Goal: Task Accomplishment & Management: Manage account settings

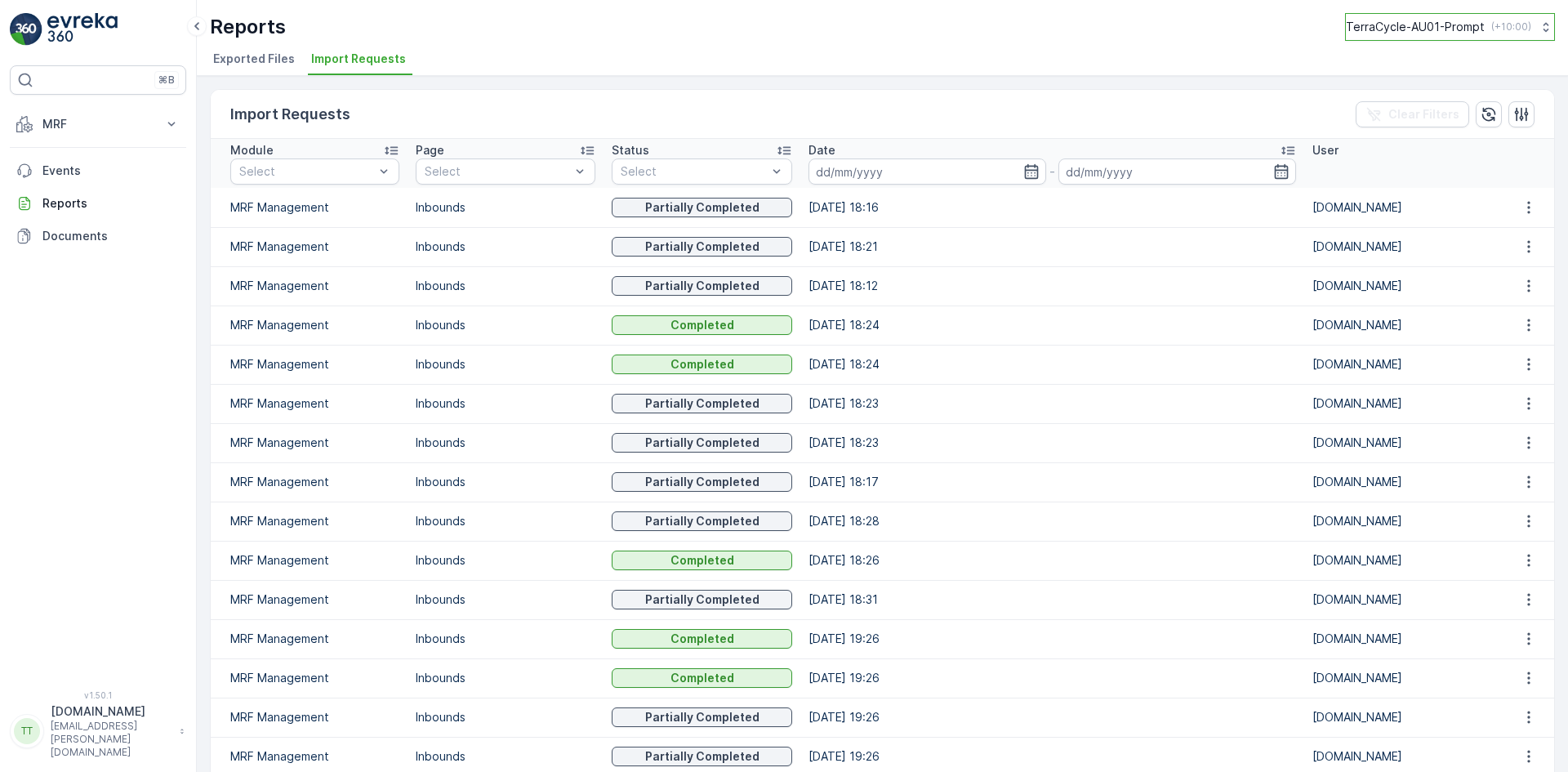
click at [1391, 23] on p "TerraCycle-AU01-Prompt" at bounding box center [1415, 27] width 139 height 16
type input "uk"
click at [1397, 147] on span "Europe/[GEOGRAPHIC_DATA] (+01:00)" at bounding box center [1447, 149] width 181 height 13
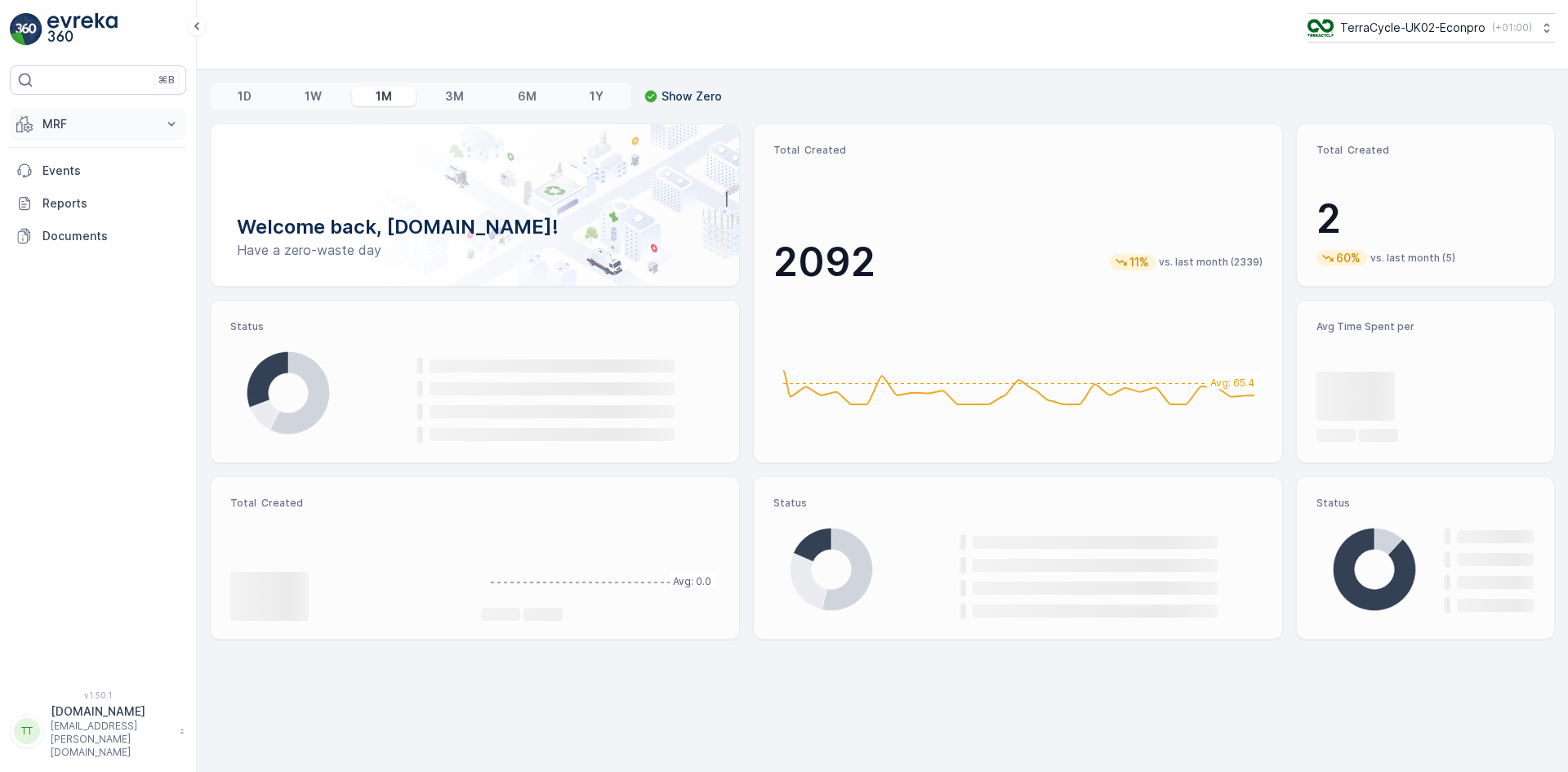
click at [79, 117] on p "MRF" at bounding box center [98, 124] width 111 height 16
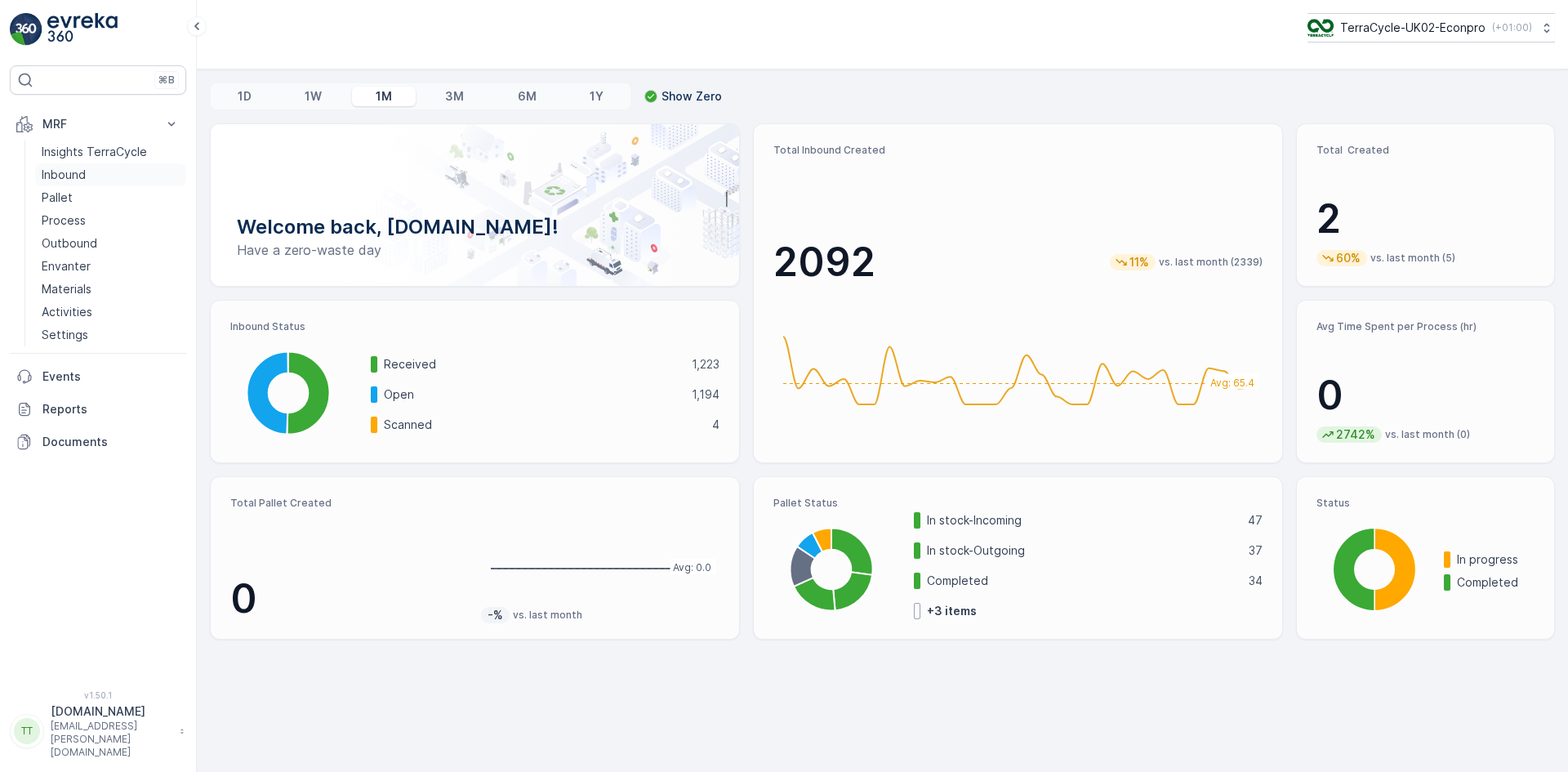
click at [69, 172] on p "Inbound" at bounding box center [63, 174] width 45 height 16
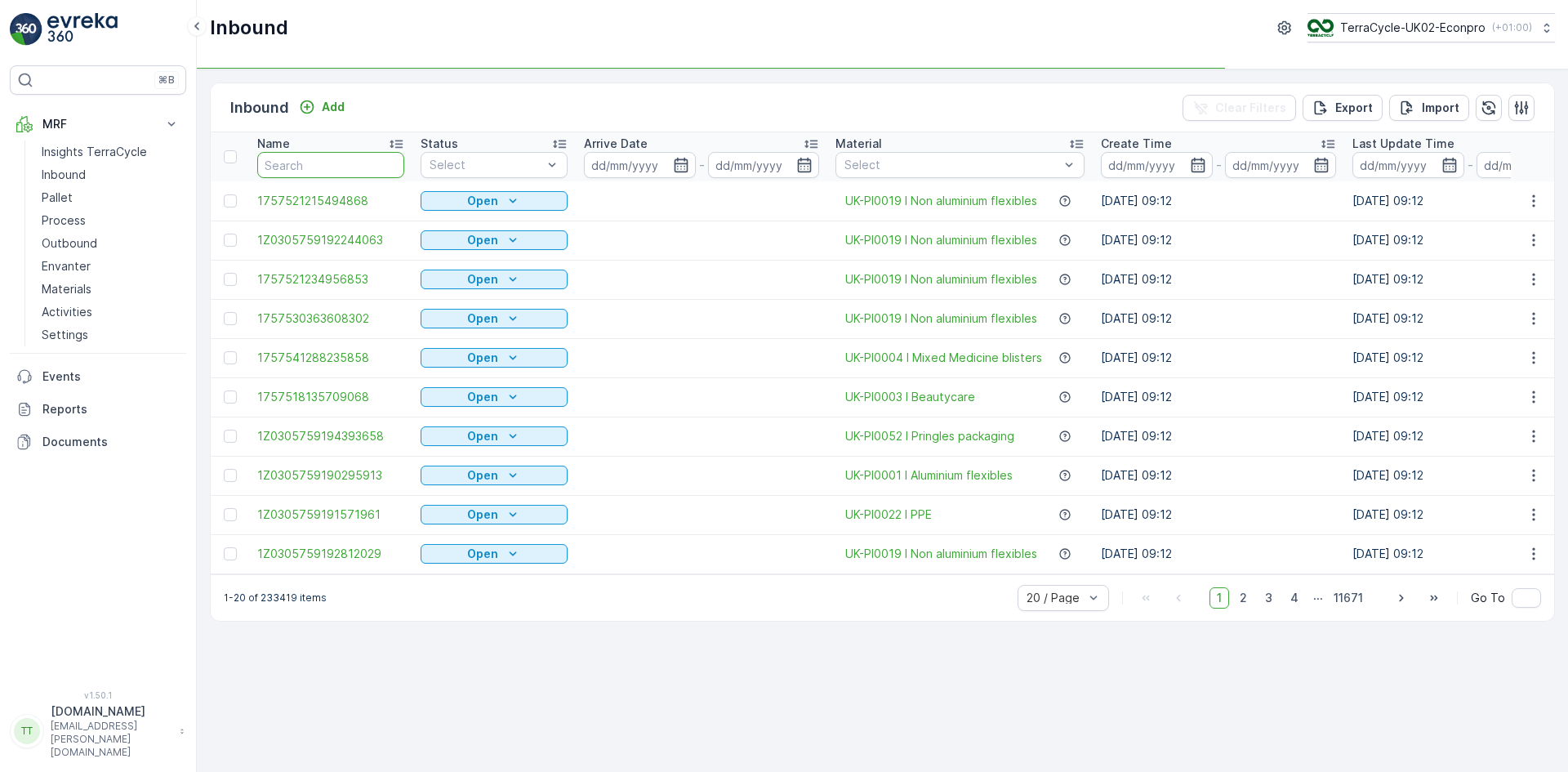
click at [311, 165] on input "text" at bounding box center [331, 165] width 147 height 26
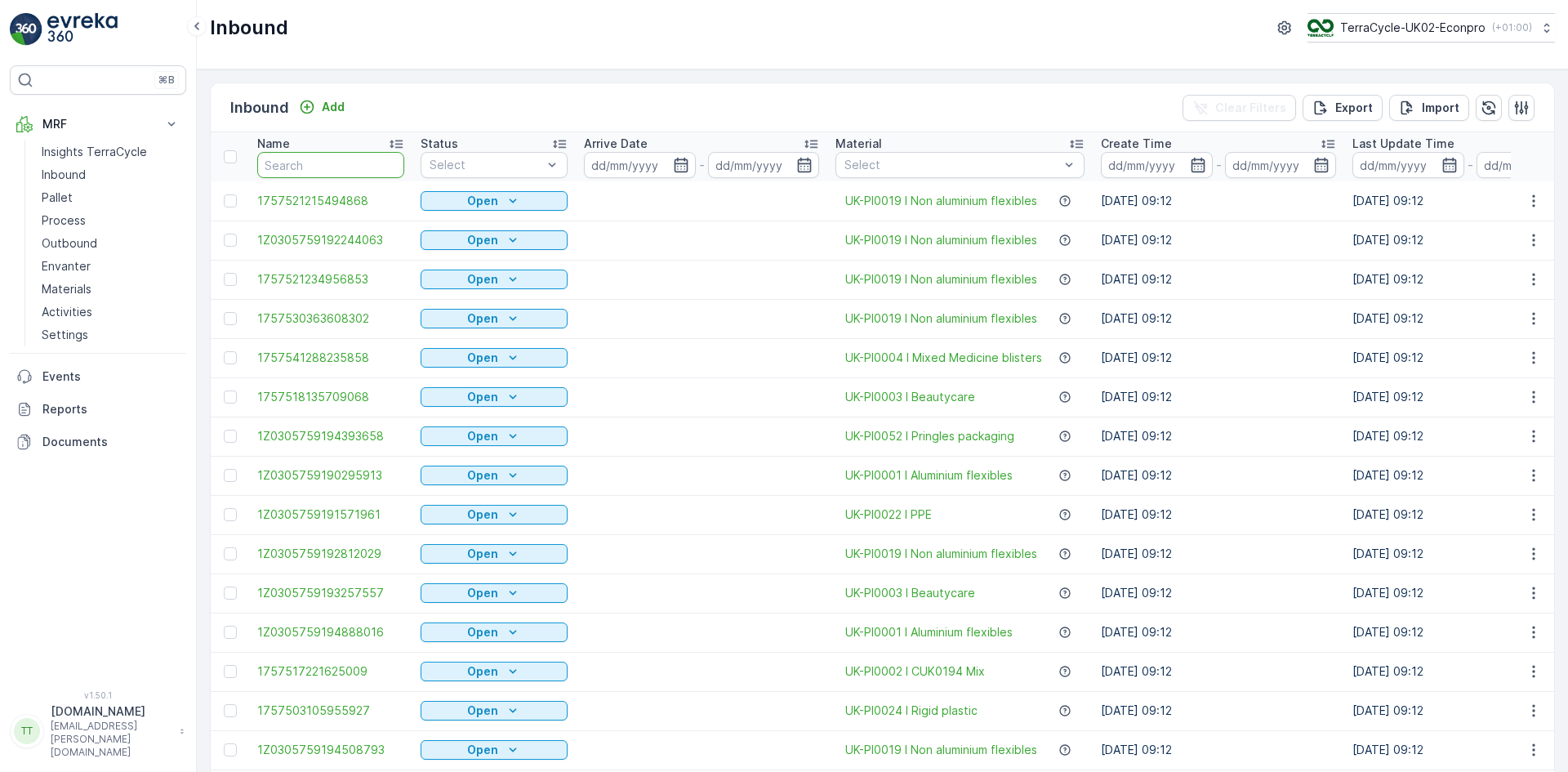
click at [311, 165] on input "text" at bounding box center [331, 165] width 147 height 26
paste input "1495542601490966289100791930626762"
type input "1495542601490966289100791930626762"
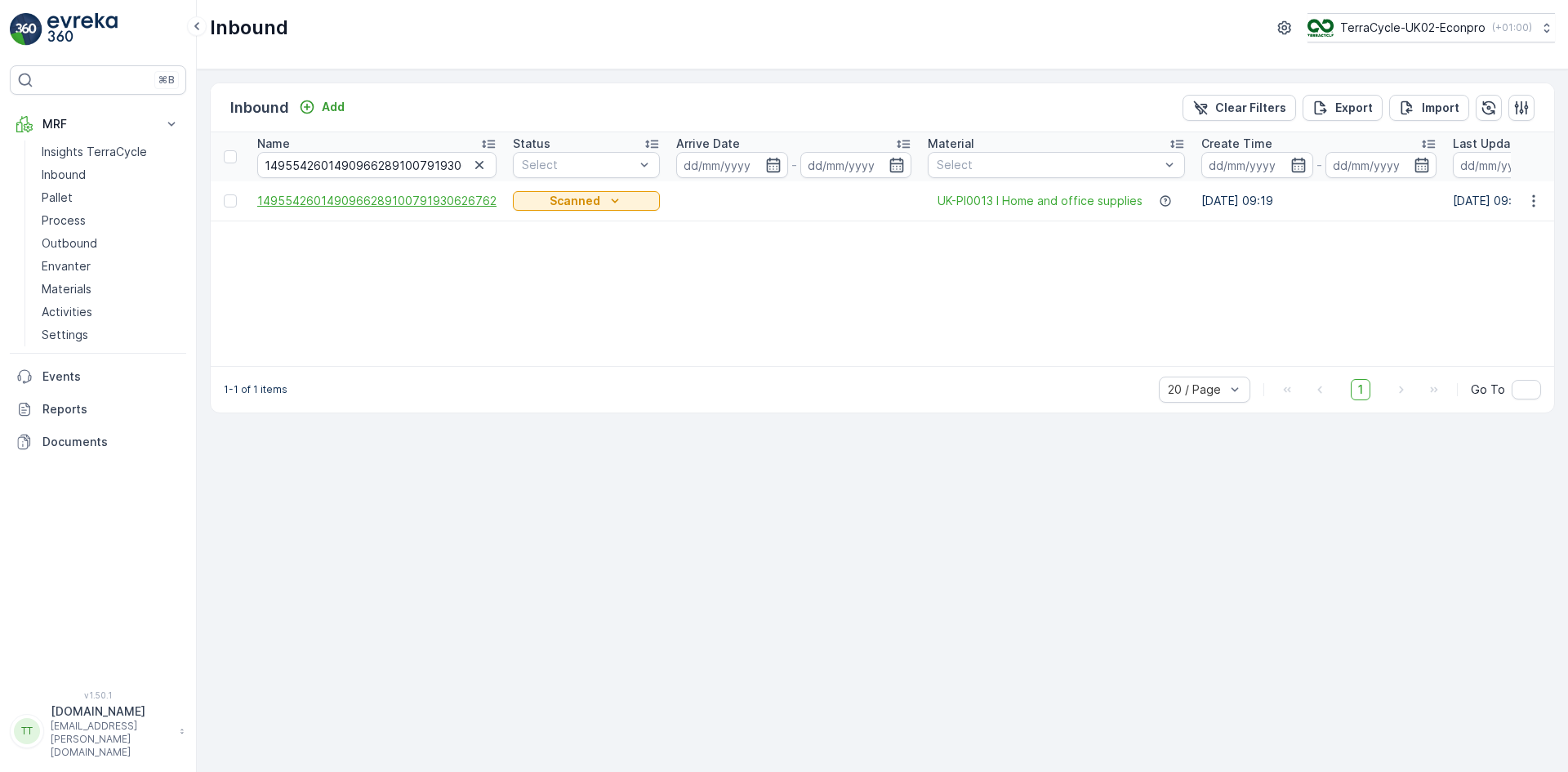
click at [379, 203] on span "1495542601490966289100791930626762" at bounding box center [377, 201] width 240 height 16
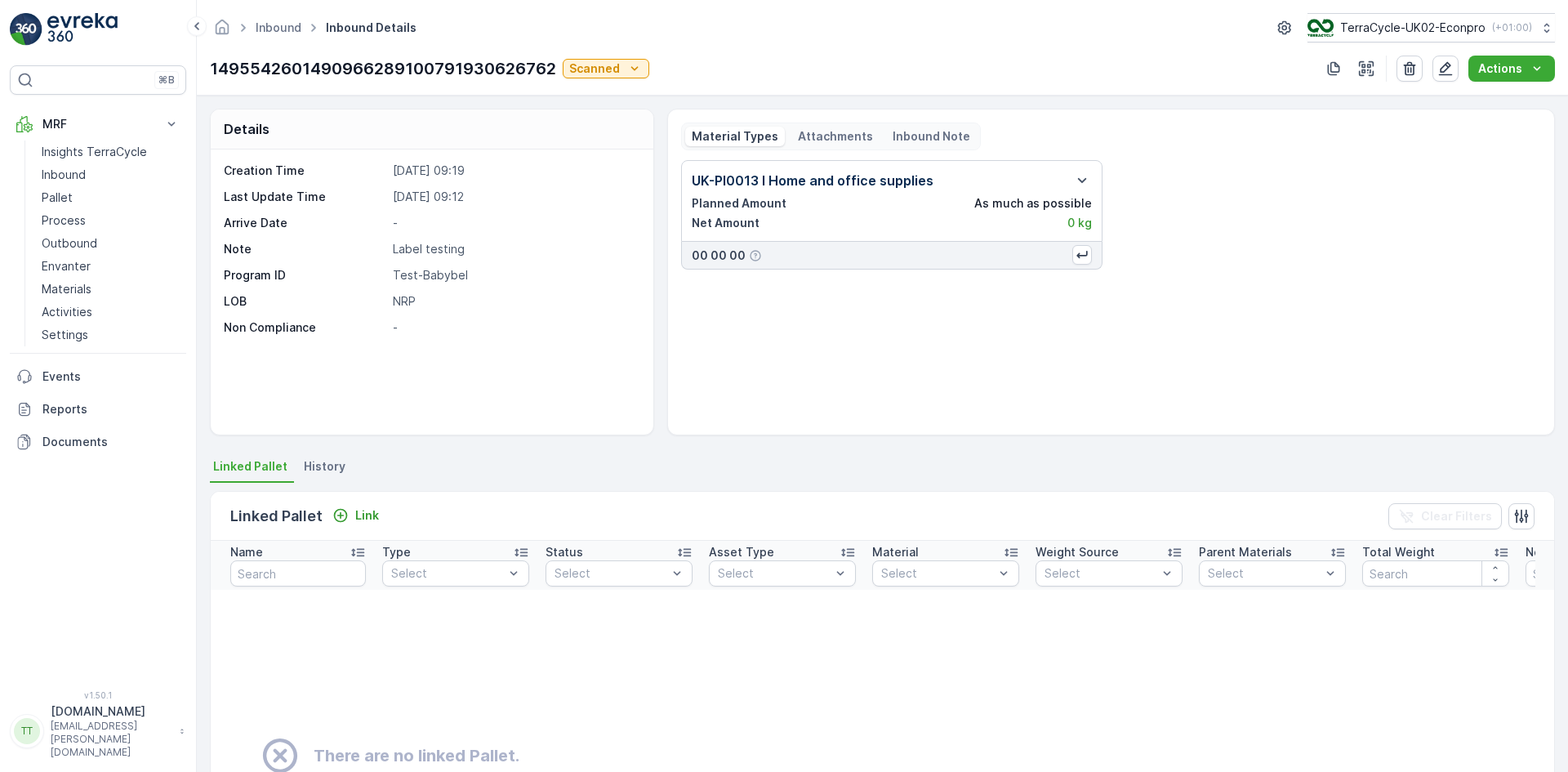
click at [319, 469] on span "History" at bounding box center [325, 467] width 42 height 16
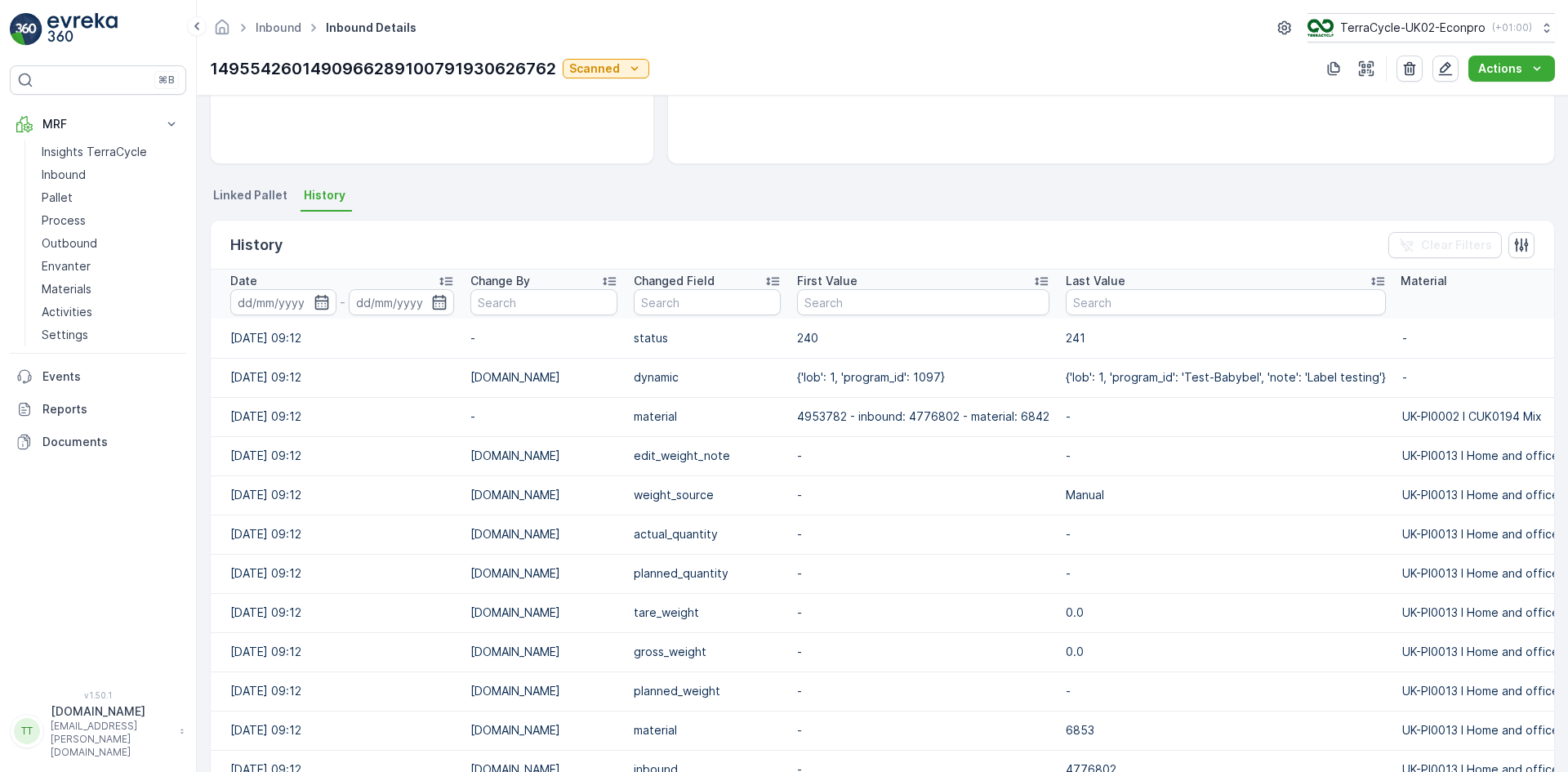
scroll to position [680, 0]
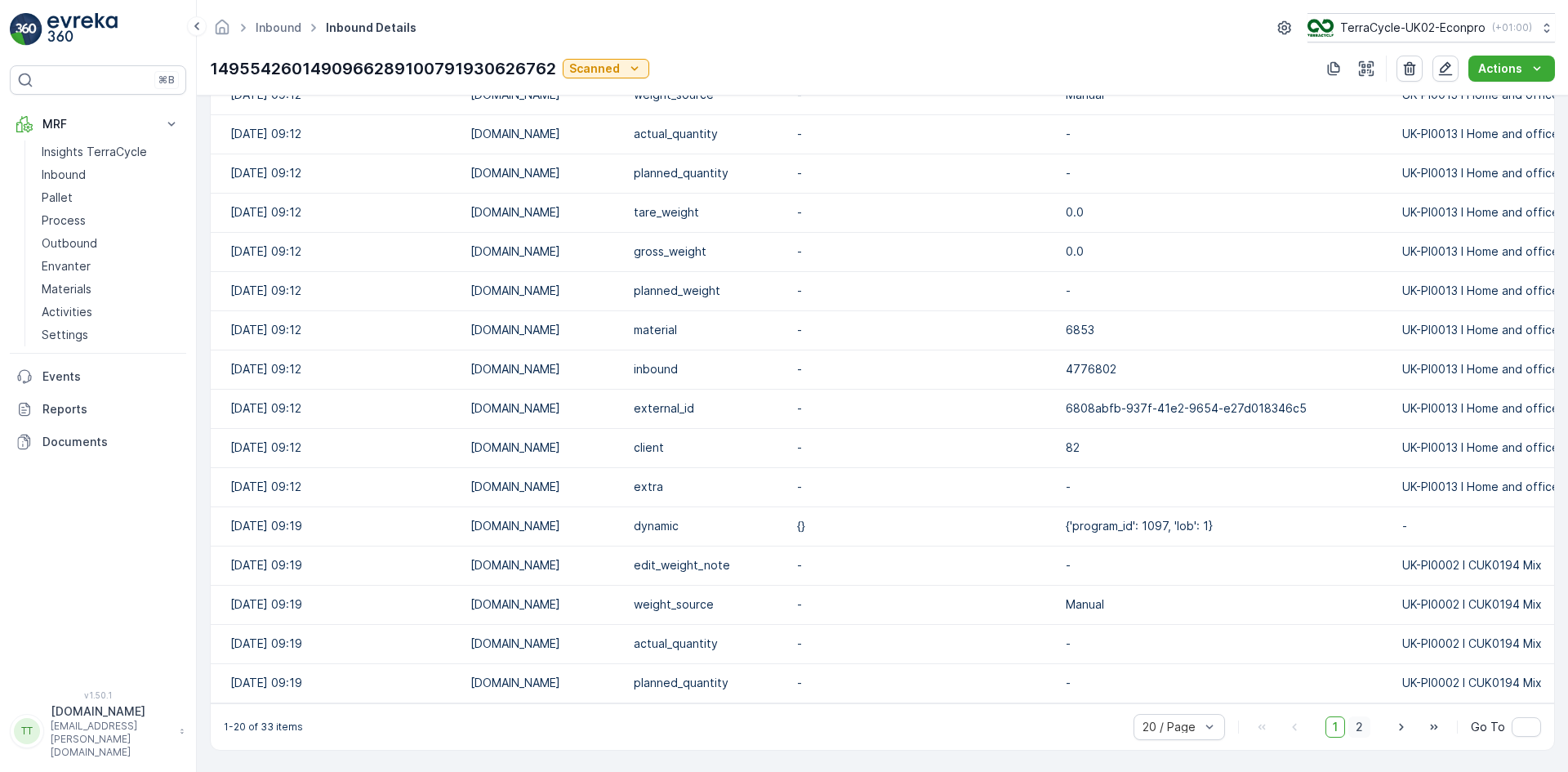
click at [1362, 723] on span "2" at bounding box center [1359, 726] width 22 height 21
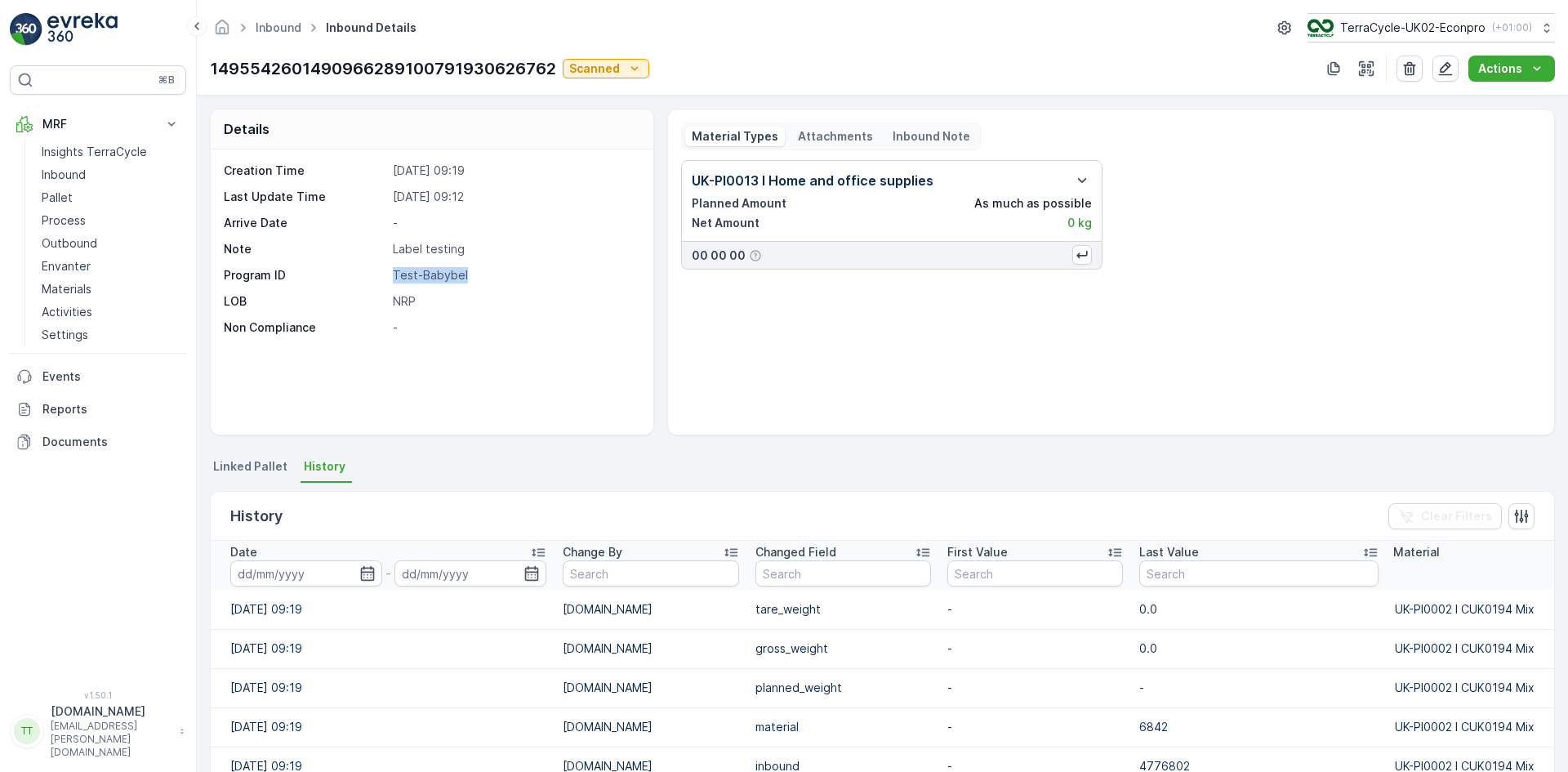
drag, startPoint x: 394, startPoint y: 272, endPoint x: 470, endPoint y: 276, distance: 76.1
click at [470, 276] on p "Test-Babybel" at bounding box center [515, 276] width 244 height 16
copy p "Test-Babybel"
click at [81, 179] on p "Inbound" at bounding box center [63, 174] width 45 height 16
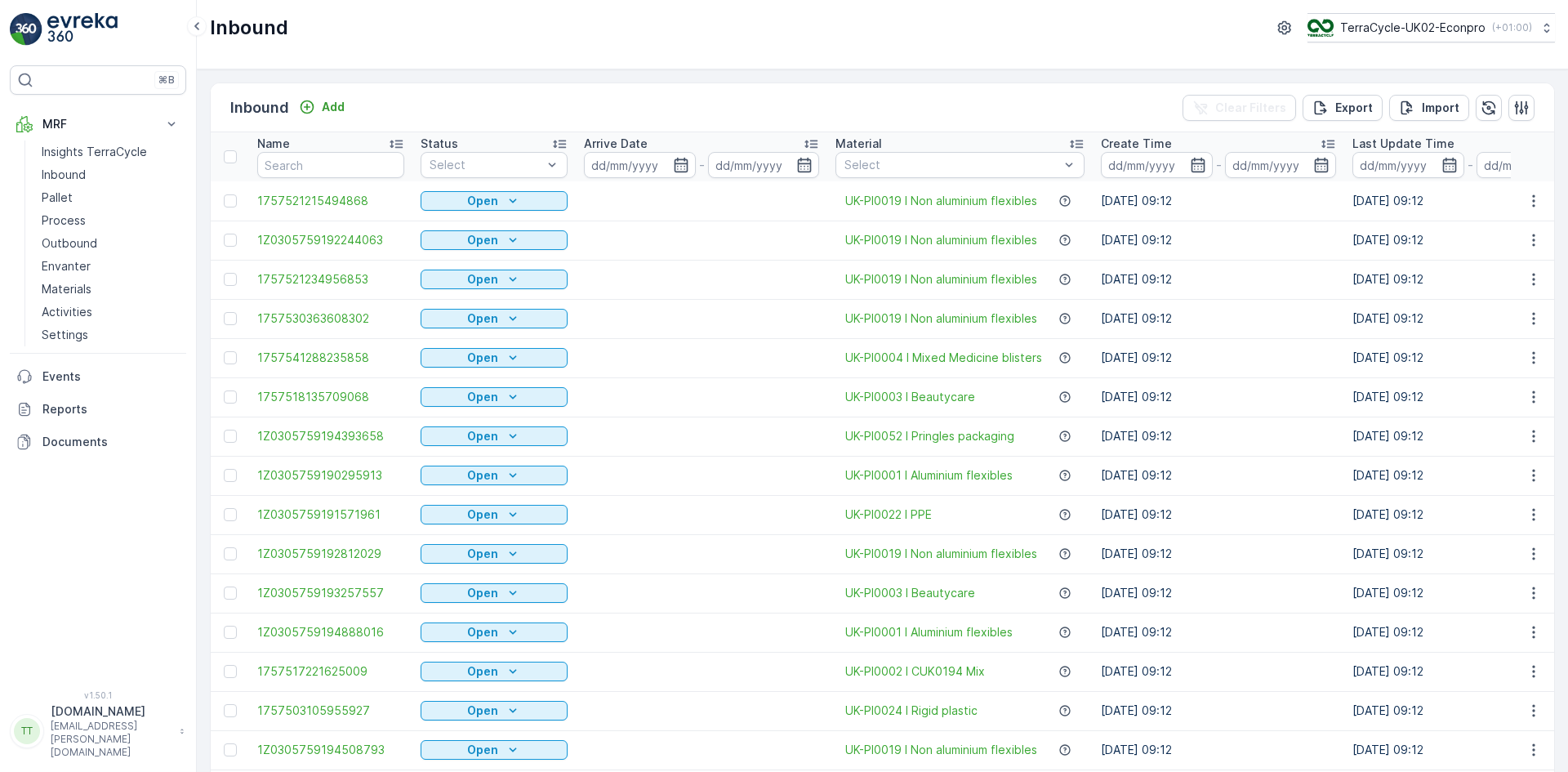
click at [1235, 215] on td "11.09.2025 09:12" at bounding box center [1218, 201] width 252 height 40
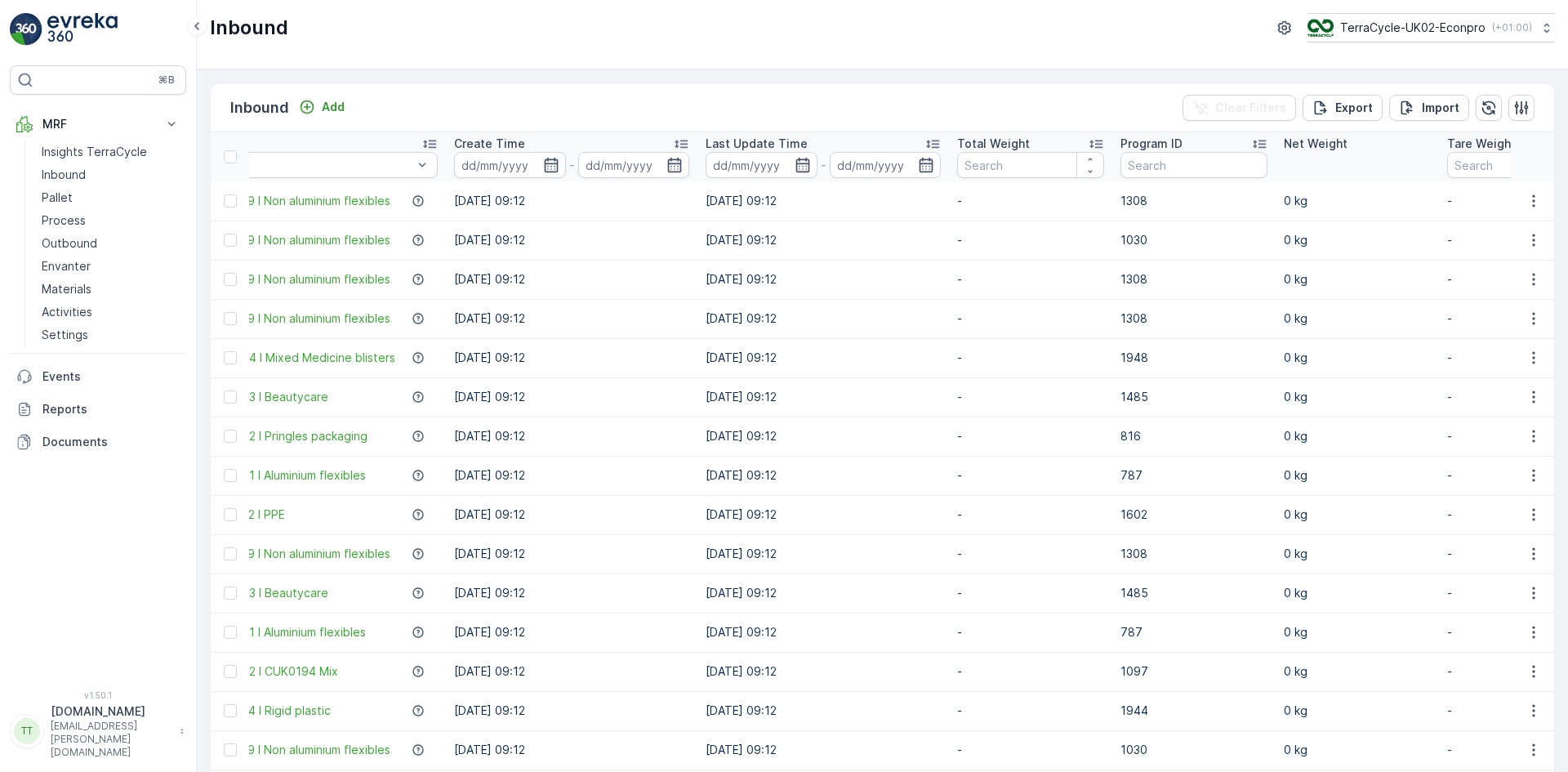
scroll to position [0, 654]
click at [1139, 167] on input "text" at bounding box center [1188, 165] width 147 height 26
paste input "Test-Babybel"
type input "Test-Babybel"
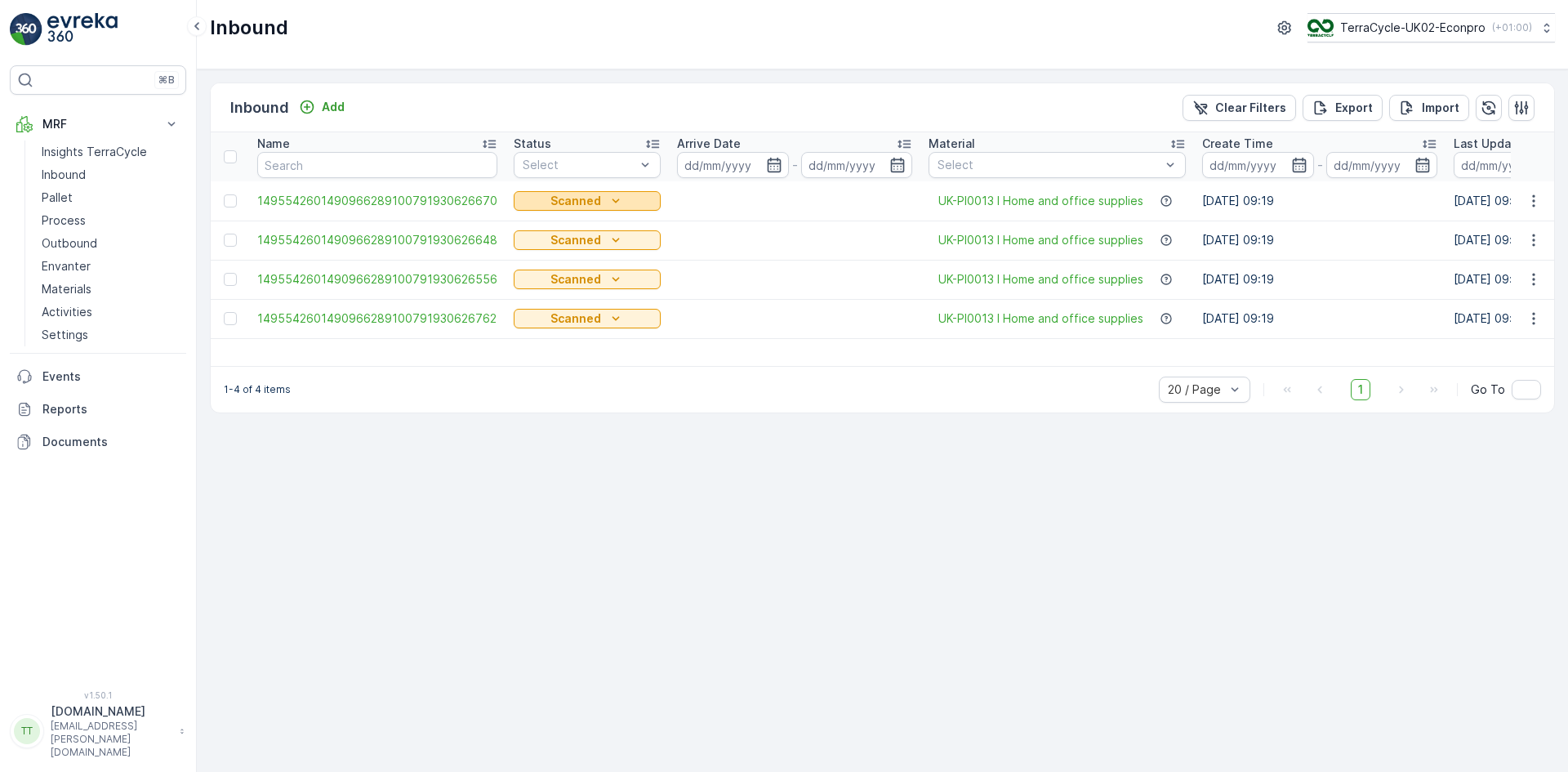
click at [575, 201] on p "Scanned" at bounding box center [575, 201] width 51 height 16
click at [545, 223] on span "Open" at bounding box center [533, 225] width 31 height 16
click at [1543, 29] on icon "close" at bounding box center [1542, 30] width 8 height 8
click at [1394, 26] on p "TerraCycle-UK02-Econpro" at bounding box center [1411, 28] width 146 height 16
type input "no"
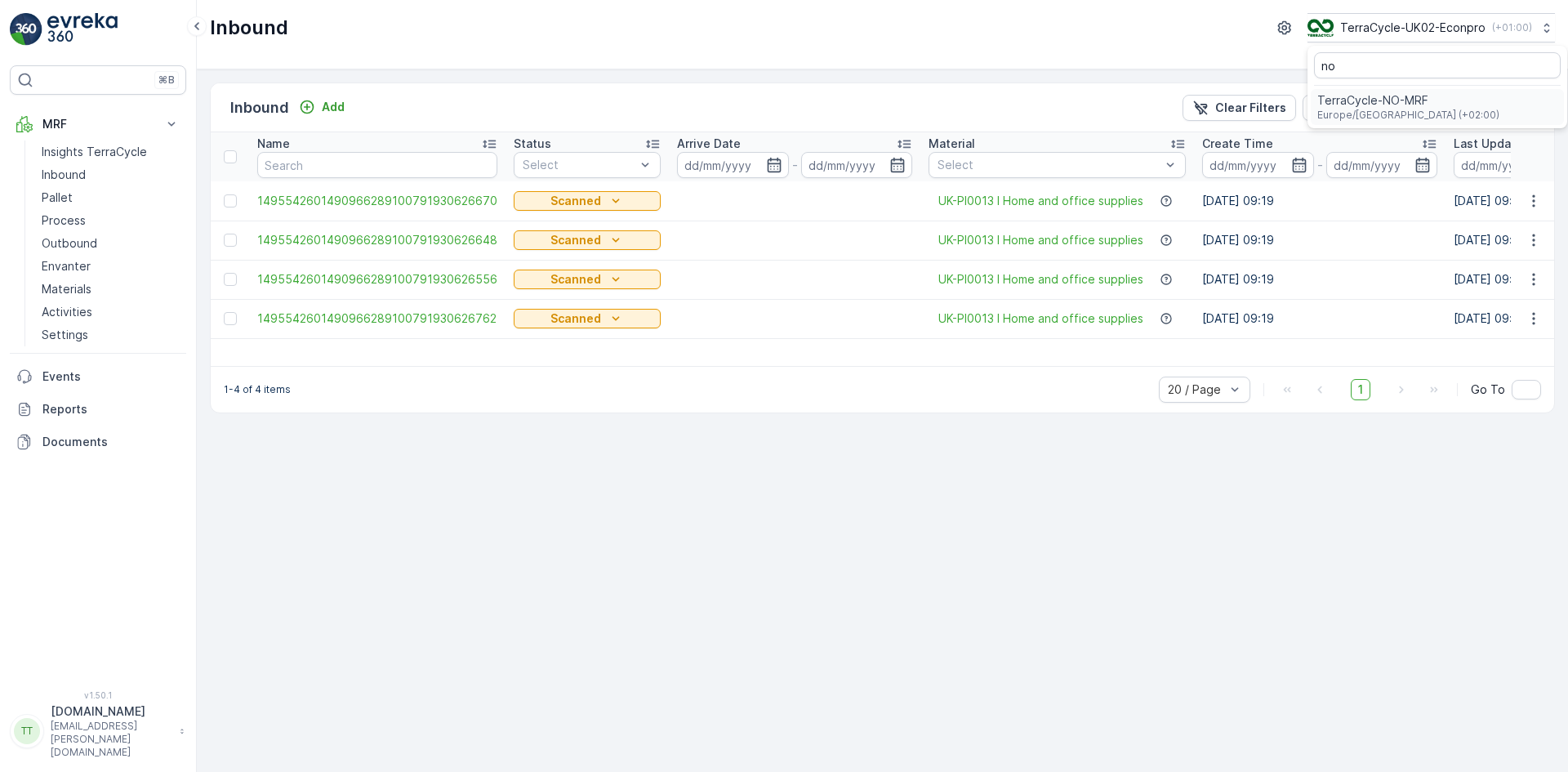
click at [1405, 101] on span "TerraCycle-NO-MRF" at bounding box center [1409, 100] width 182 height 16
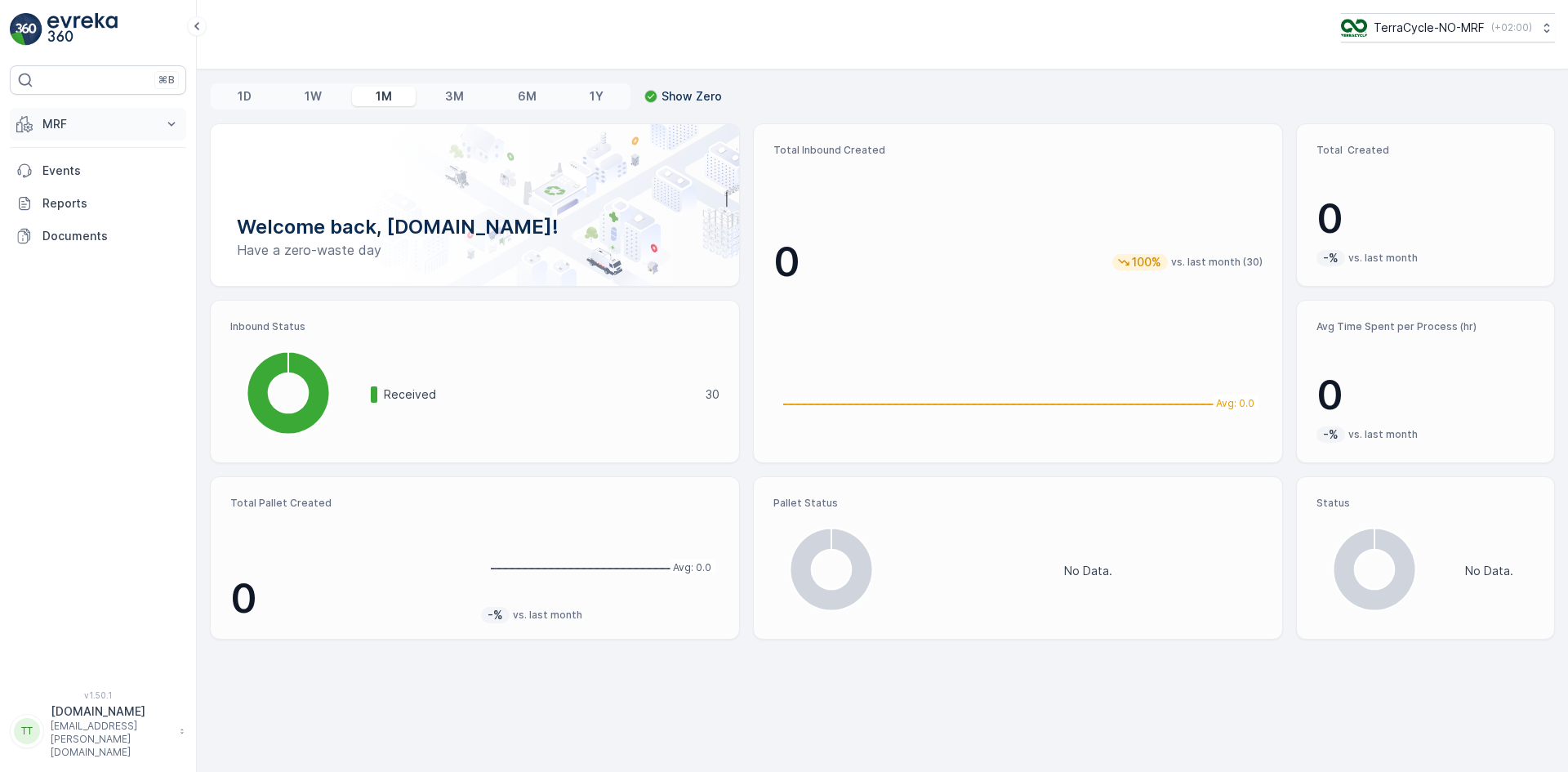
click at [72, 124] on p "MRF" at bounding box center [98, 124] width 111 height 16
click at [85, 174] on p "Inbound" at bounding box center [63, 174] width 45 height 16
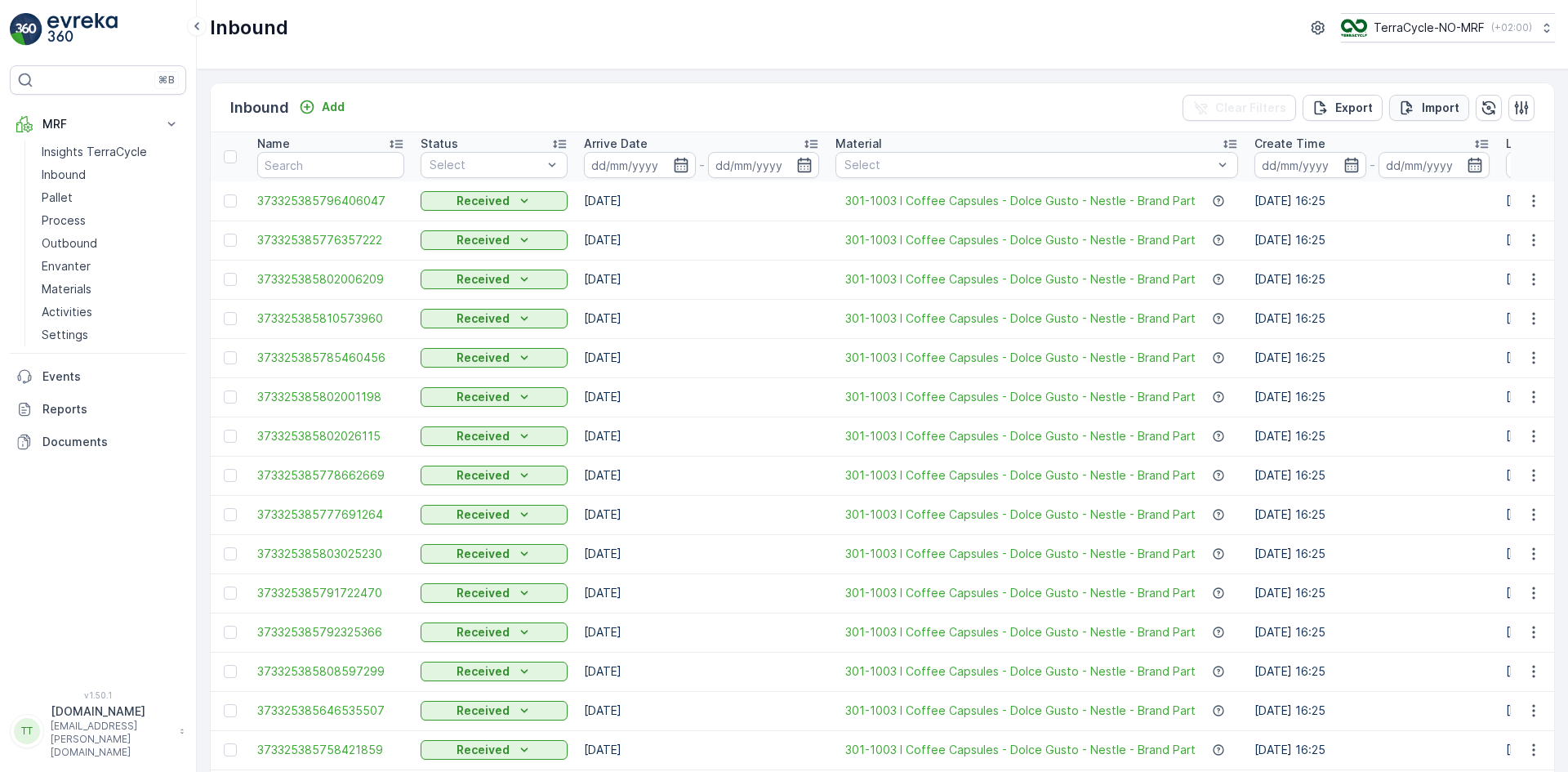
click at [1427, 109] on p "Import" at bounding box center [1441, 108] width 38 height 16
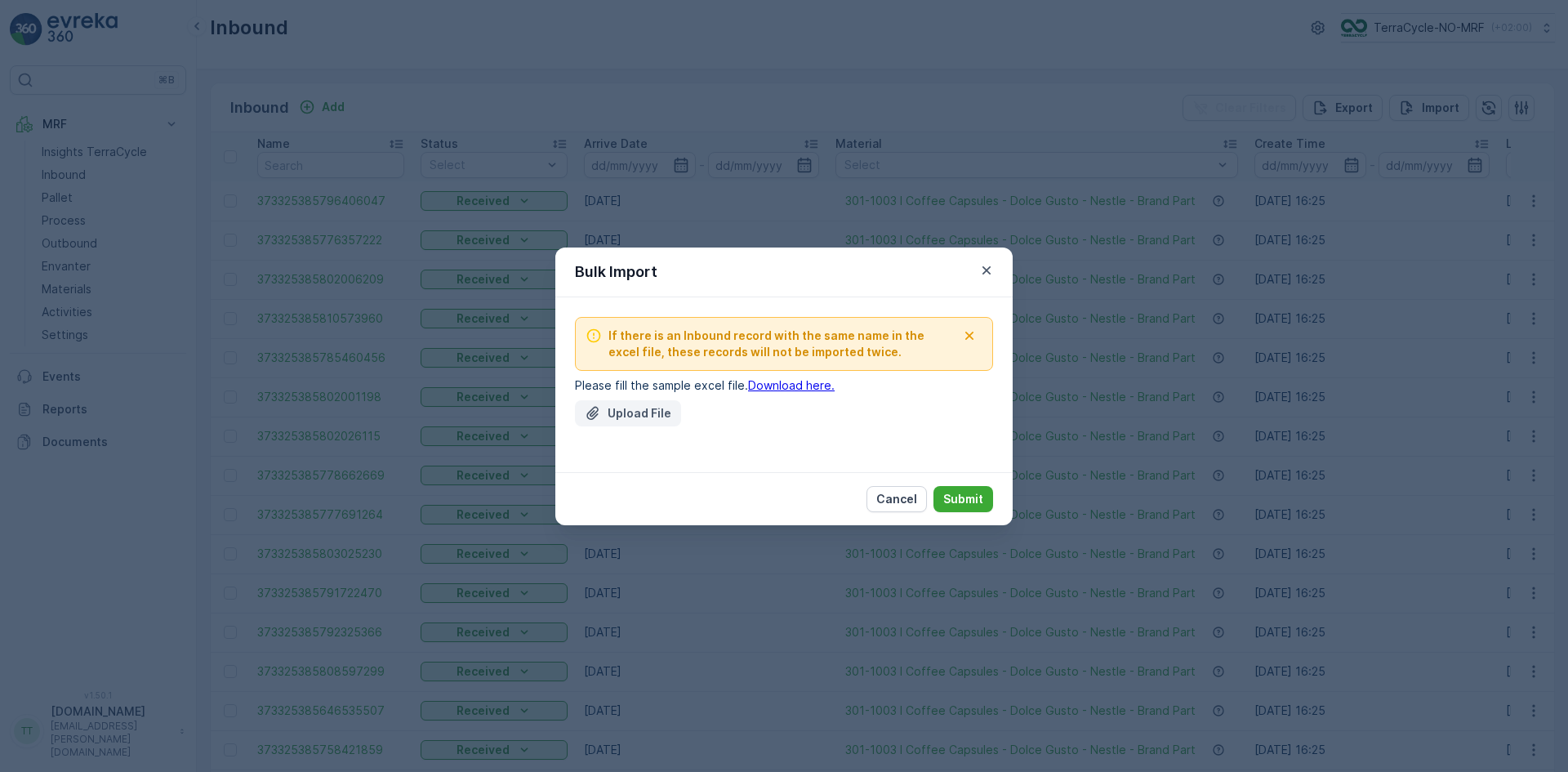
click at [619, 405] on p "Upload File" at bounding box center [640, 413] width 63 height 16
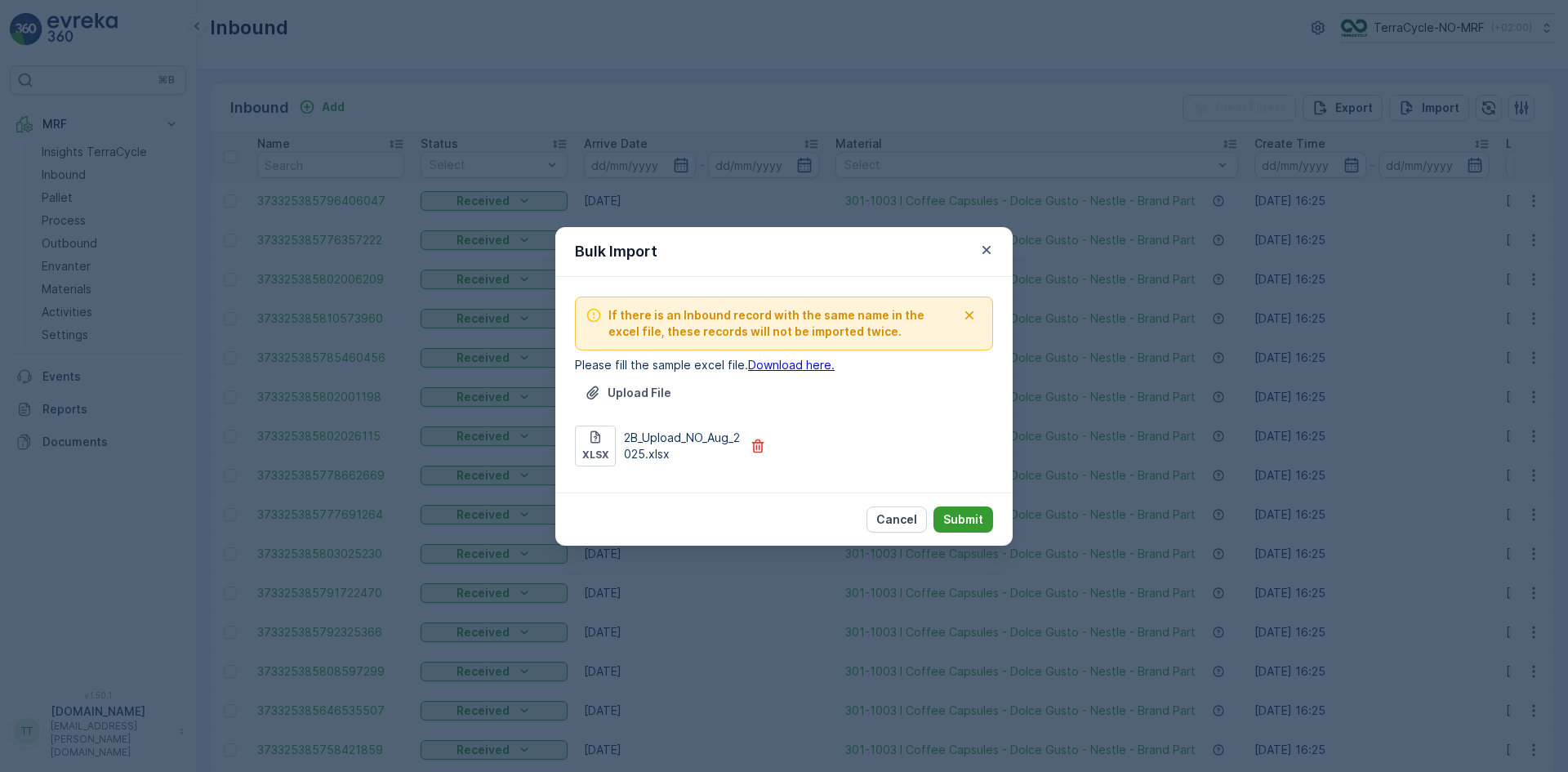
click at [956, 523] on p "Submit" at bounding box center [963, 519] width 40 height 16
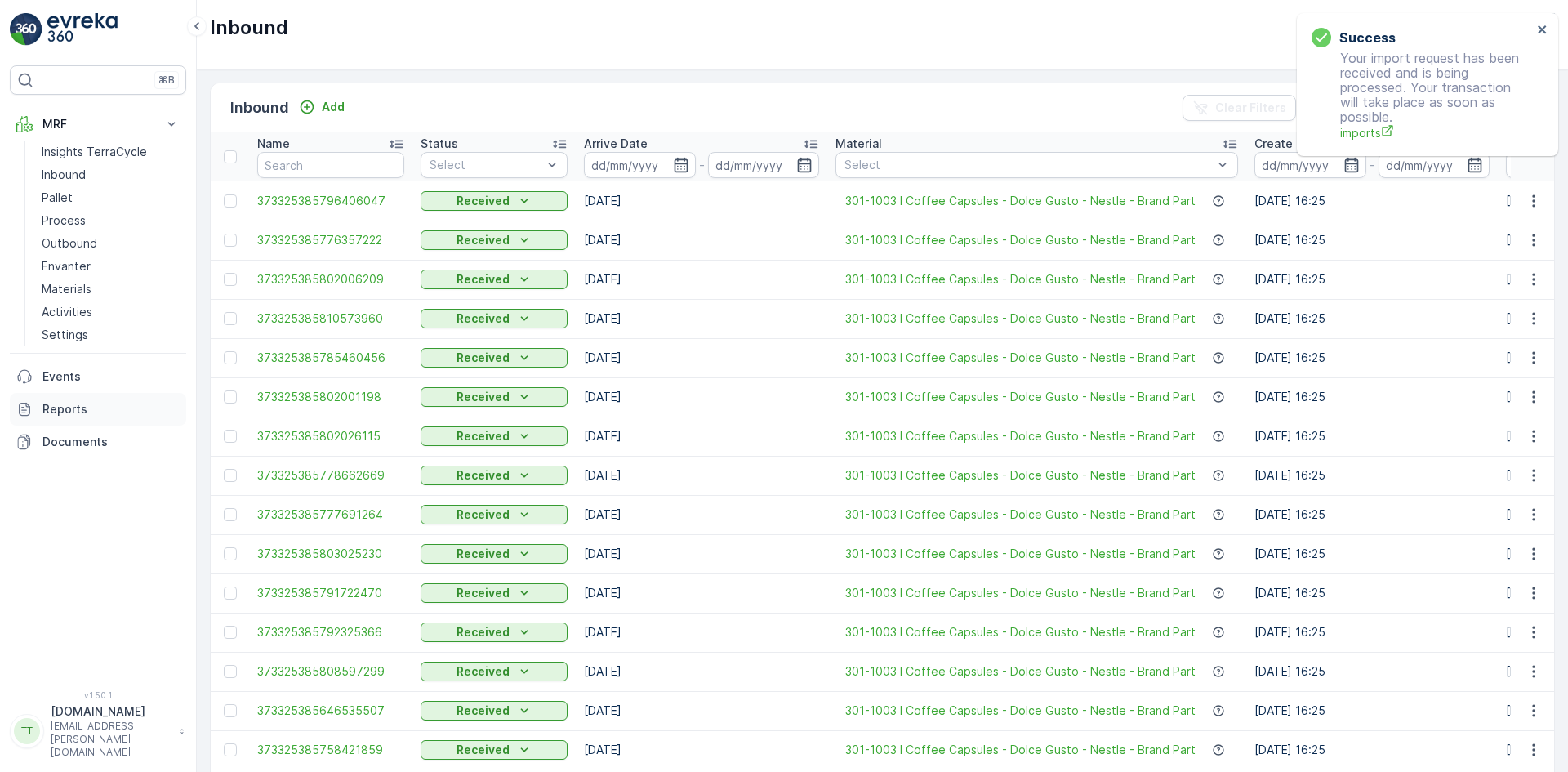
click at [61, 411] on p "Reports" at bounding box center [111, 409] width 138 height 16
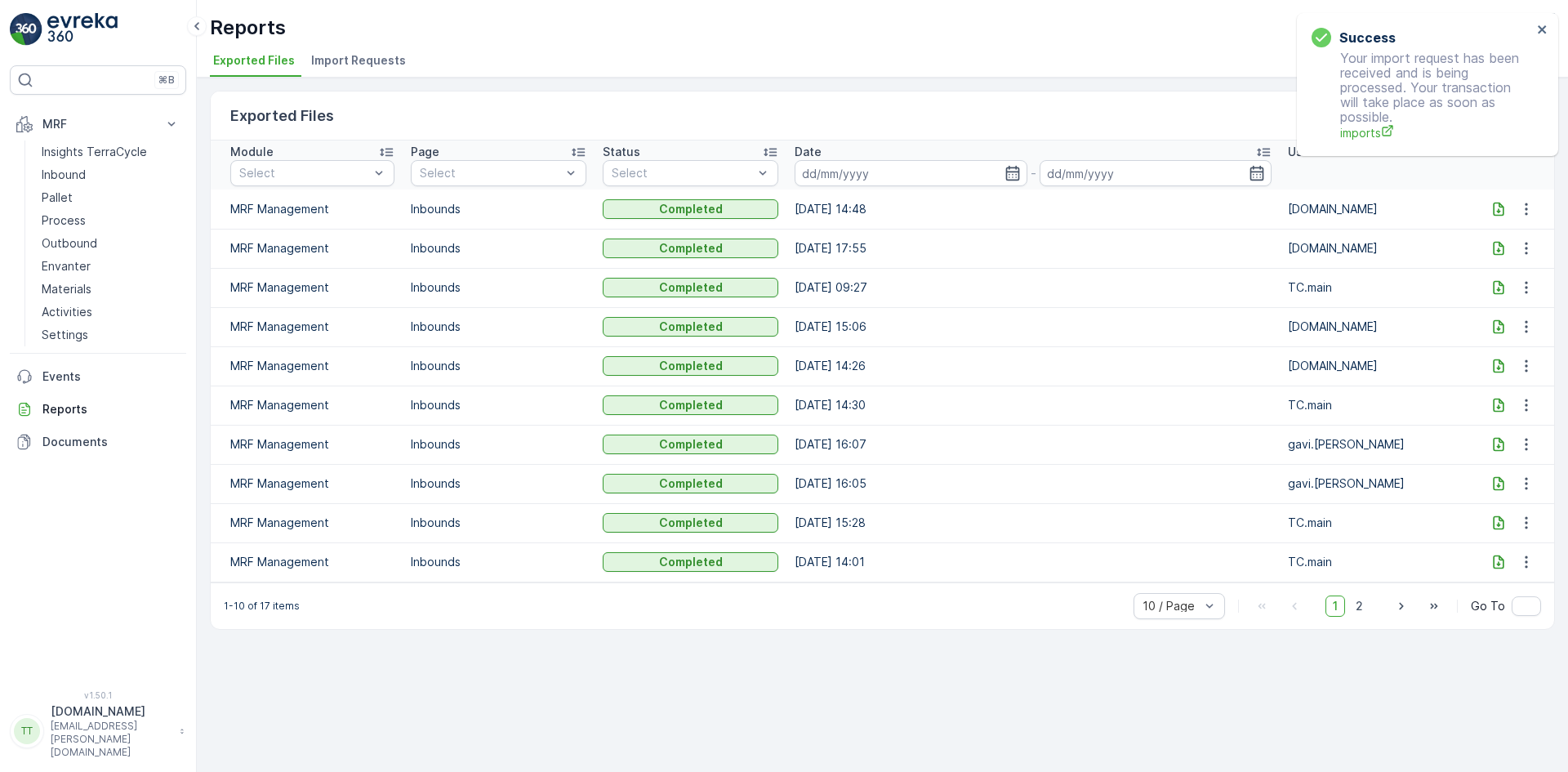
click at [367, 55] on span "Import Requests" at bounding box center [359, 60] width 95 height 16
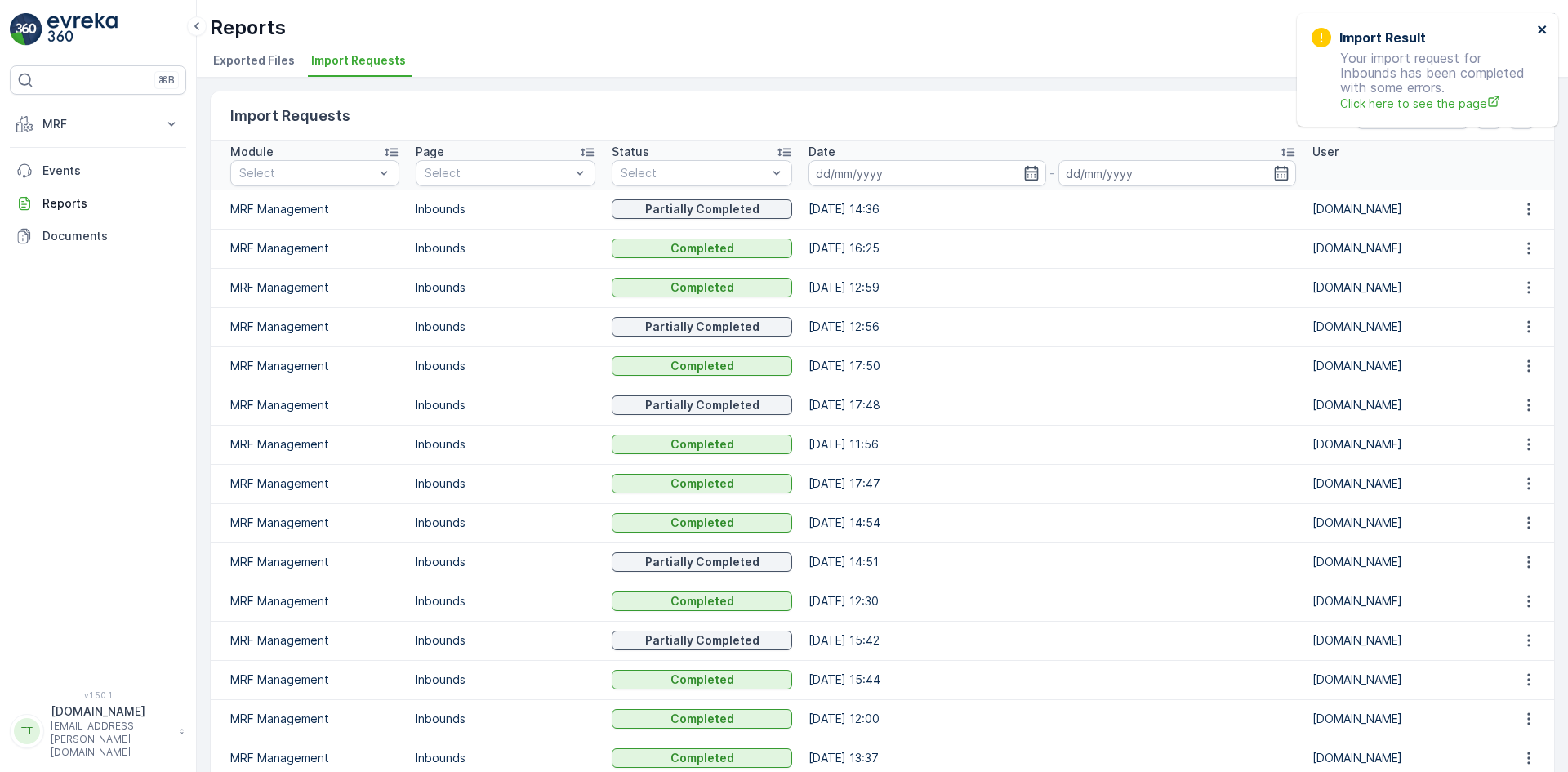
click at [1544, 27] on icon "close" at bounding box center [1542, 30] width 8 height 8
click at [1525, 207] on icon "button" at bounding box center [1528, 209] width 16 height 16
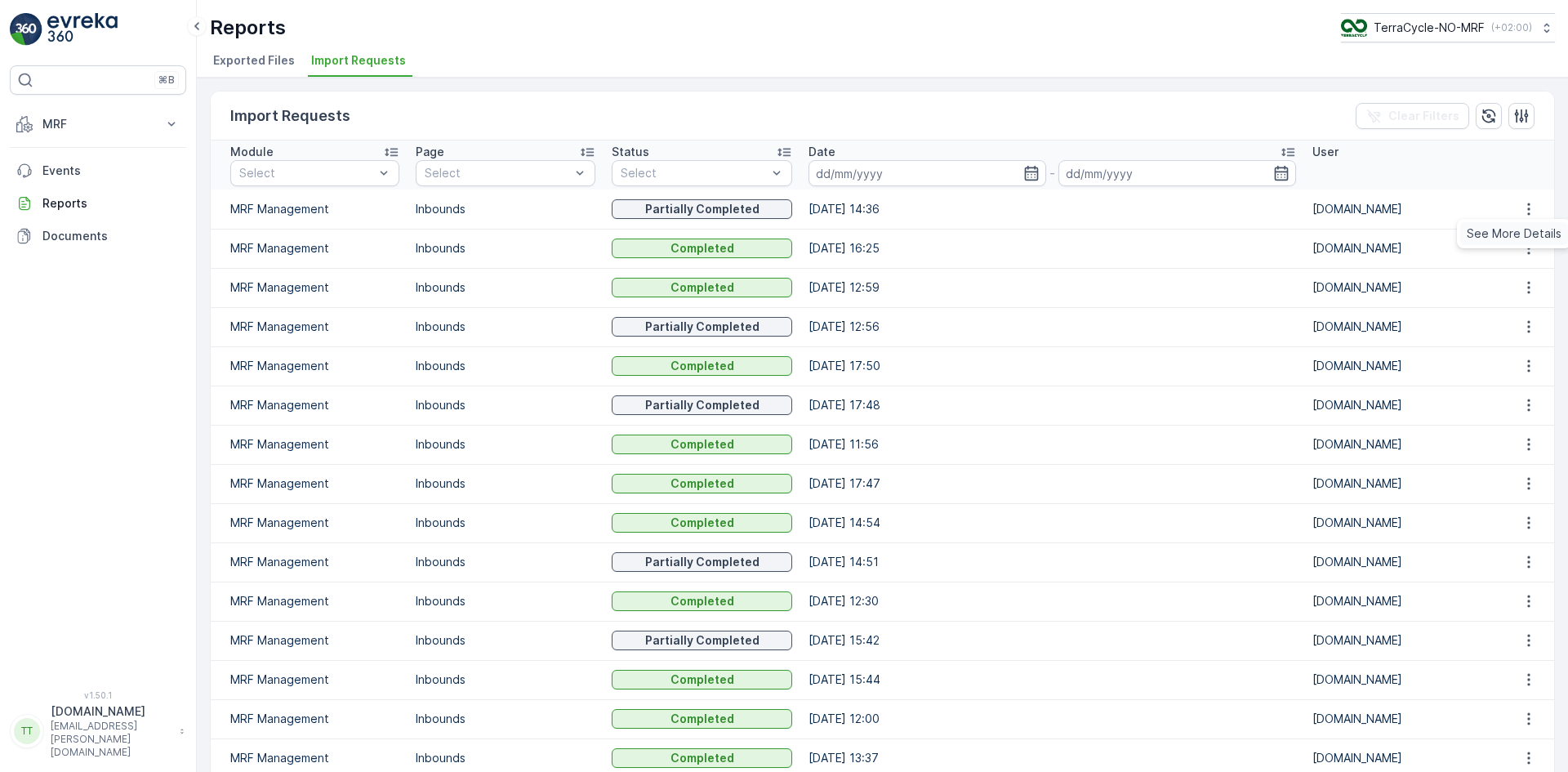
click at [1507, 235] on span "See More Details" at bounding box center [1515, 234] width 95 height 16
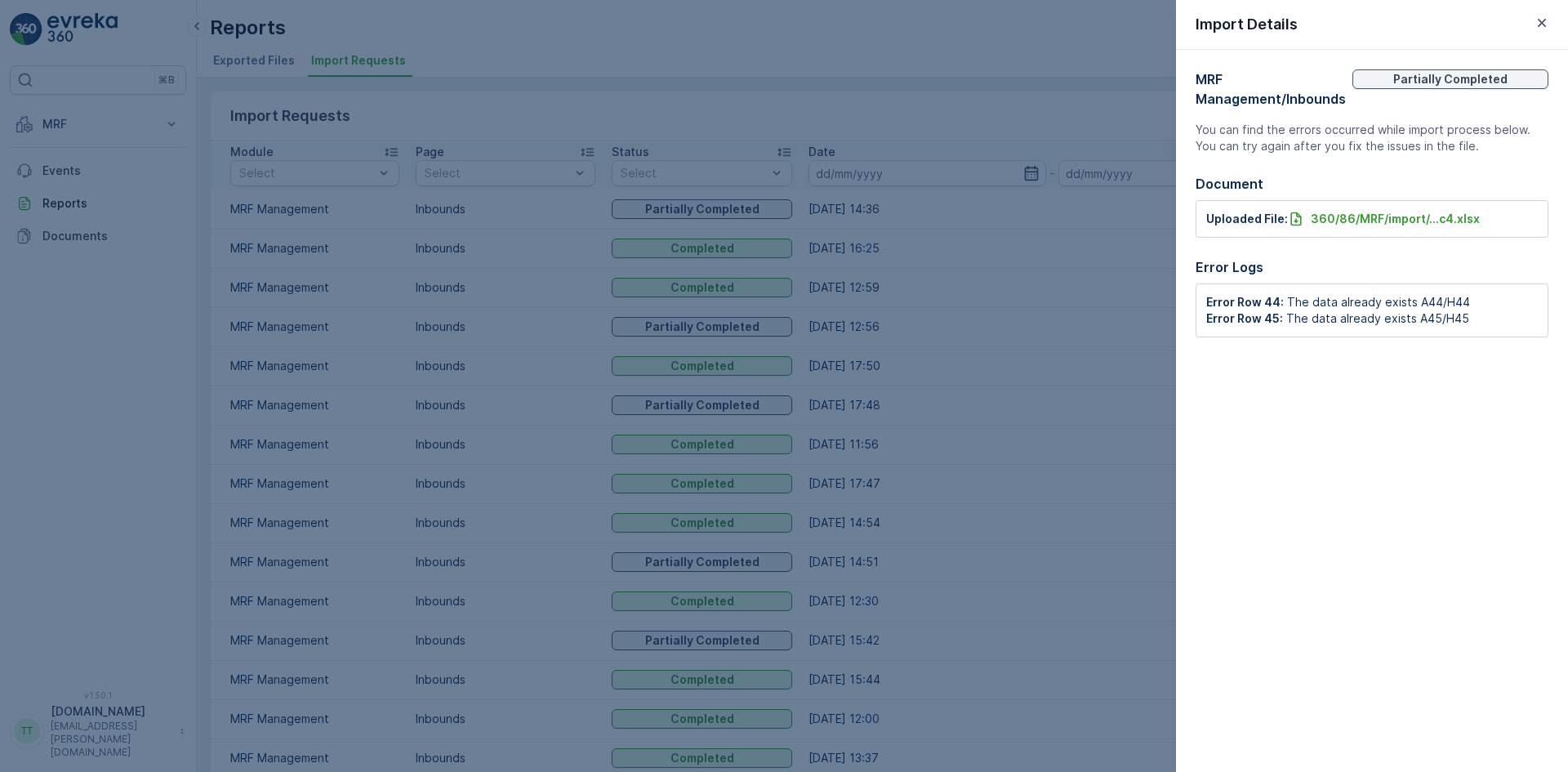
click at [1539, 21] on icon "button" at bounding box center [1542, 23] width 8 height 8
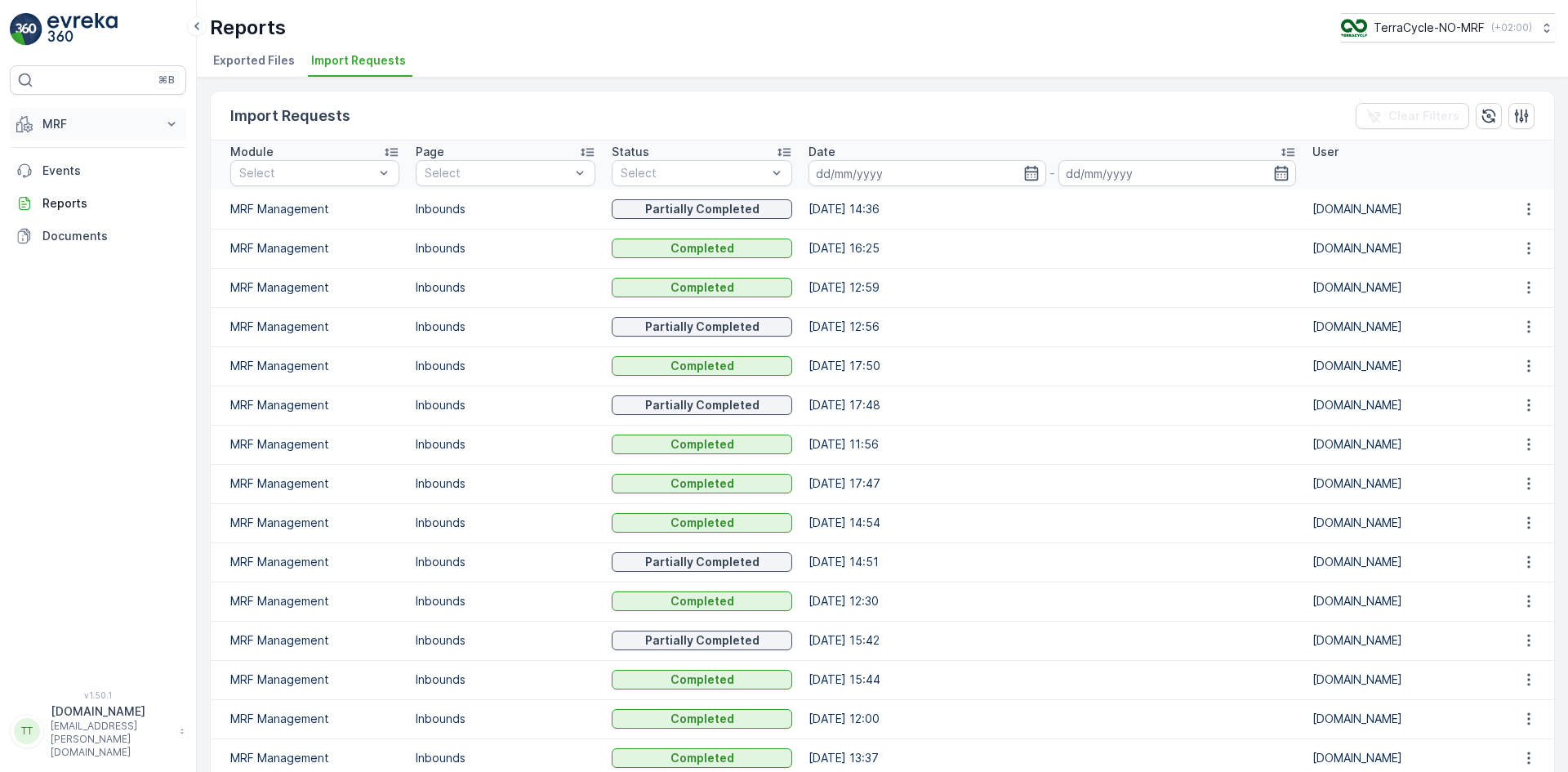
click at [72, 123] on p "MRF" at bounding box center [98, 124] width 111 height 16
click at [76, 177] on p "Inbound" at bounding box center [63, 174] width 45 height 16
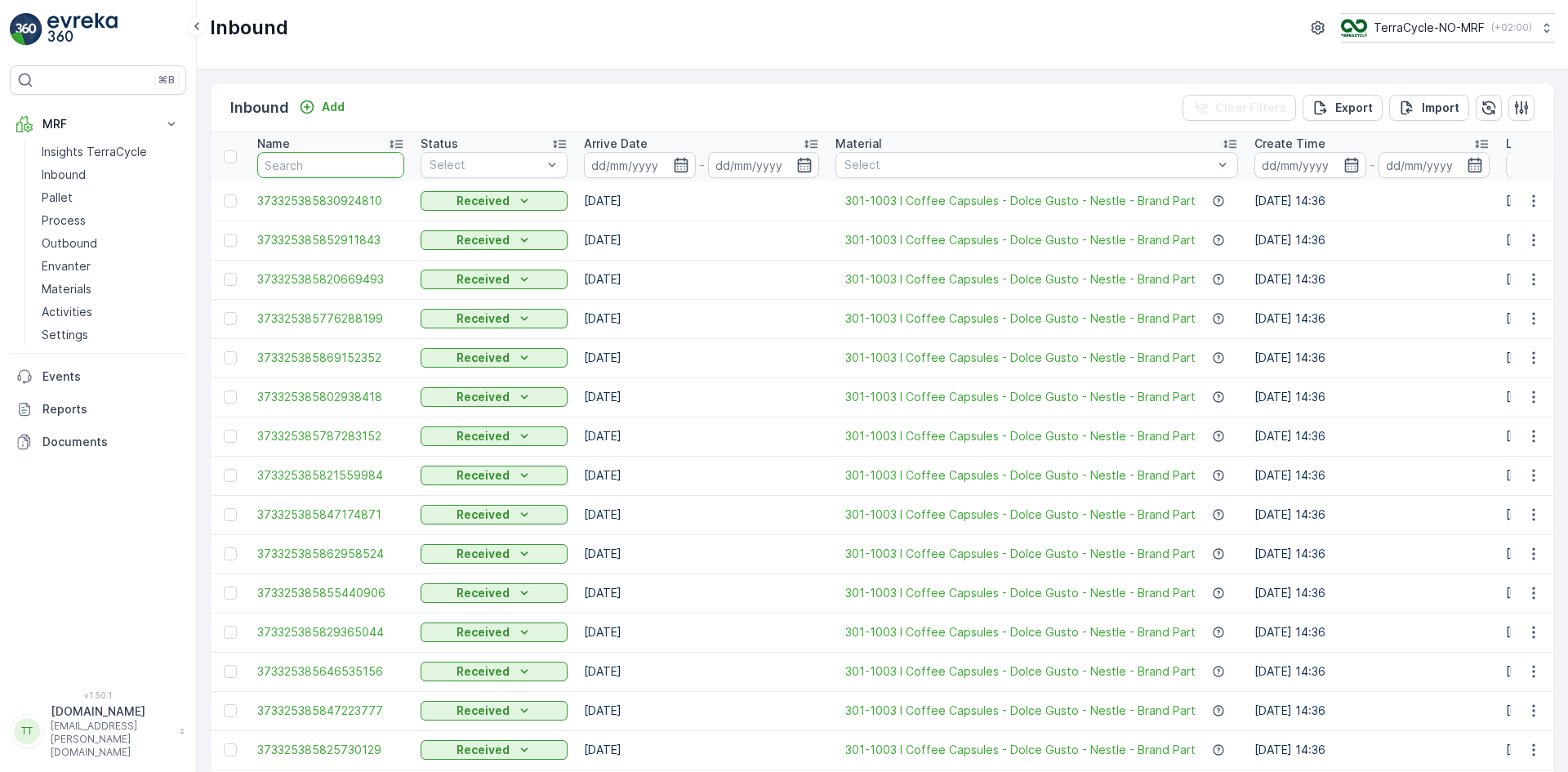
click at [309, 165] on input "text" at bounding box center [331, 165] width 147 height 26
paste input "373325385640383562"
type input "373325385640383562"
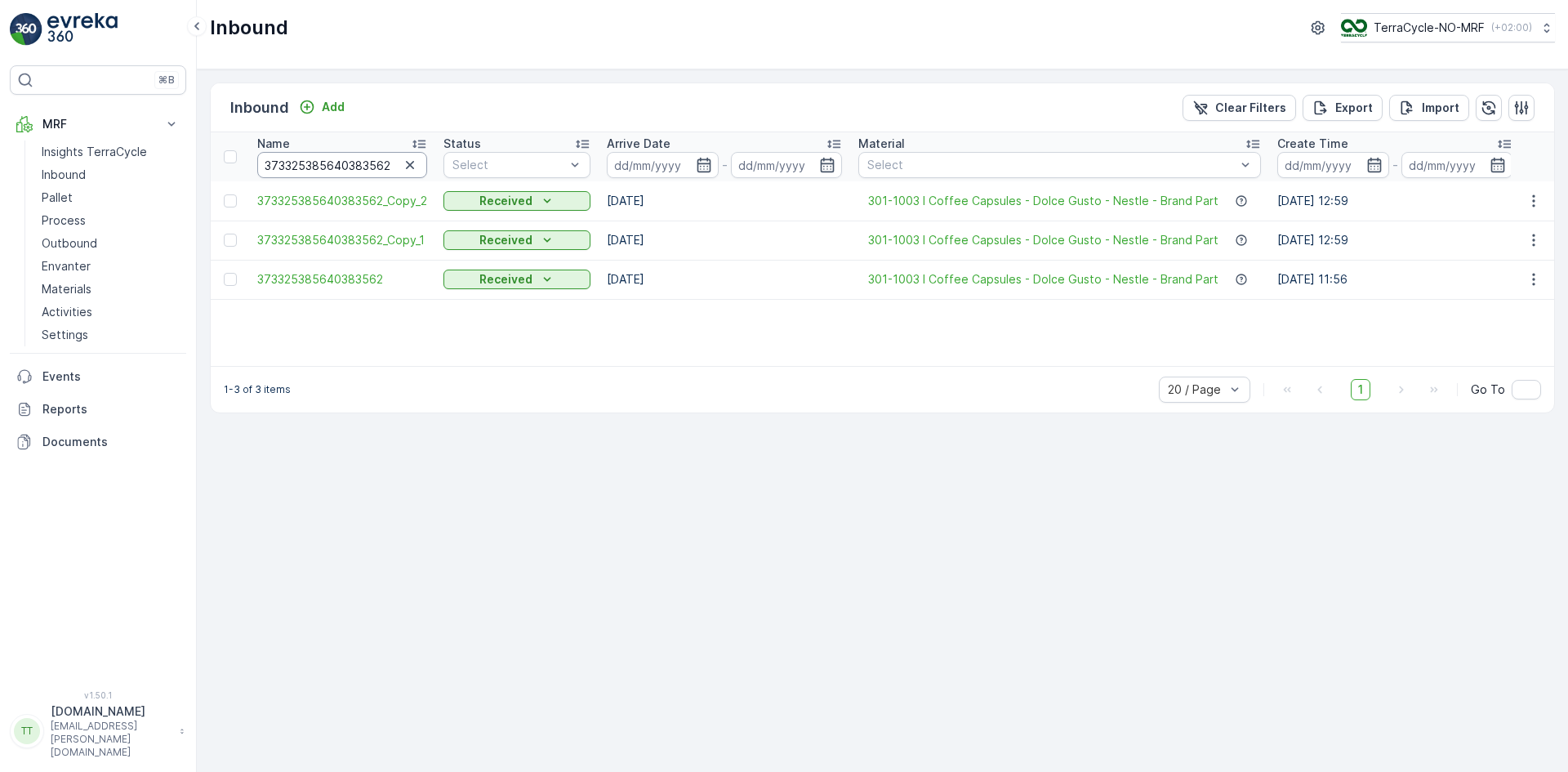
click at [312, 165] on input "373325385640383562" at bounding box center [343, 165] width 170 height 26
click at [1432, 105] on p "Import" at bounding box center [1441, 108] width 38 height 16
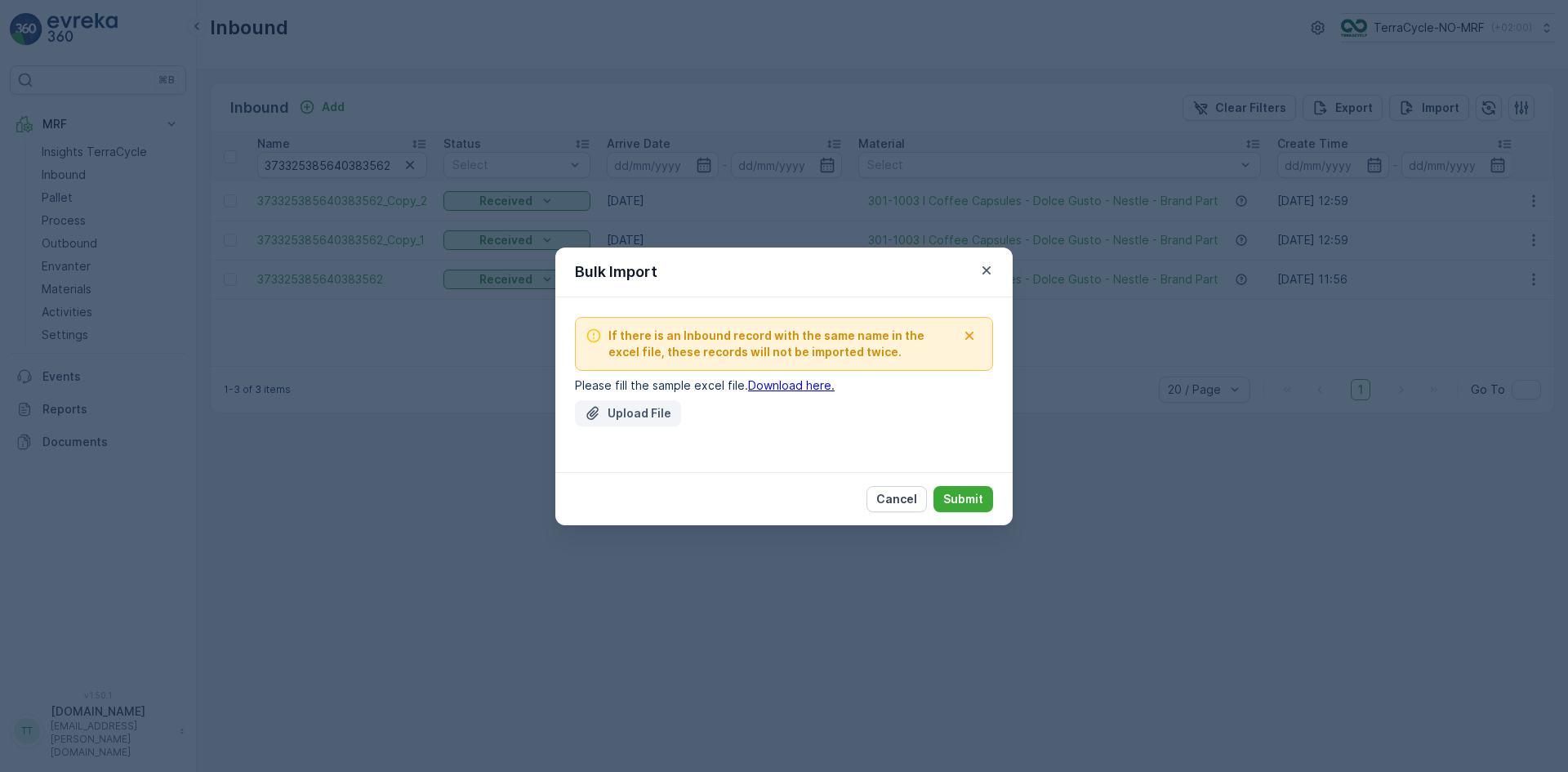
click at [631, 409] on p "Upload File" at bounding box center [640, 413] width 63 height 16
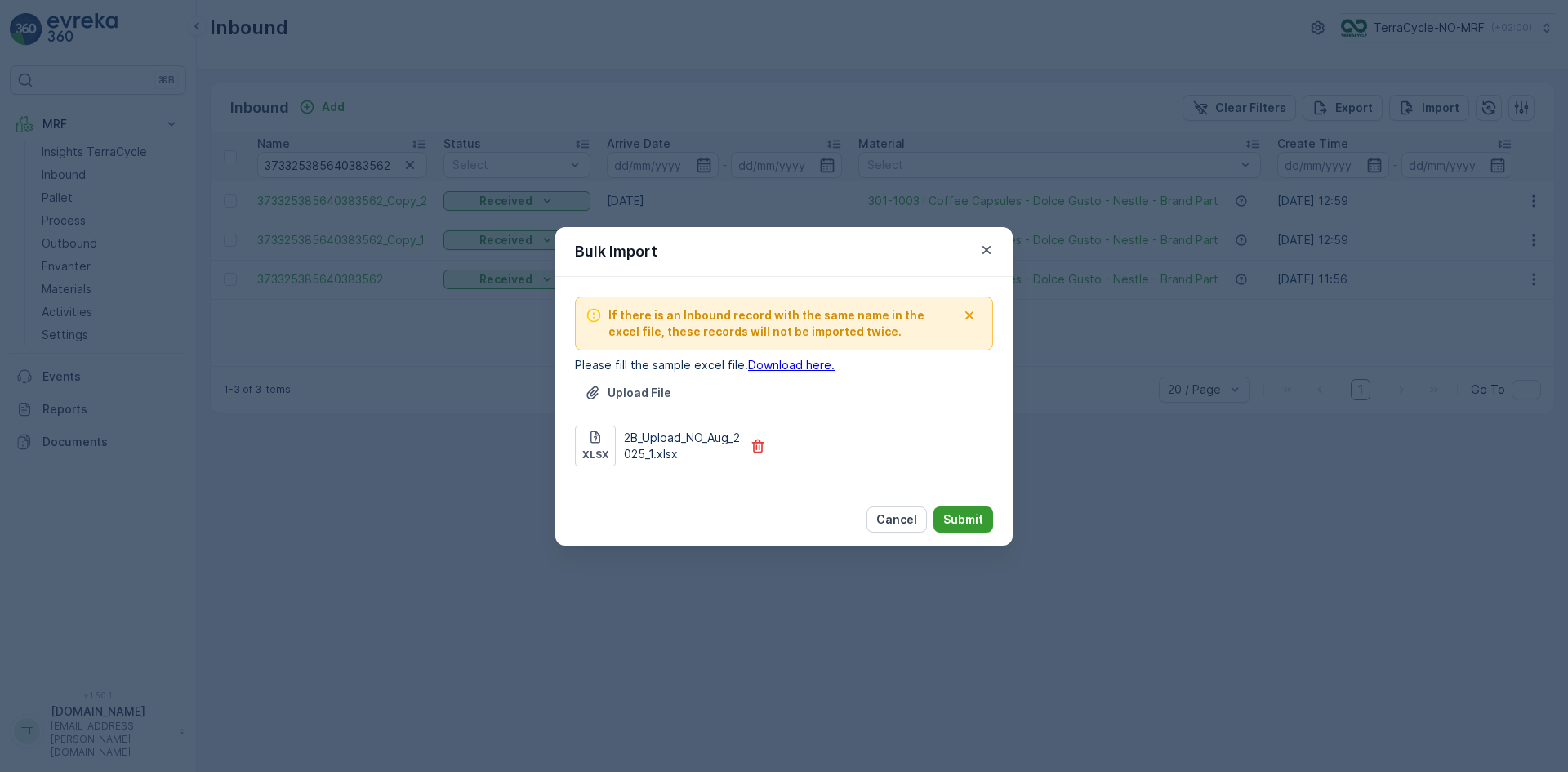
click at [952, 514] on p "Submit" at bounding box center [963, 519] width 40 height 16
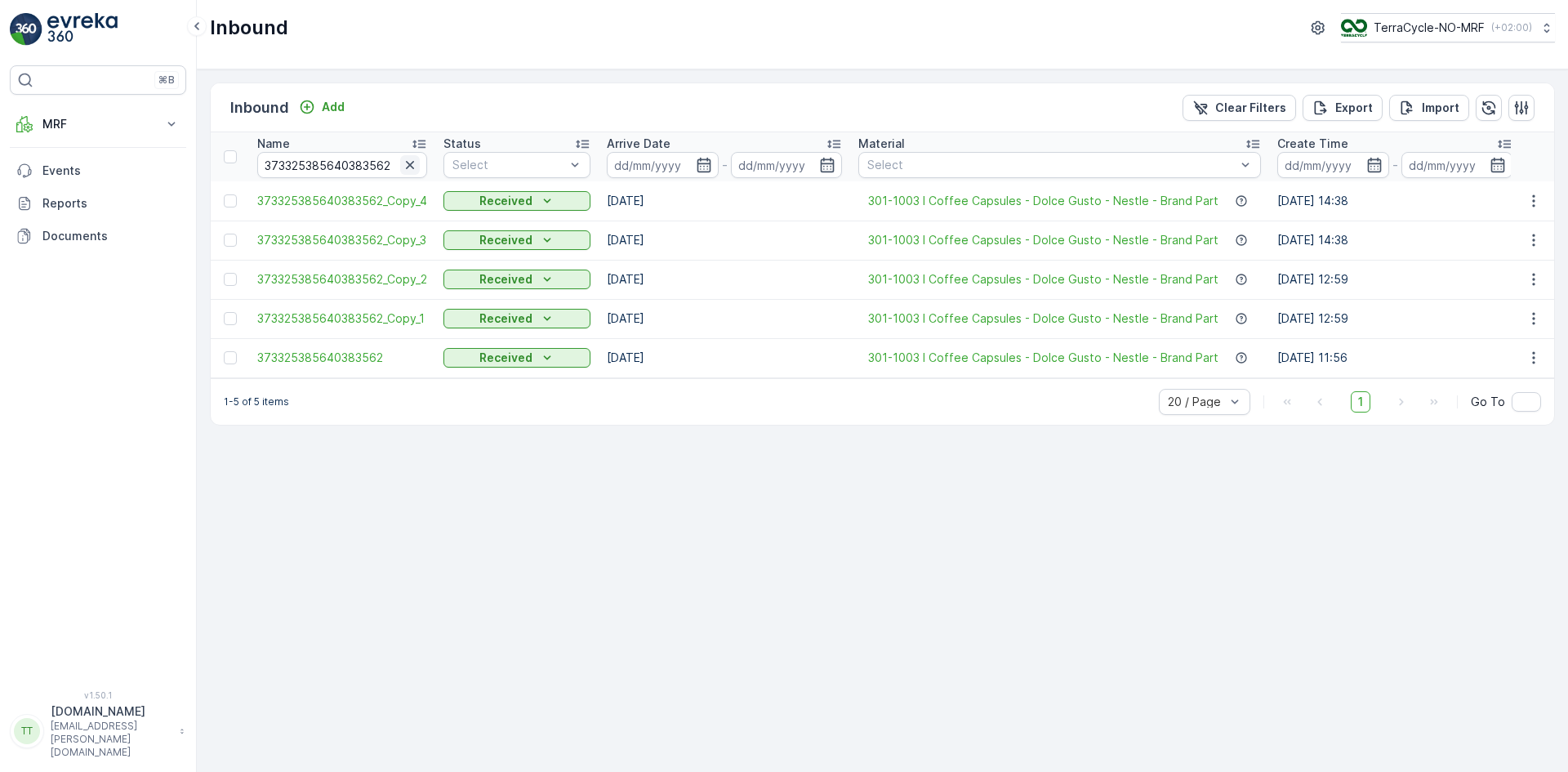
click at [413, 157] on icon "button" at bounding box center [410, 165] width 16 height 16
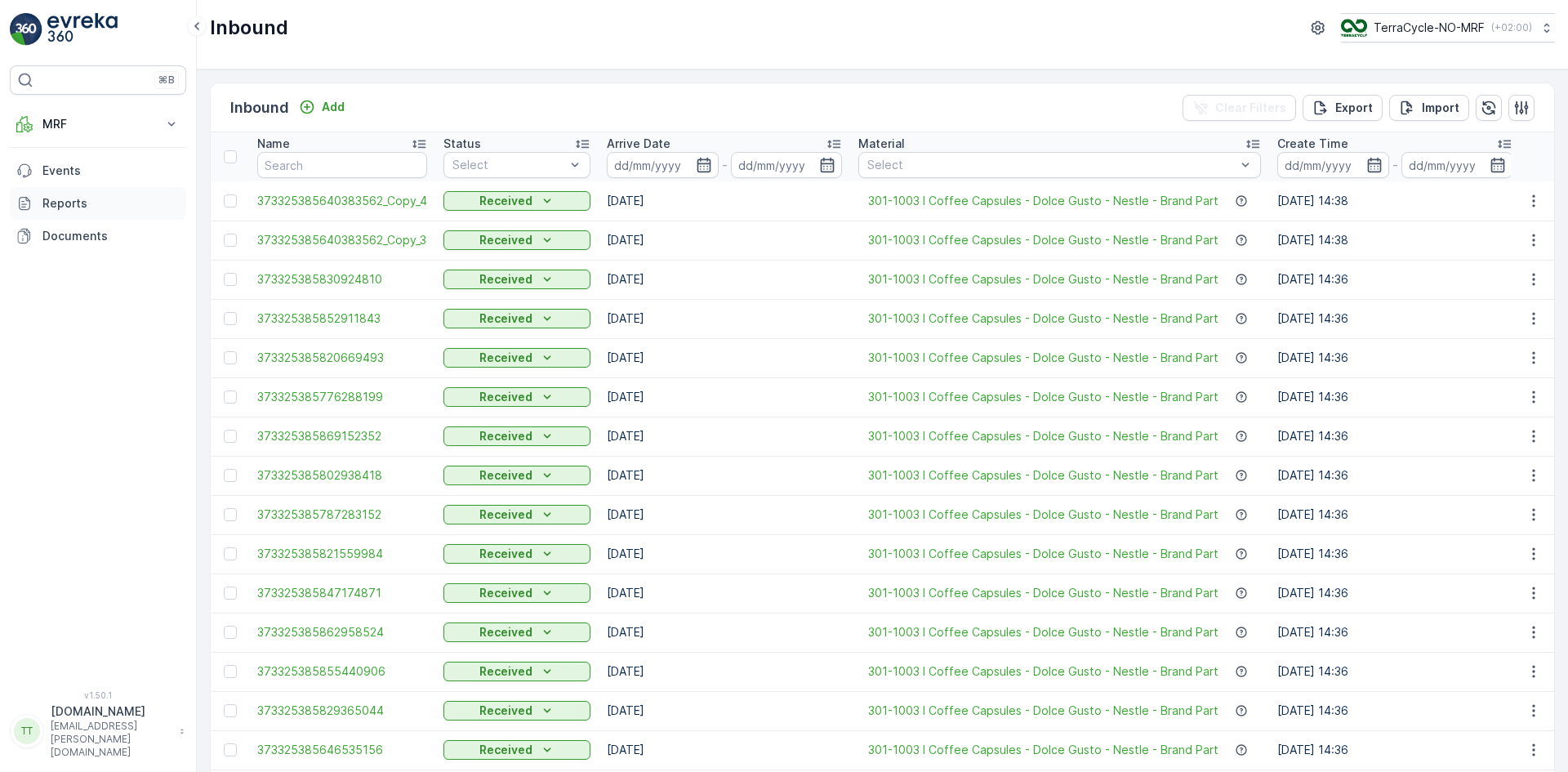
click at [16, 203] on link "Reports" at bounding box center [98, 203] width 176 height 33
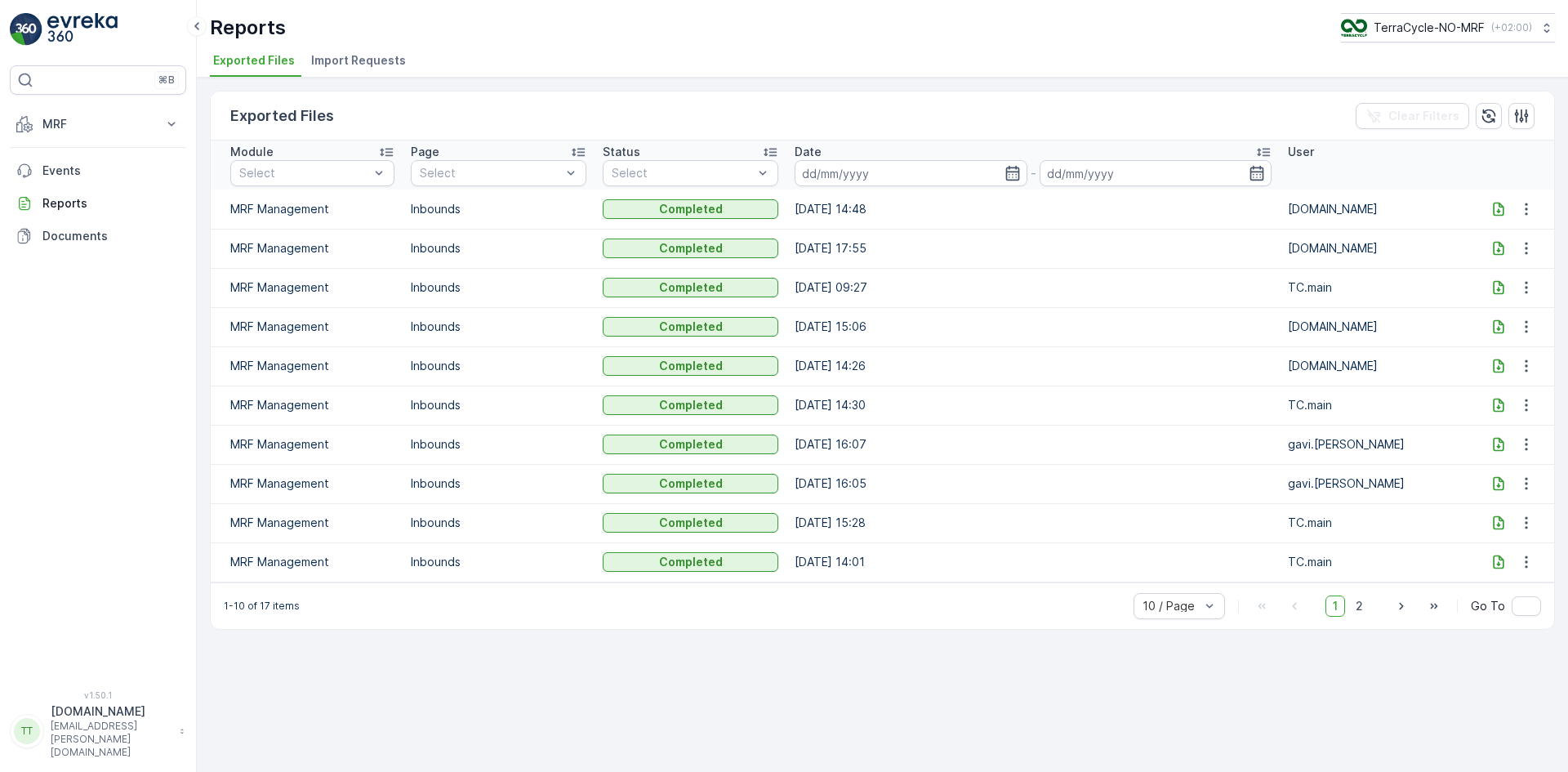
click at [353, 62] on span "Import Requests" at bounding box center [359, 60] width 95 height 16
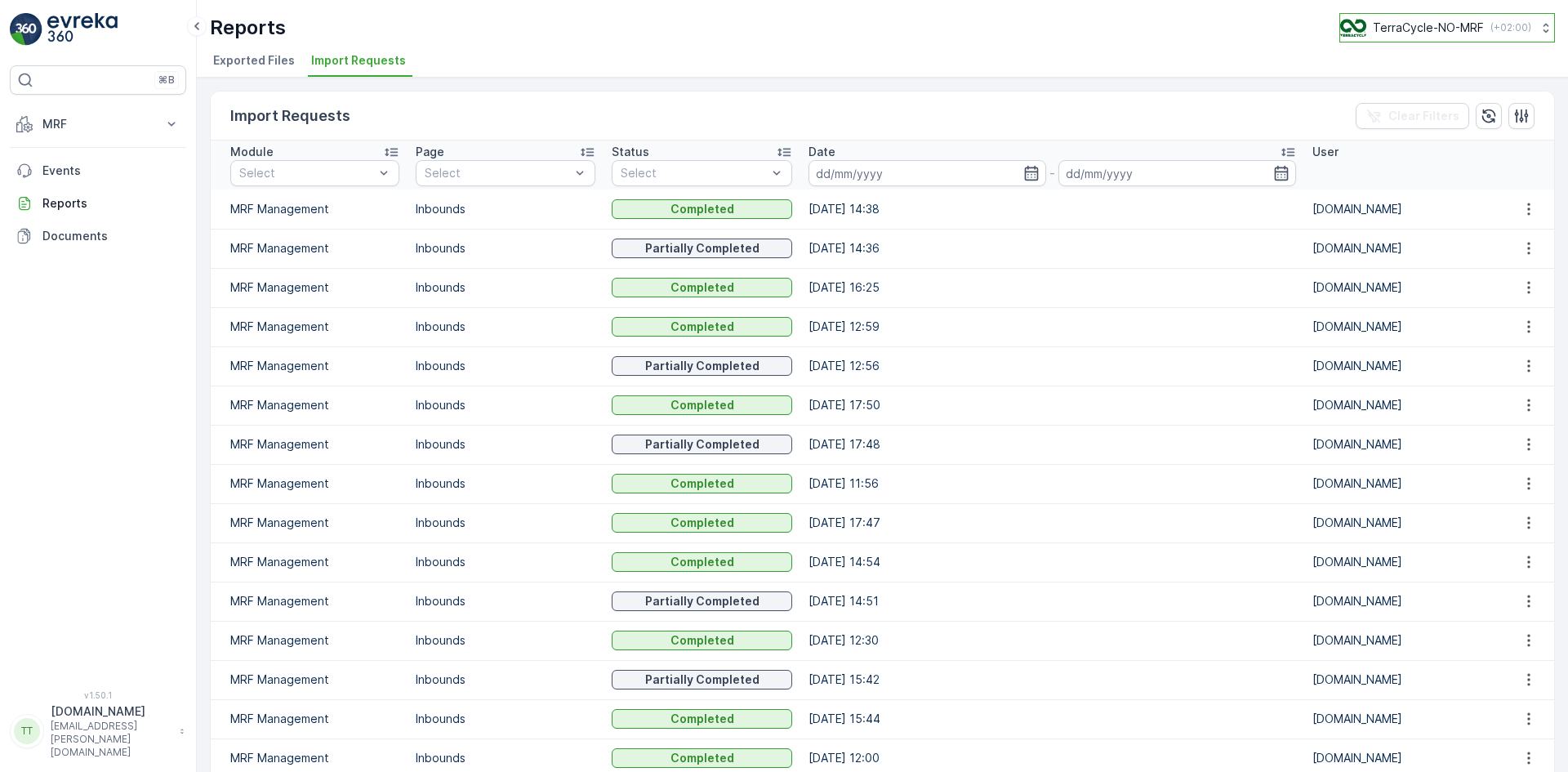
click at [1405, 35] on p "TerraCycle-NO-MRF" at bounding box center [1428, 28] width 111 height 16
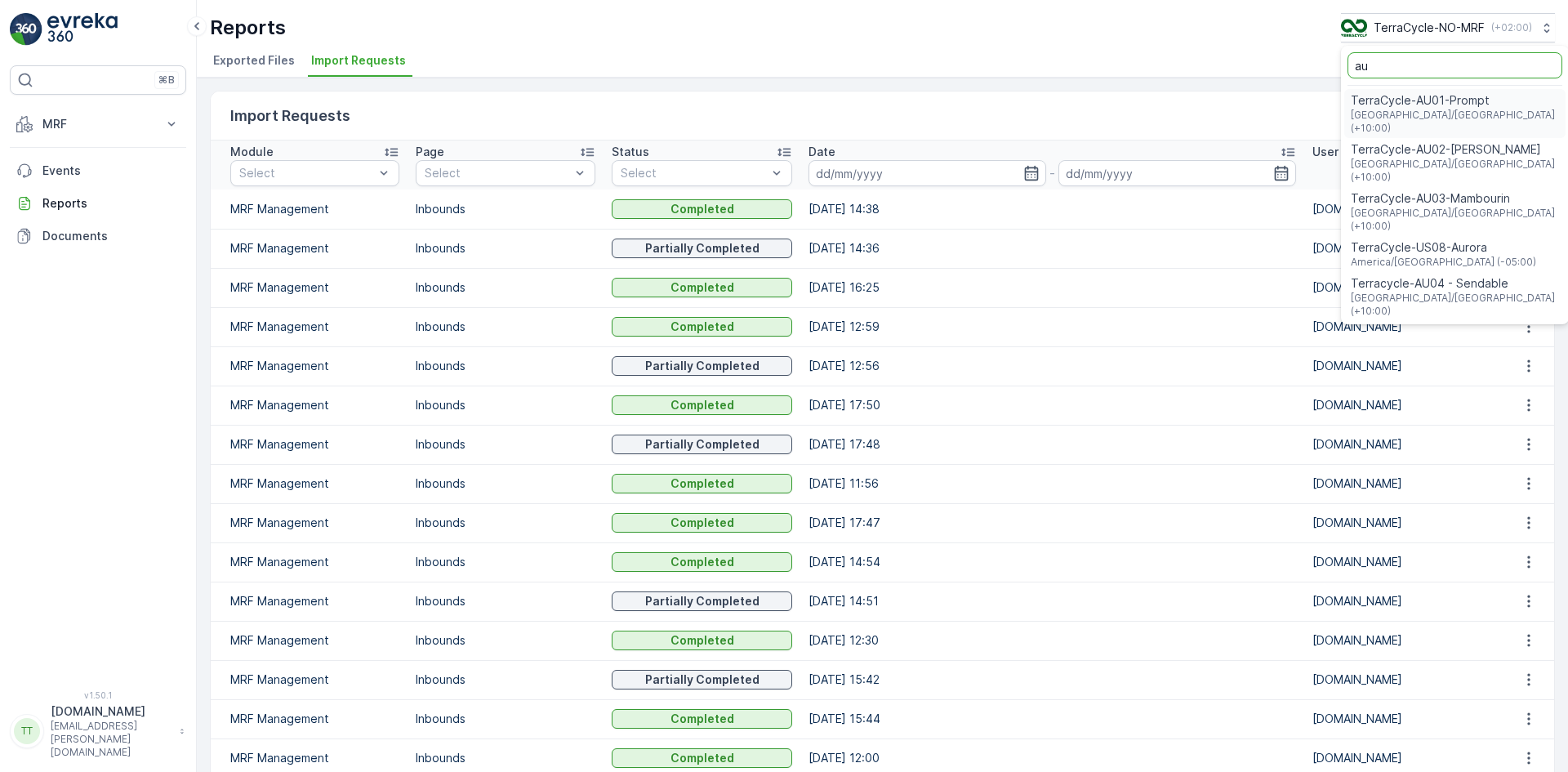
type input "au"
click at [1377, 67] on input "au" at bounding box center [1455, 65] width 215 height 26
type input "a"
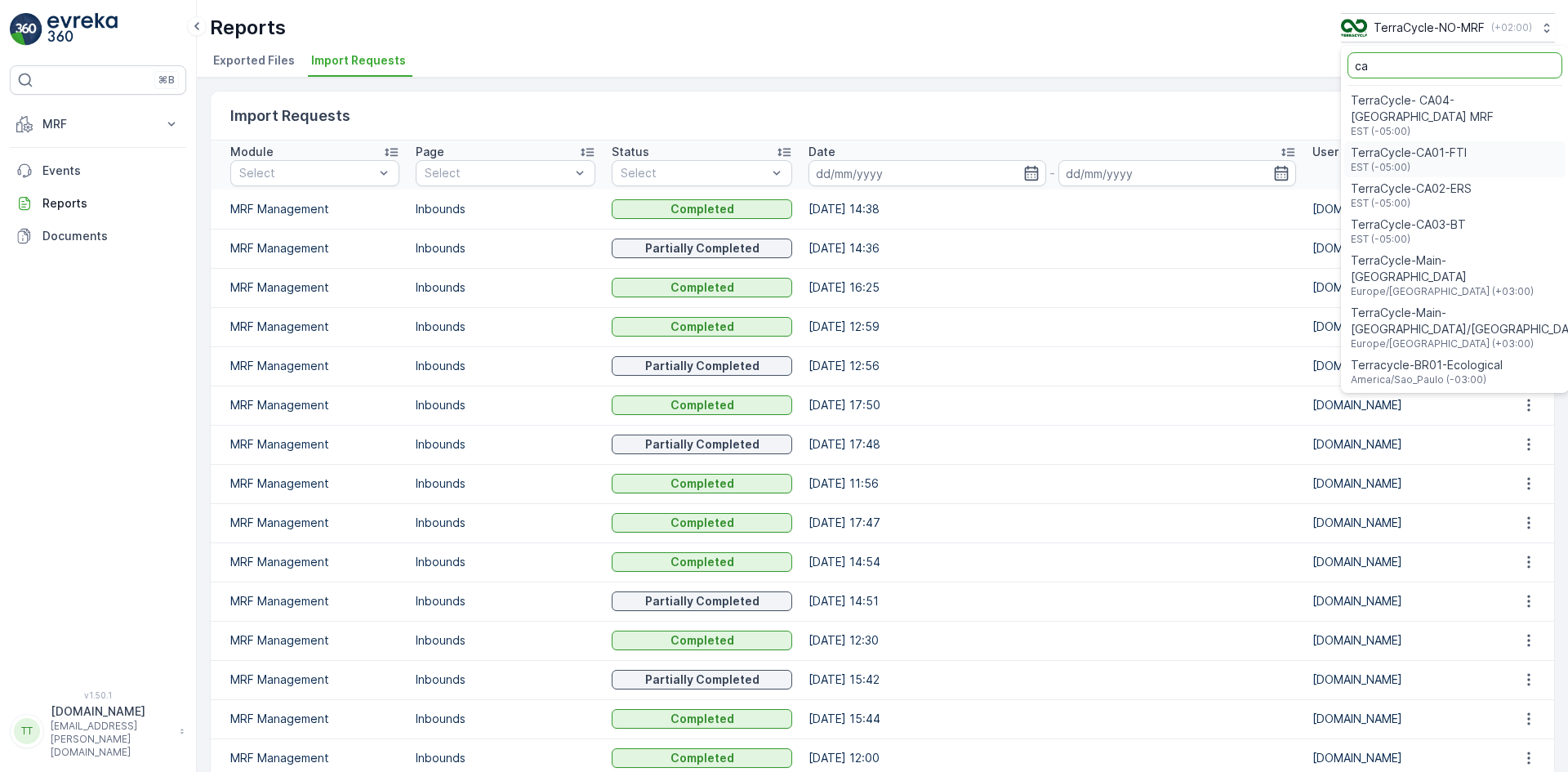
type input "ca"
click at [1416, 180] on span "TerraCycle-CA02-ERS" at bounding box center [1411, 188] width 121 height 16
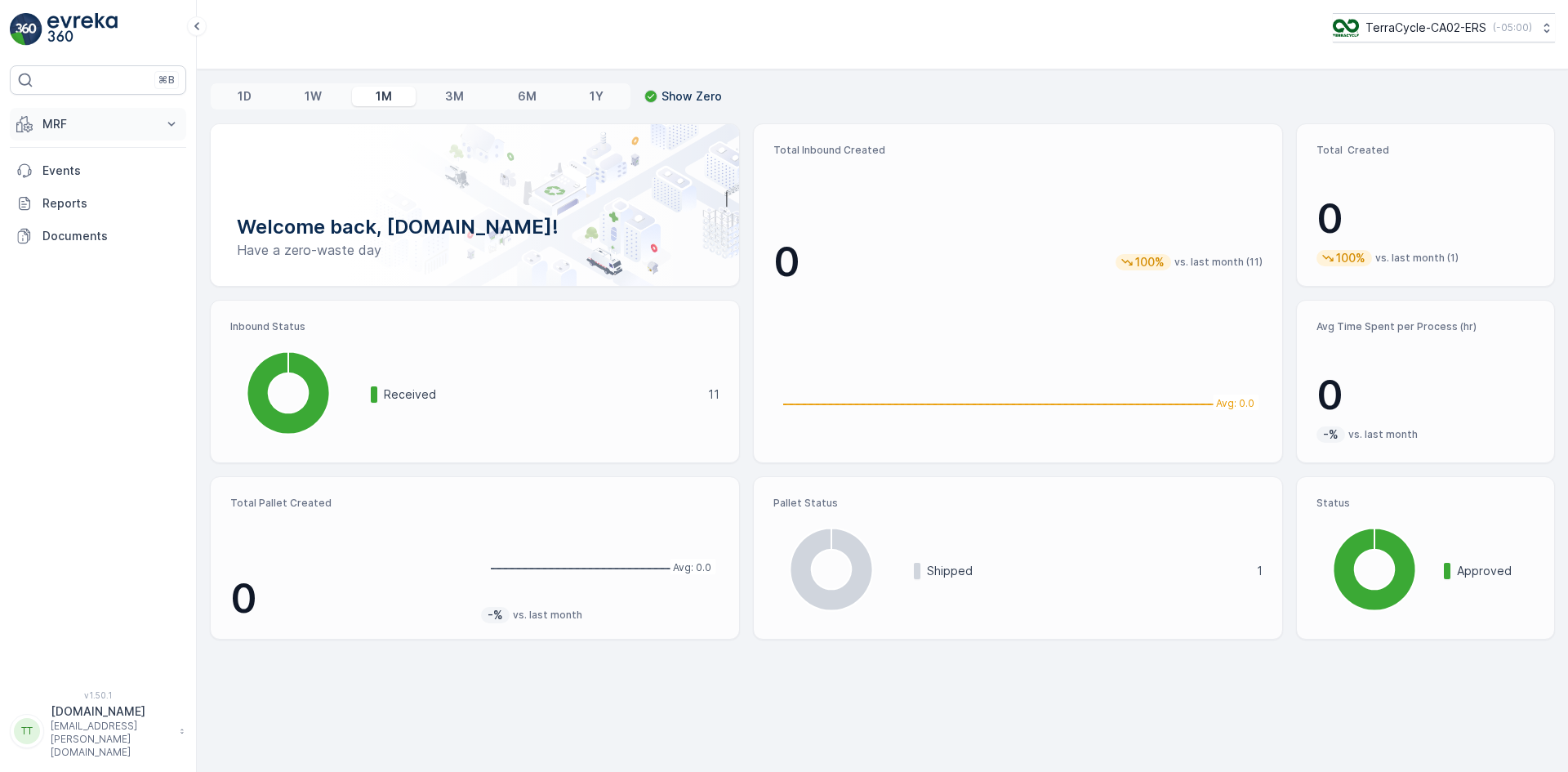
click at [57, 128] on p "MRF" at bounding box center [98, 124] width 111 height 16
click at [72, 169] on p "Inbound" at bounding box center [63, 174] width 45 height 16
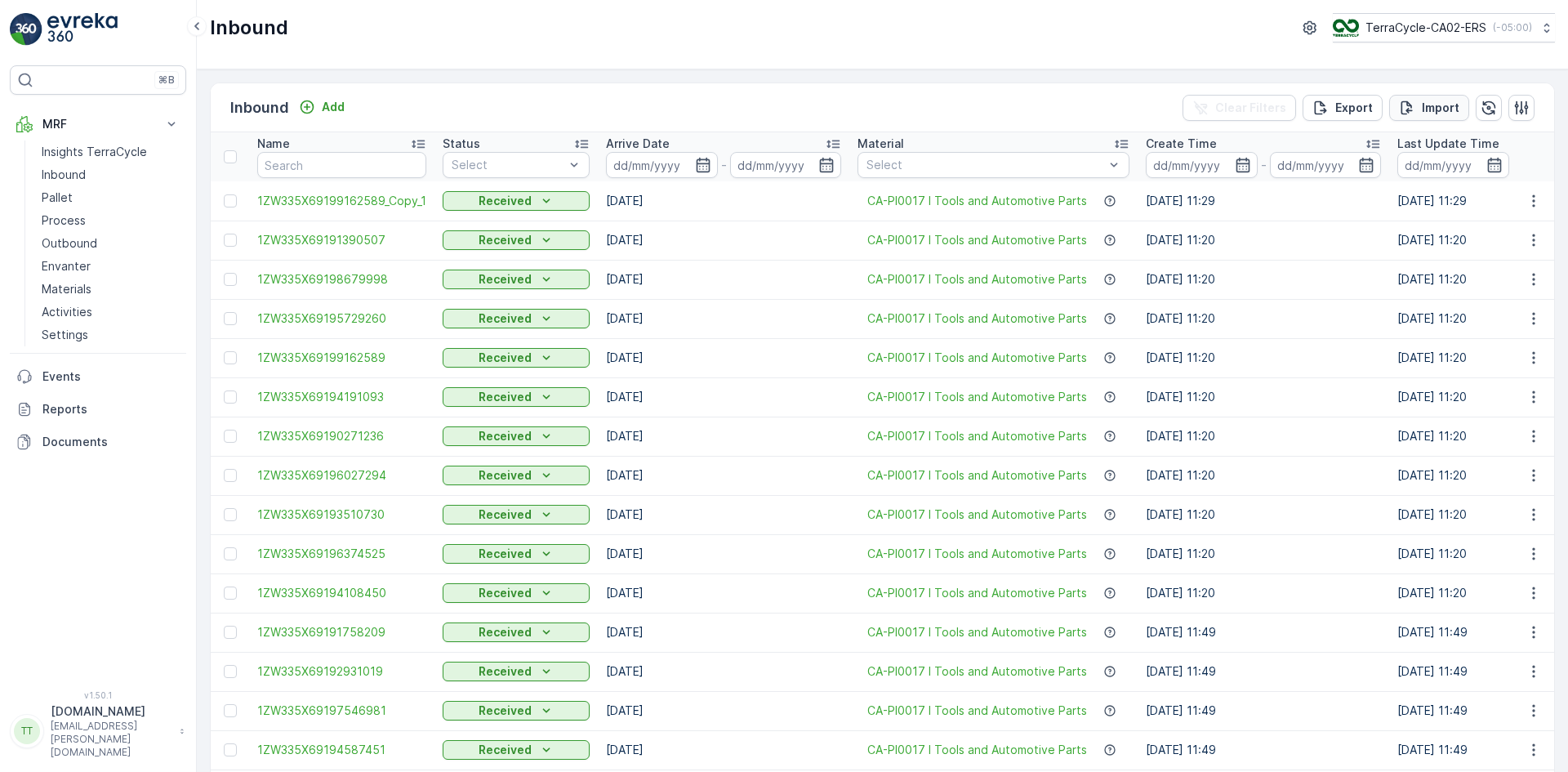
click at [1446, 105] on p "Import" at bounding box center [1441, 108] width 38 height 16
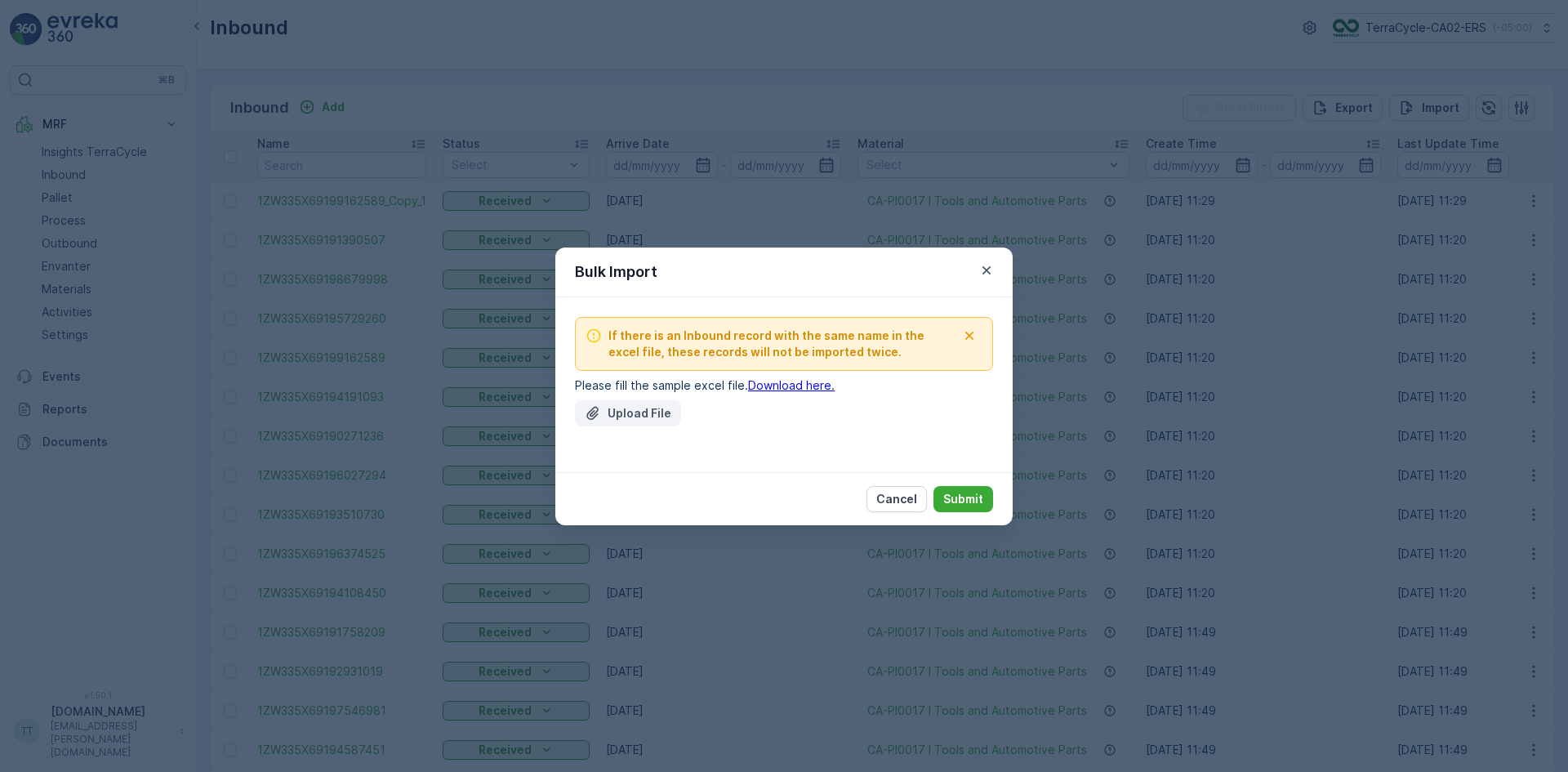
click at [651, 407] on p "Upload File" at bounding box center [640, 413] width 63 height 16
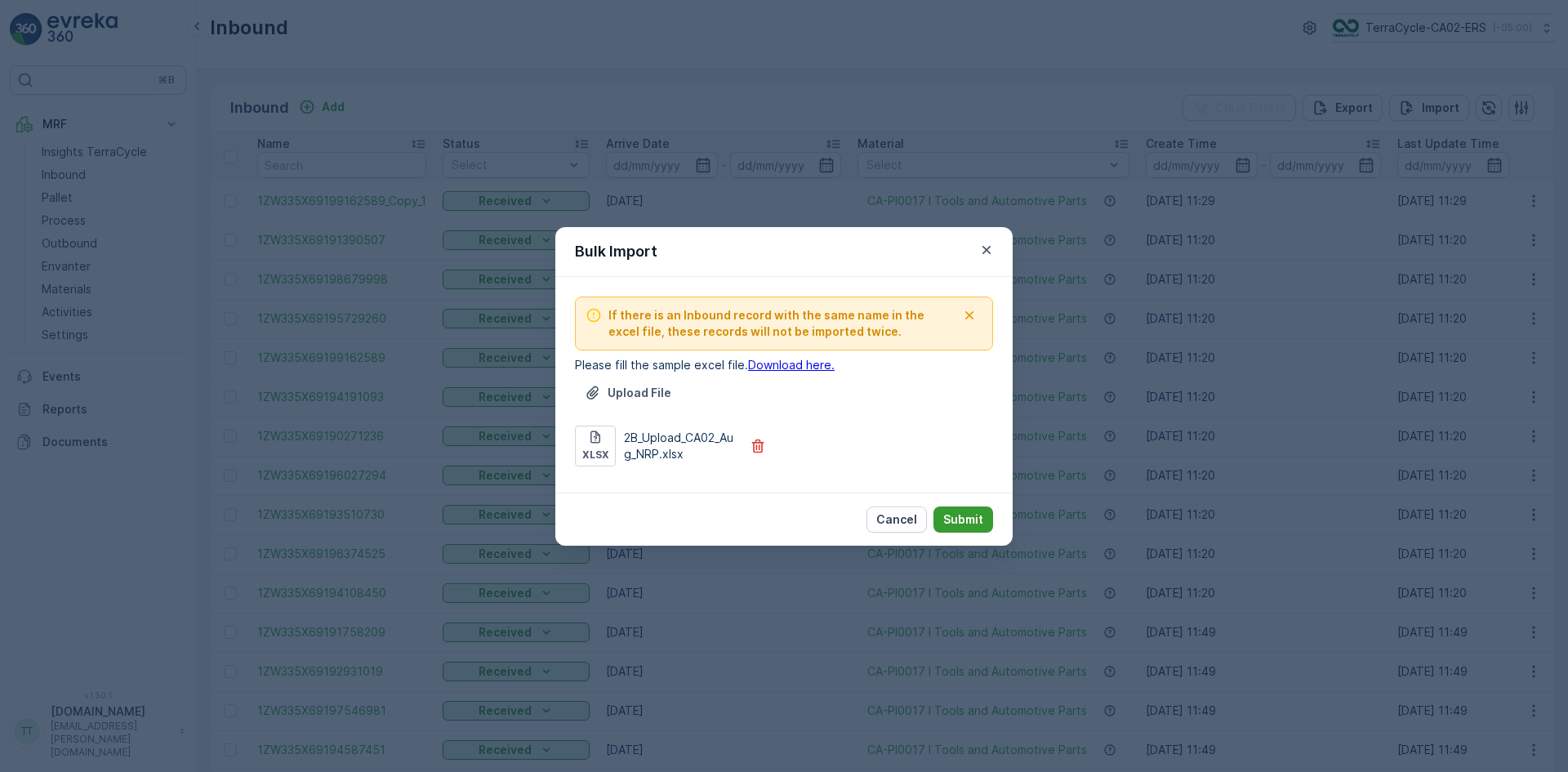
click at [976, 515] on p "Submit" at bounding box center [963, 519] width 40 height 16
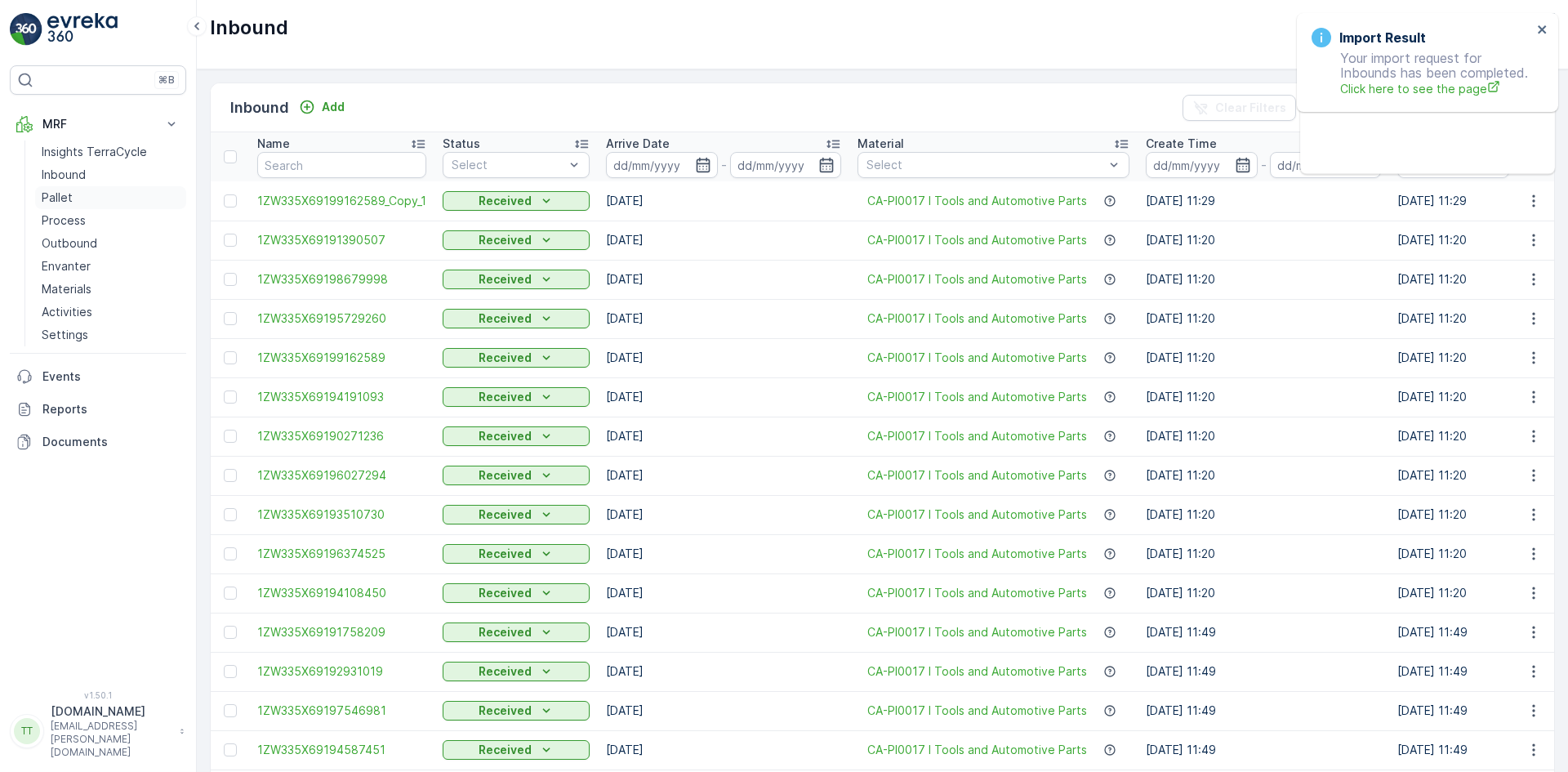
click at [62, 193] on p "Pallet" at bounding box center [56, 197] width 31 height 16
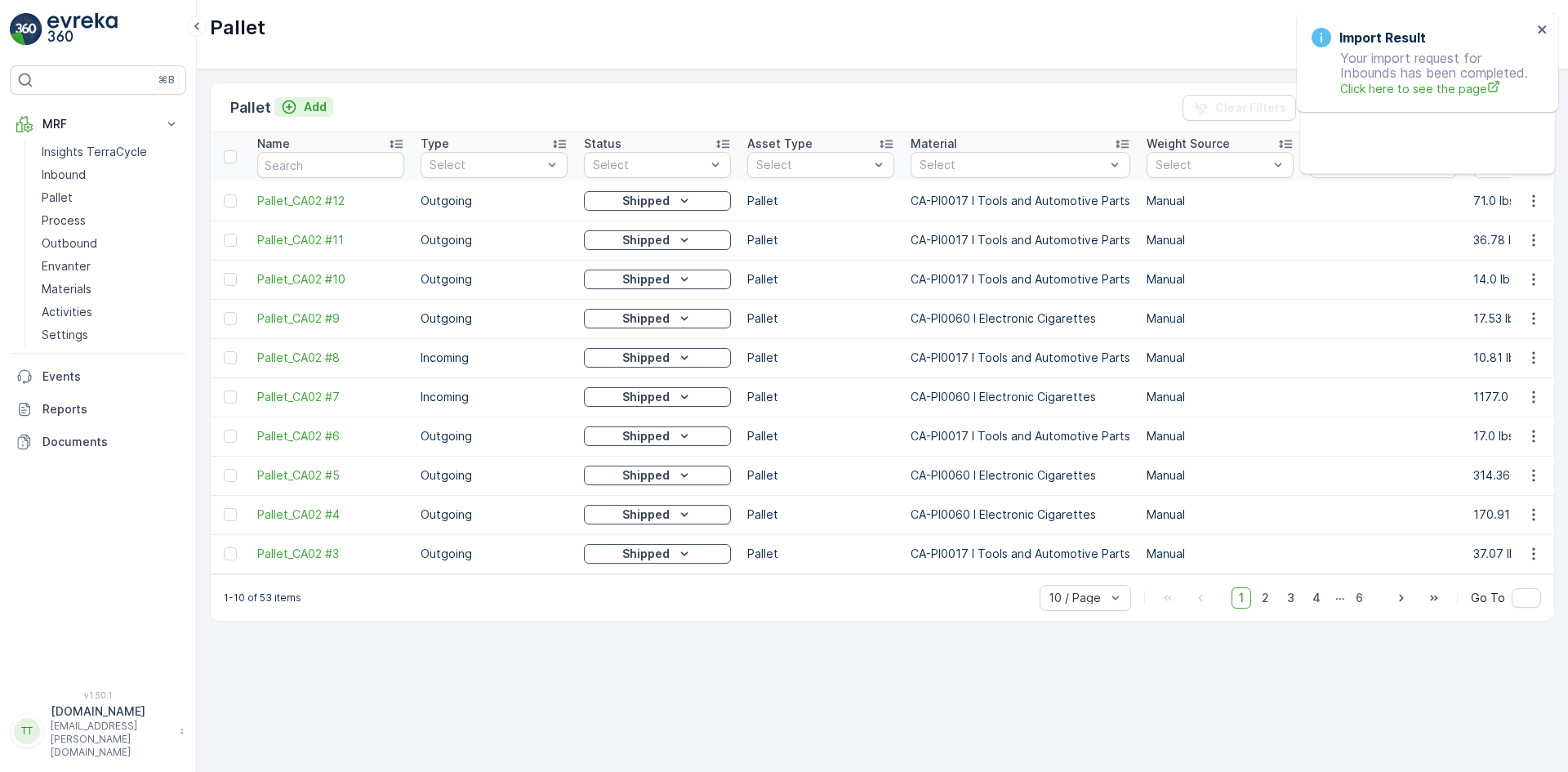
click at [319, 114] on p "Add" at bounding box center [315, 107] width 23 height 16
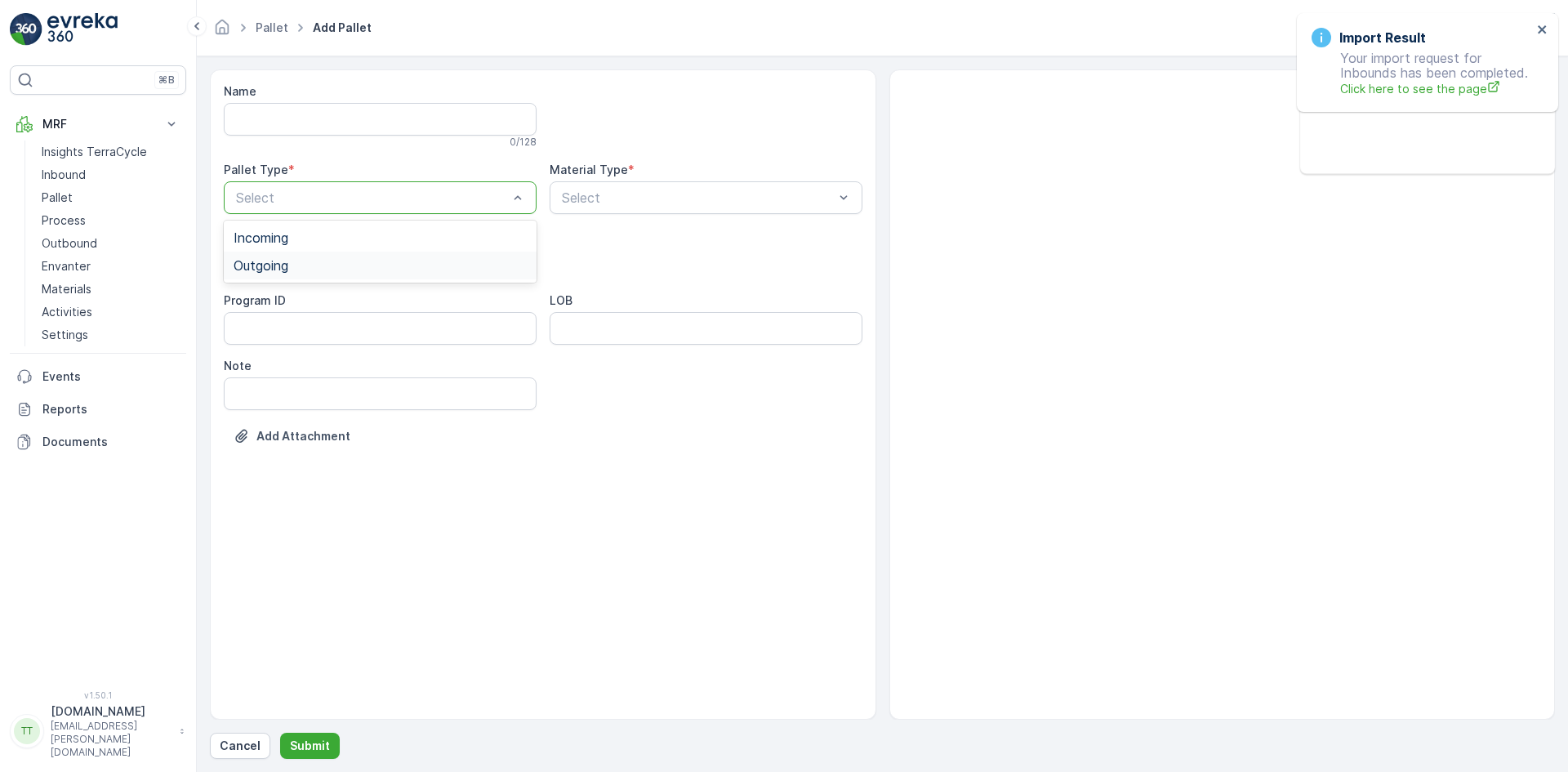
click at [272, 265] on span "Outgoing" at bounding box center [261, 266] width 54 height 15
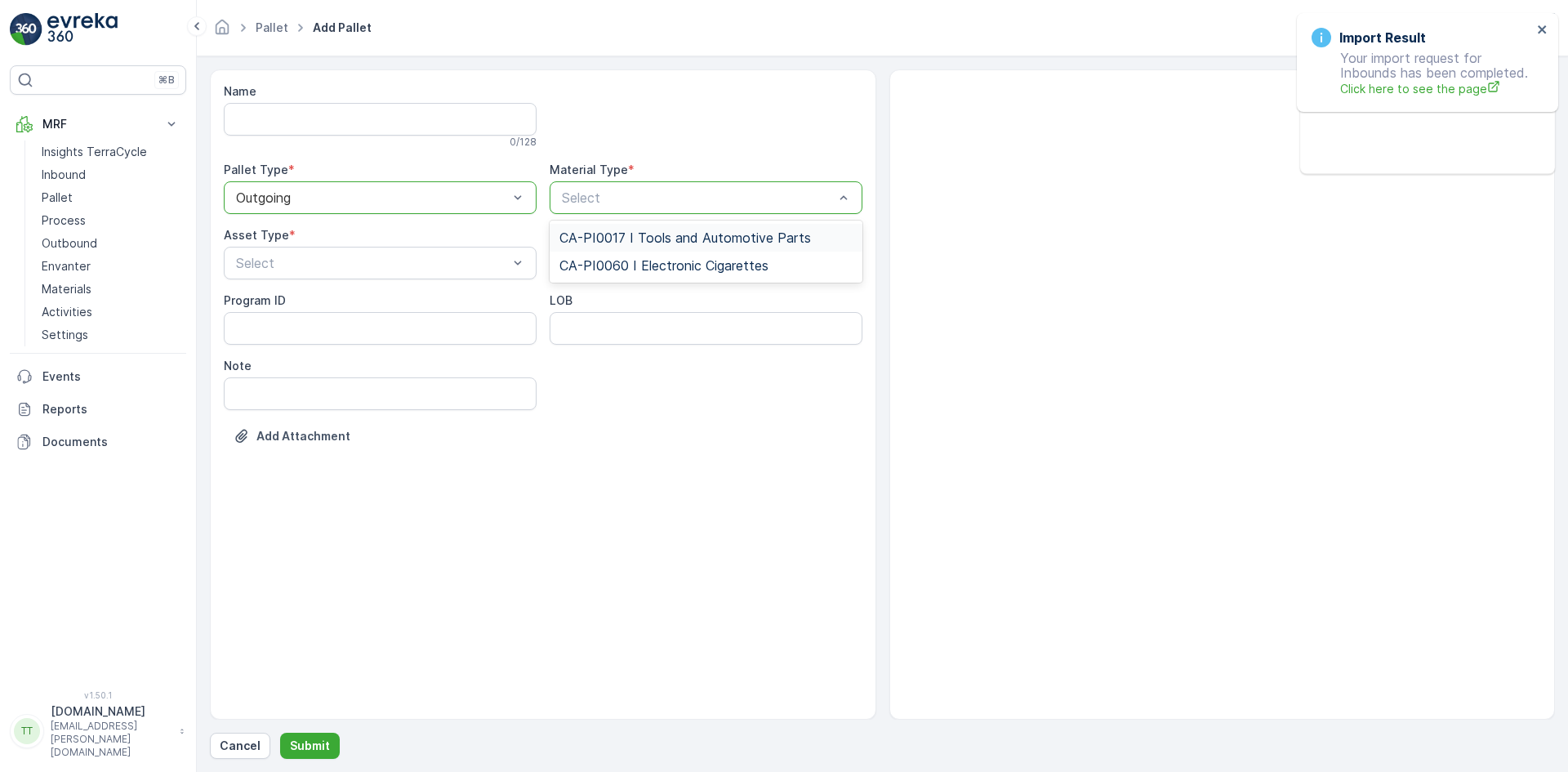
click at [608, 235] on span "CA-PI0017 I Tools and Automotive Parts" at bounding box center [685, 238] width 252 height 15
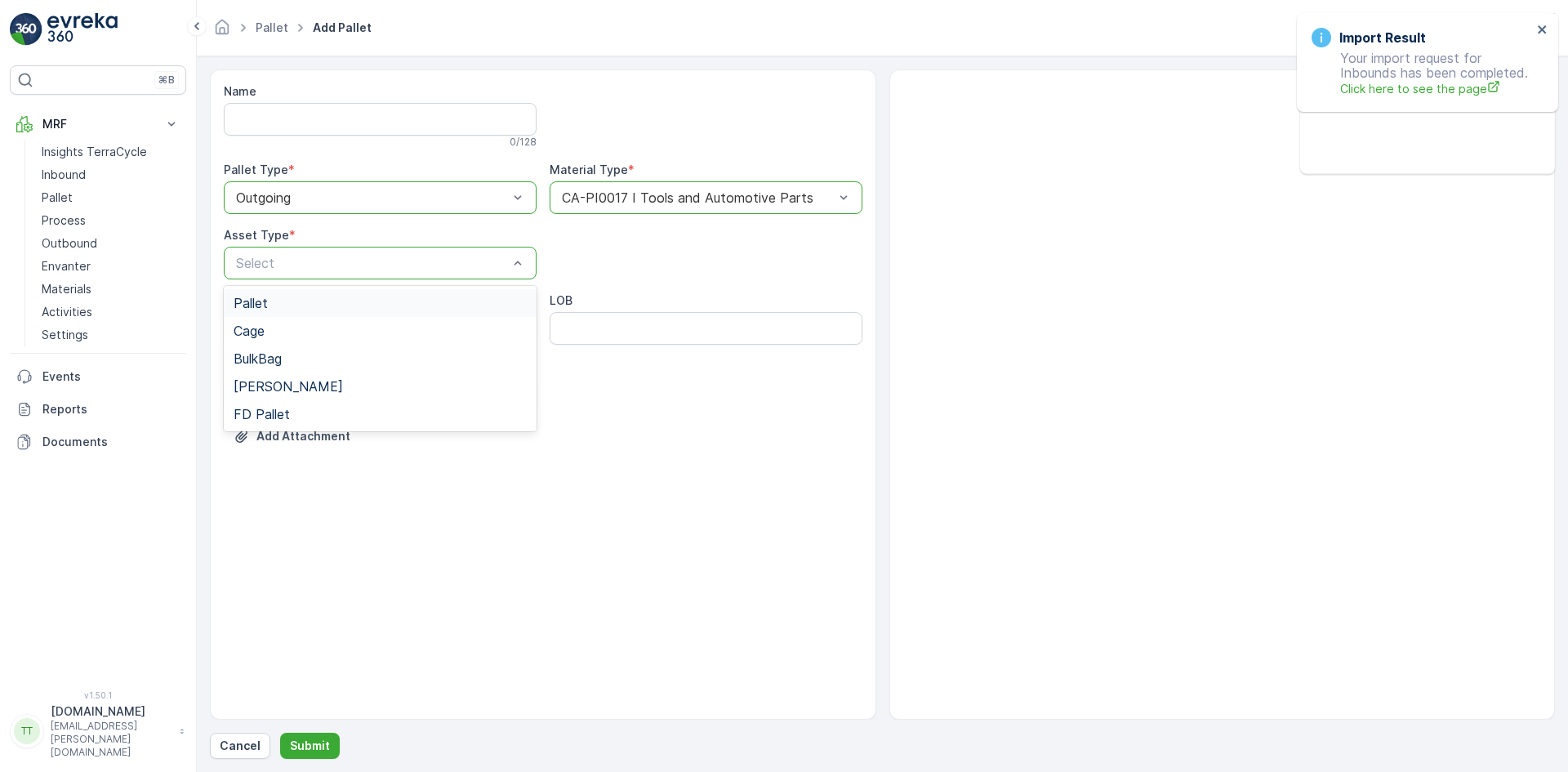
click at [272, 306] on div "Pallet" at bounding box center [380, 303] width 293 height 15
click at [305, 739] on p "Submit" at bounding box center [310, 746] width 40 height 16
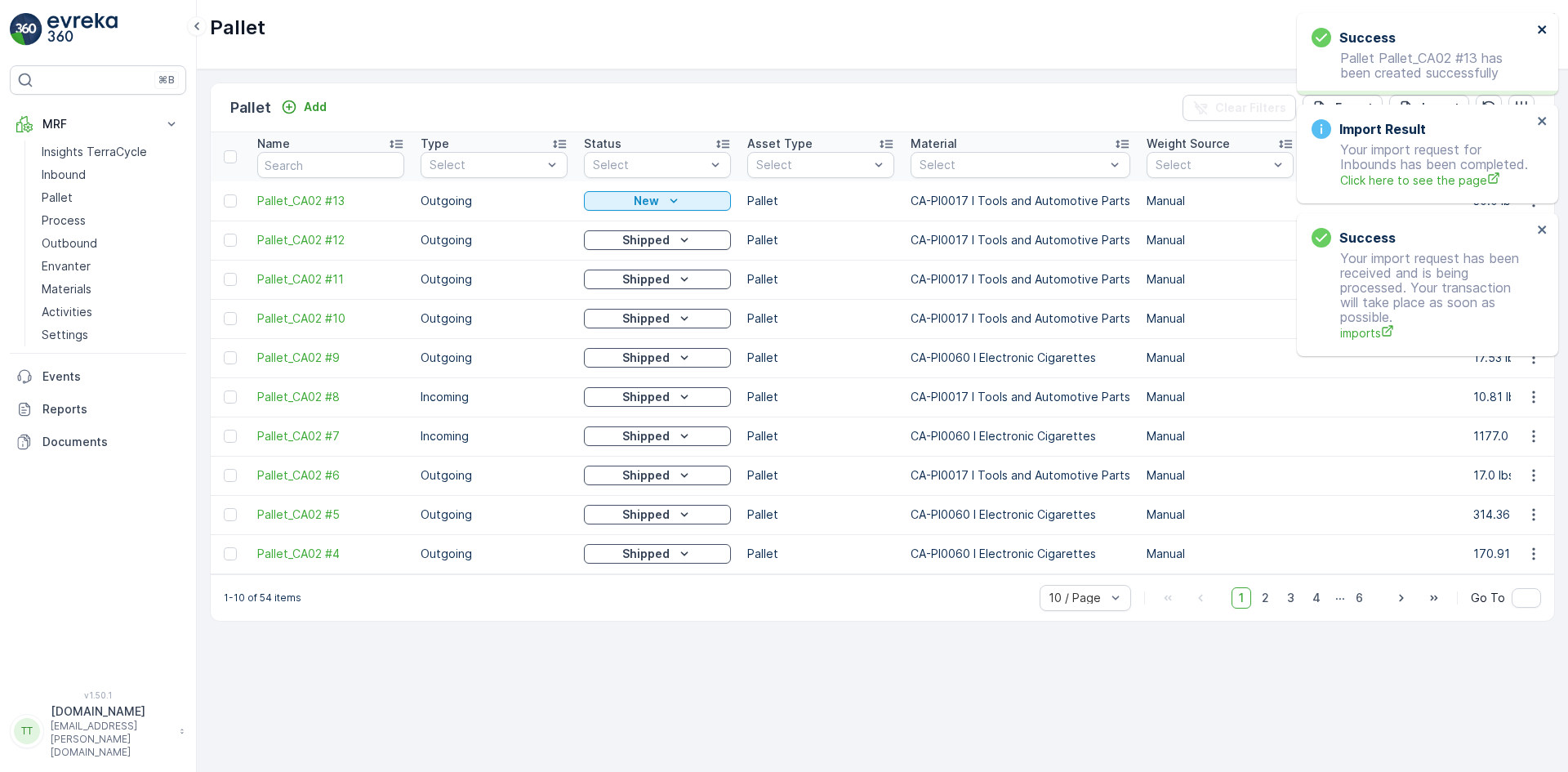
click at [1537, 23] on icon "close" at bounding box center [1543, 29] width 12 height 13
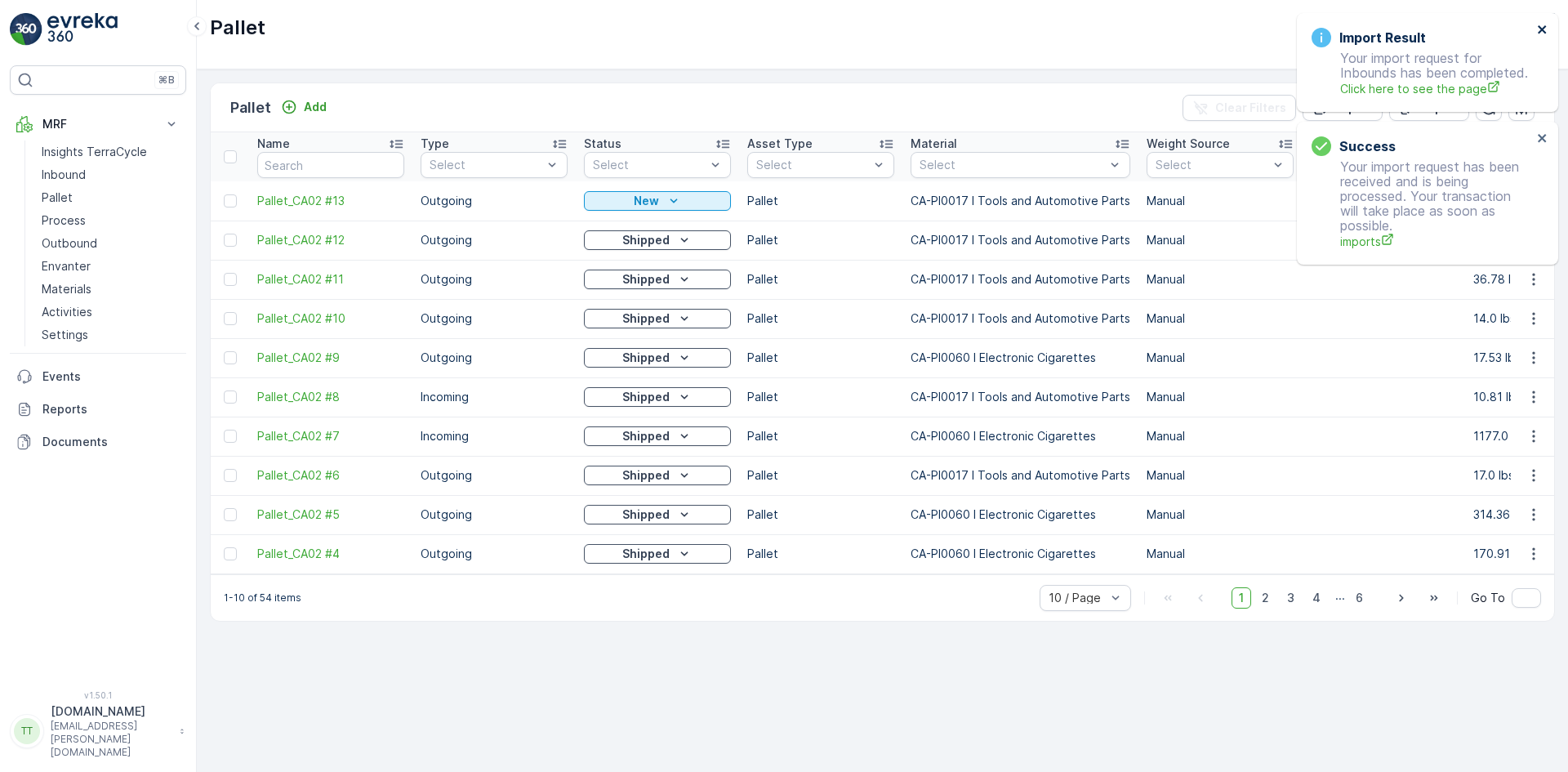
click at [1539, 25] on icon "close" at bounding box center [1543, 29] width 12 height 13
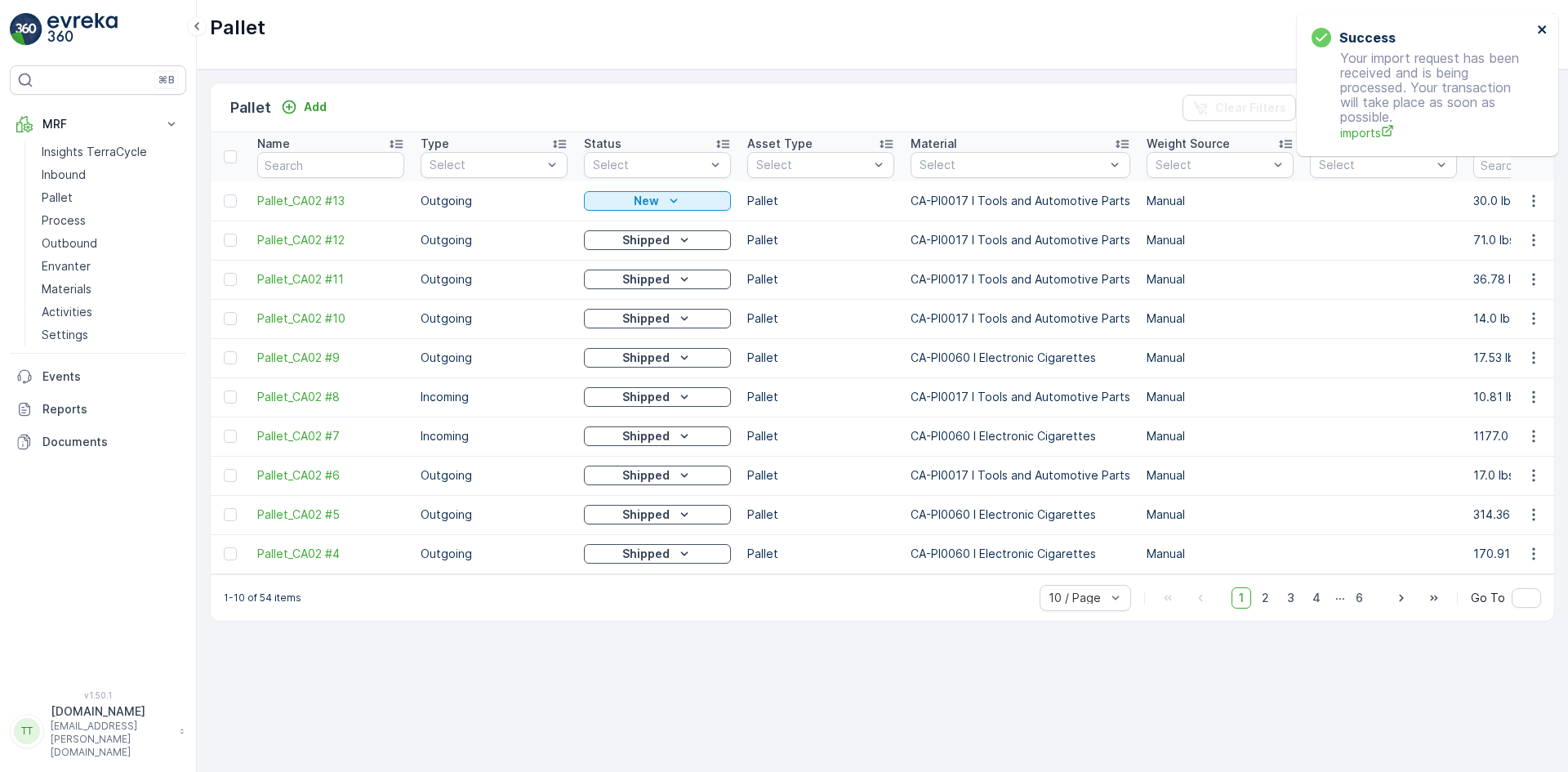
click at [1539, 25] on icon "close" at bounding box center [1543, 29] width 12 height 13
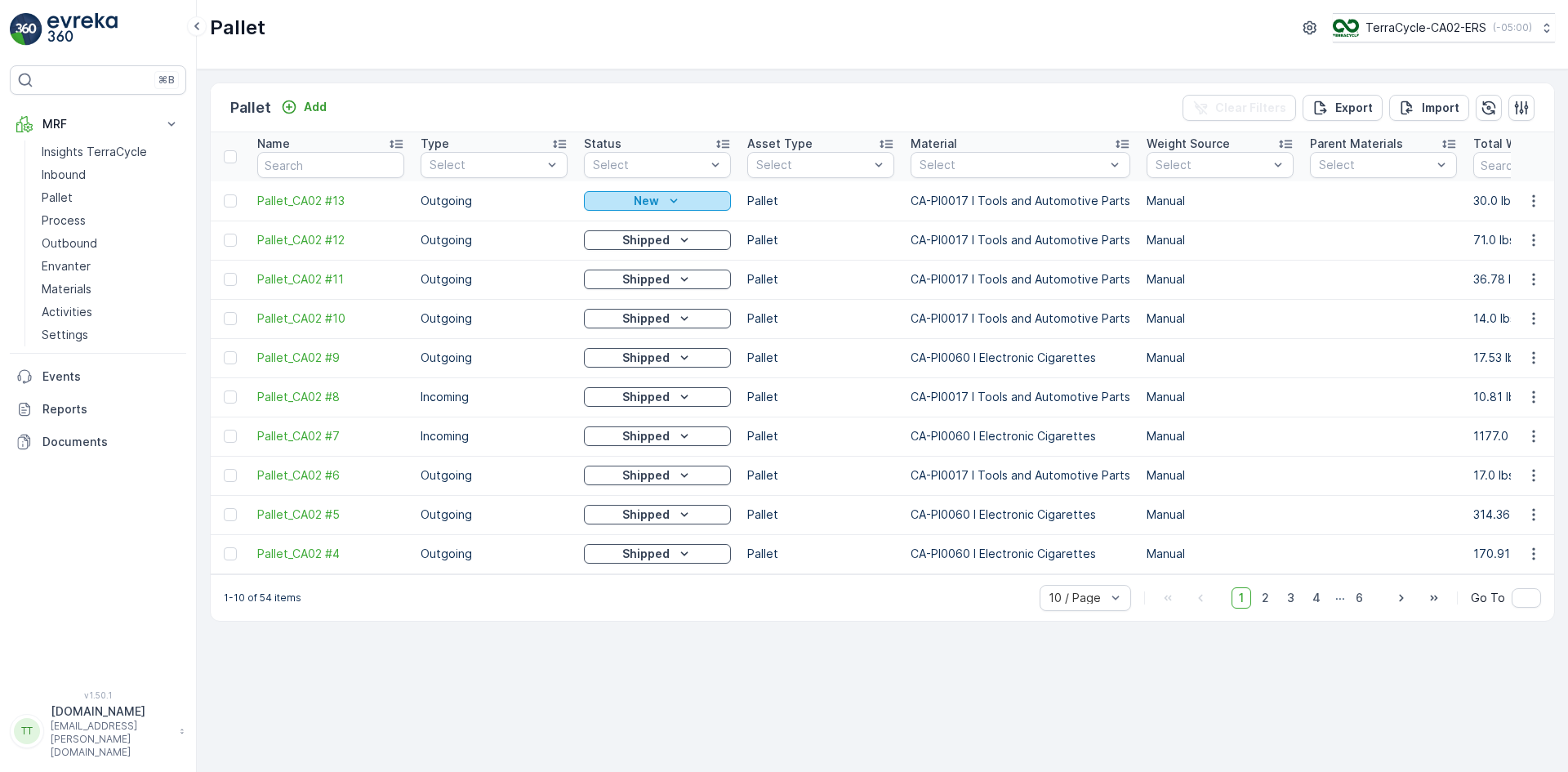
click at [712, 199] on div "New" at bounding box center [657, 201] width 134 height 16
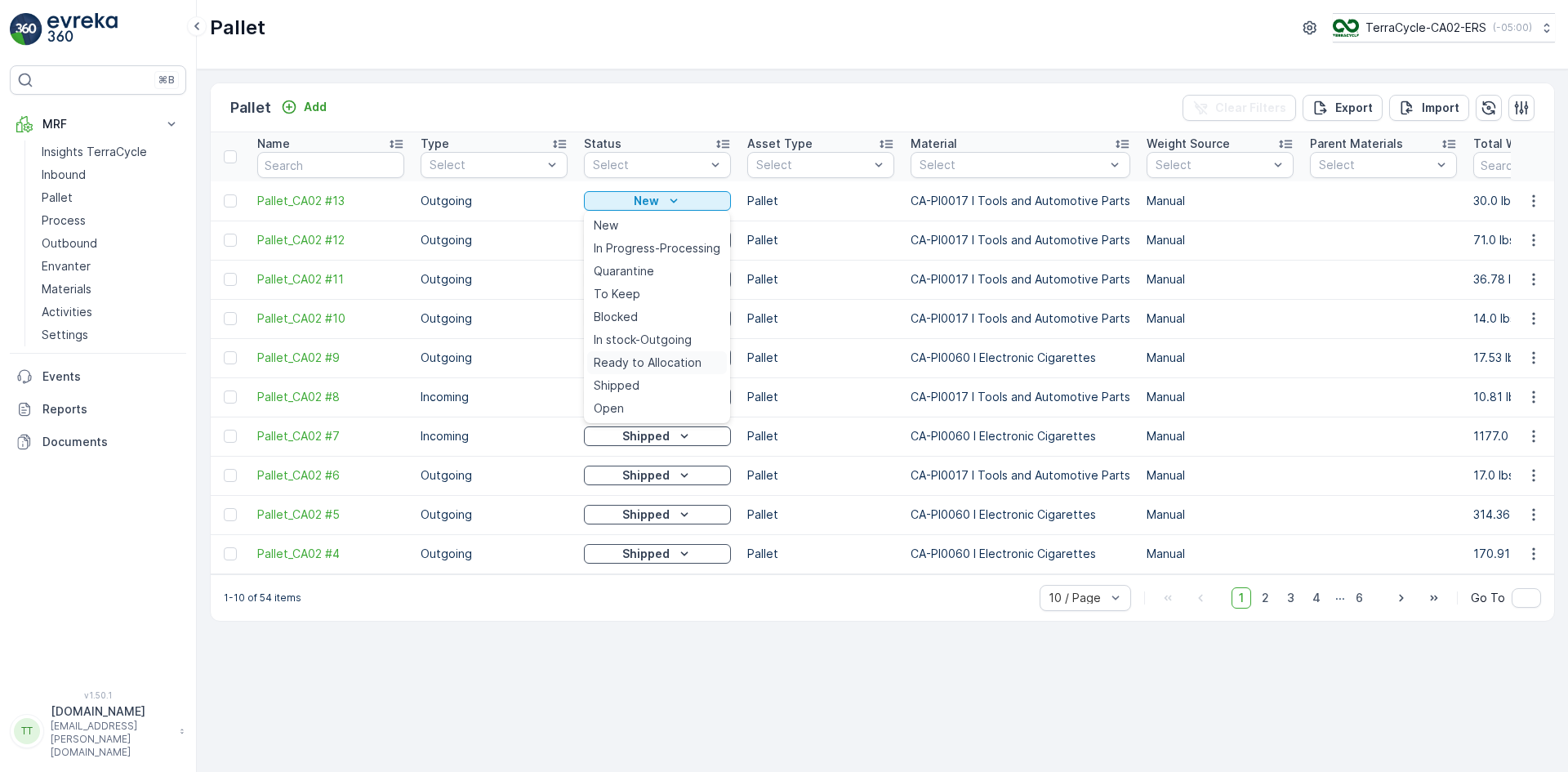
click at [655, 356] on span "Ready to Allocation" at bounding box center [648, 363] width 108 height 16
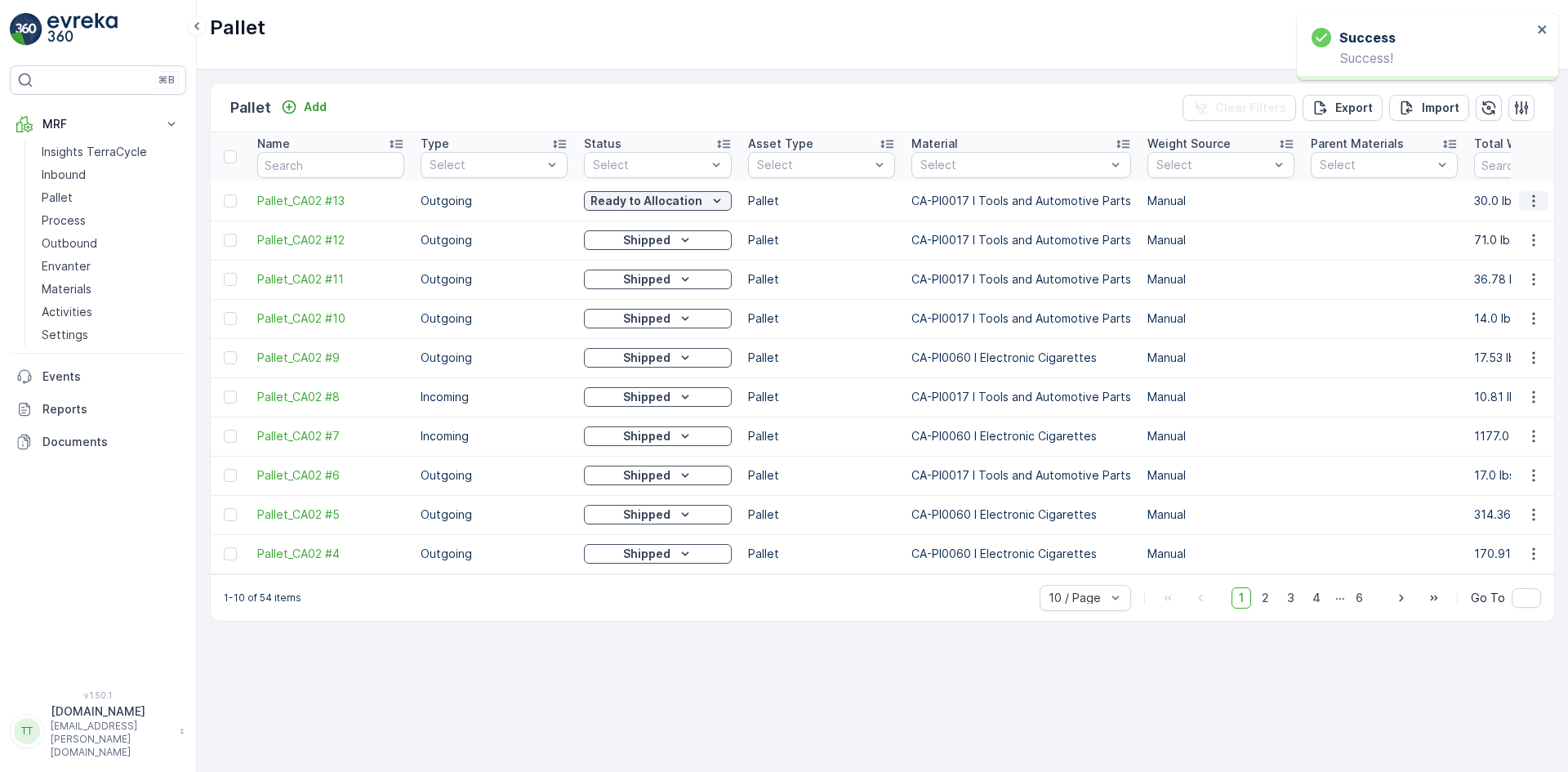
click at [1526, 201] on icon "button" at bounding box center [1533, 201] width 16 height 16
click at [1502, 244] on span "Edit Pallet" at bounding box center [1495, 248] width 55 height 16
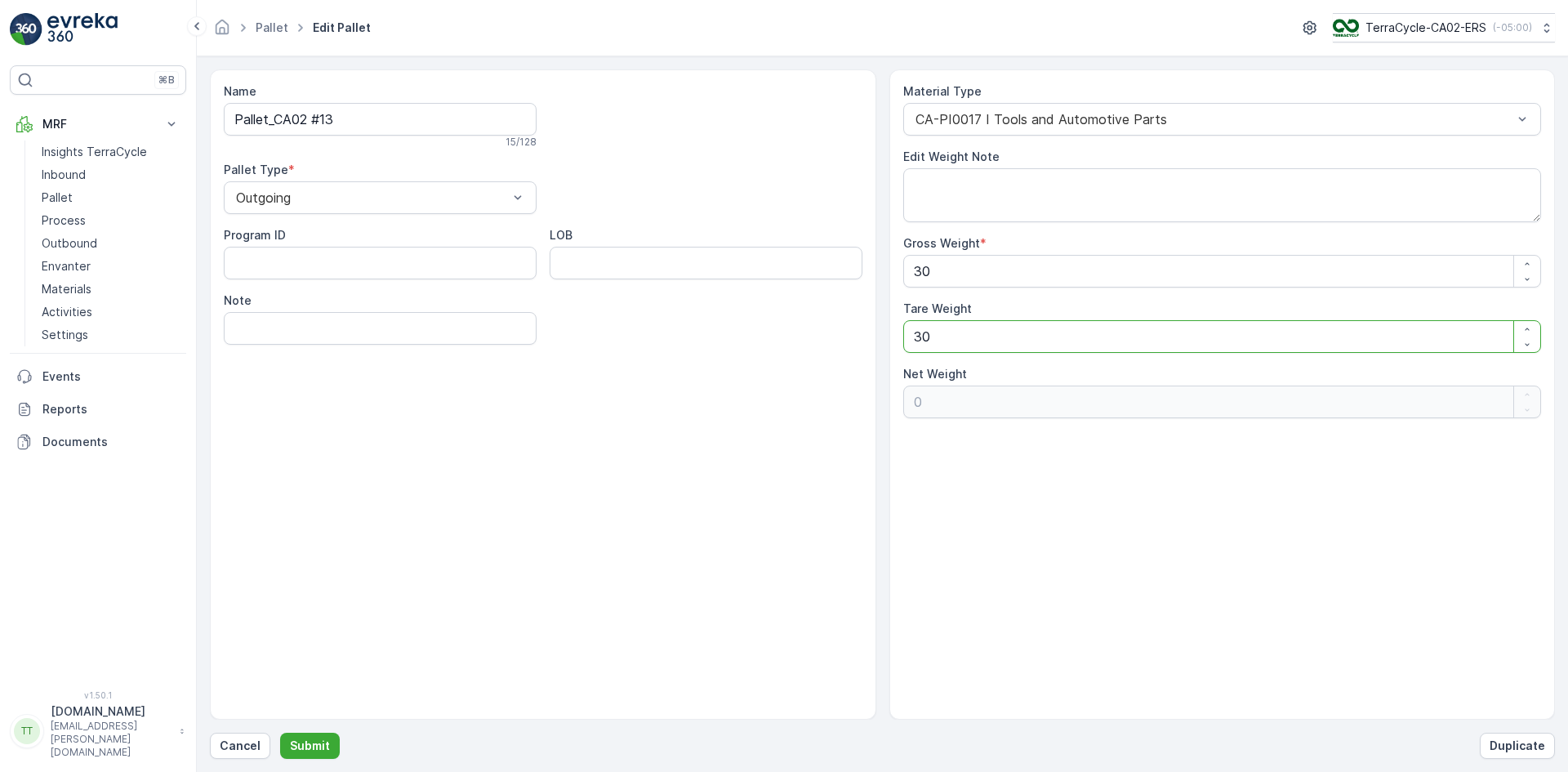
drag, startPoint x: 920, startPoint y: 337, endPoint x: 909, endPoint y: 337, distance: 11.0
click at [909, 337] on Weight "30" at bounding box center [1222, 336] width 639 height 33
type Weight "0"
type Weight "30"
type Weight "0"
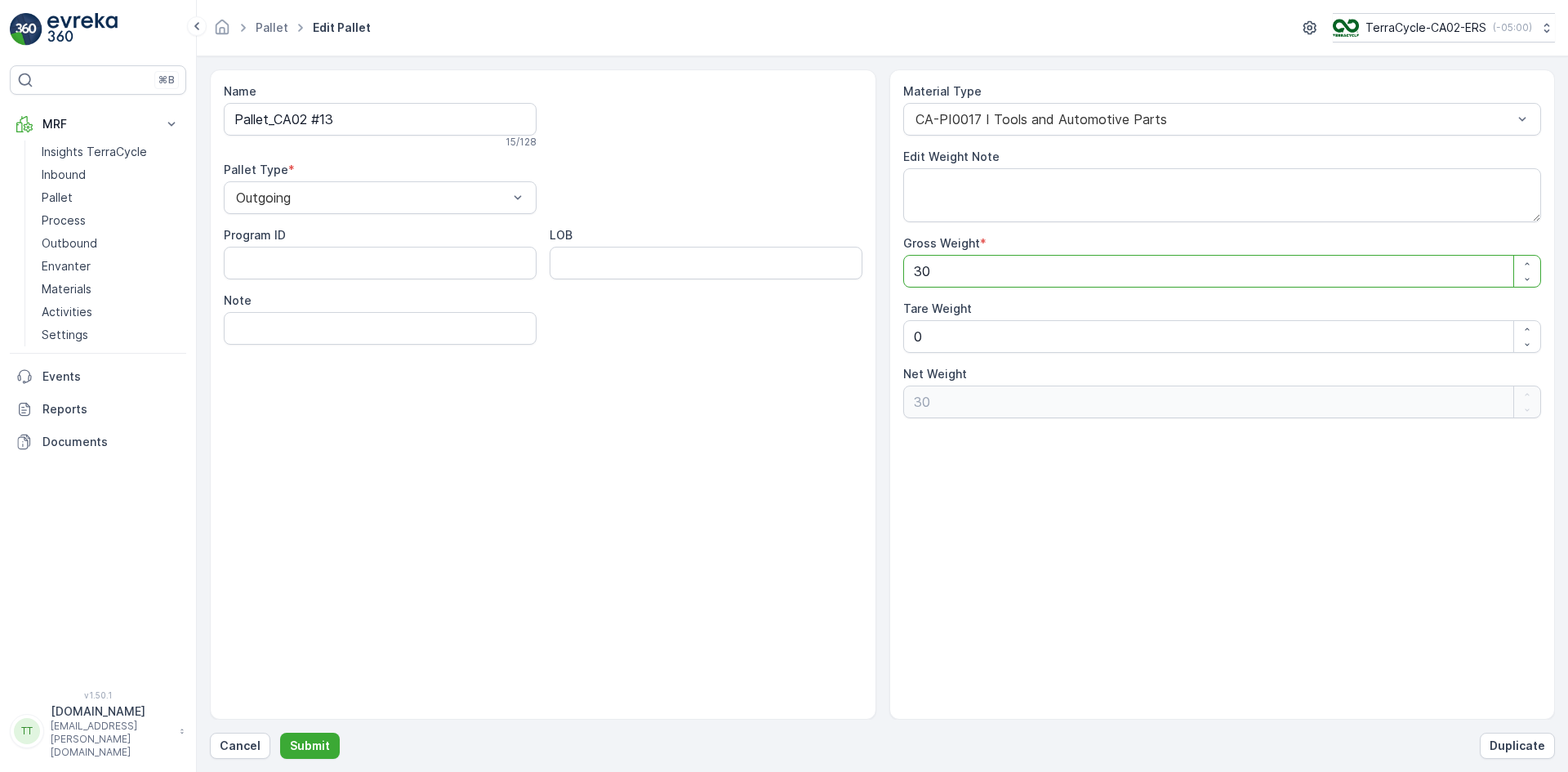
drag, startPoint x: 935, startPoint y: 272, endPoint x: 890, endPoint y: 273, distance: 45.0
click at [891, 273] on div "Material Type CA-PI0017 I Tools and Automotive Parts Edit Weight Note Gross Wei…" at bounding box center [1222, 394] width 667 height 650
type Weight "2"
type Weight "24"
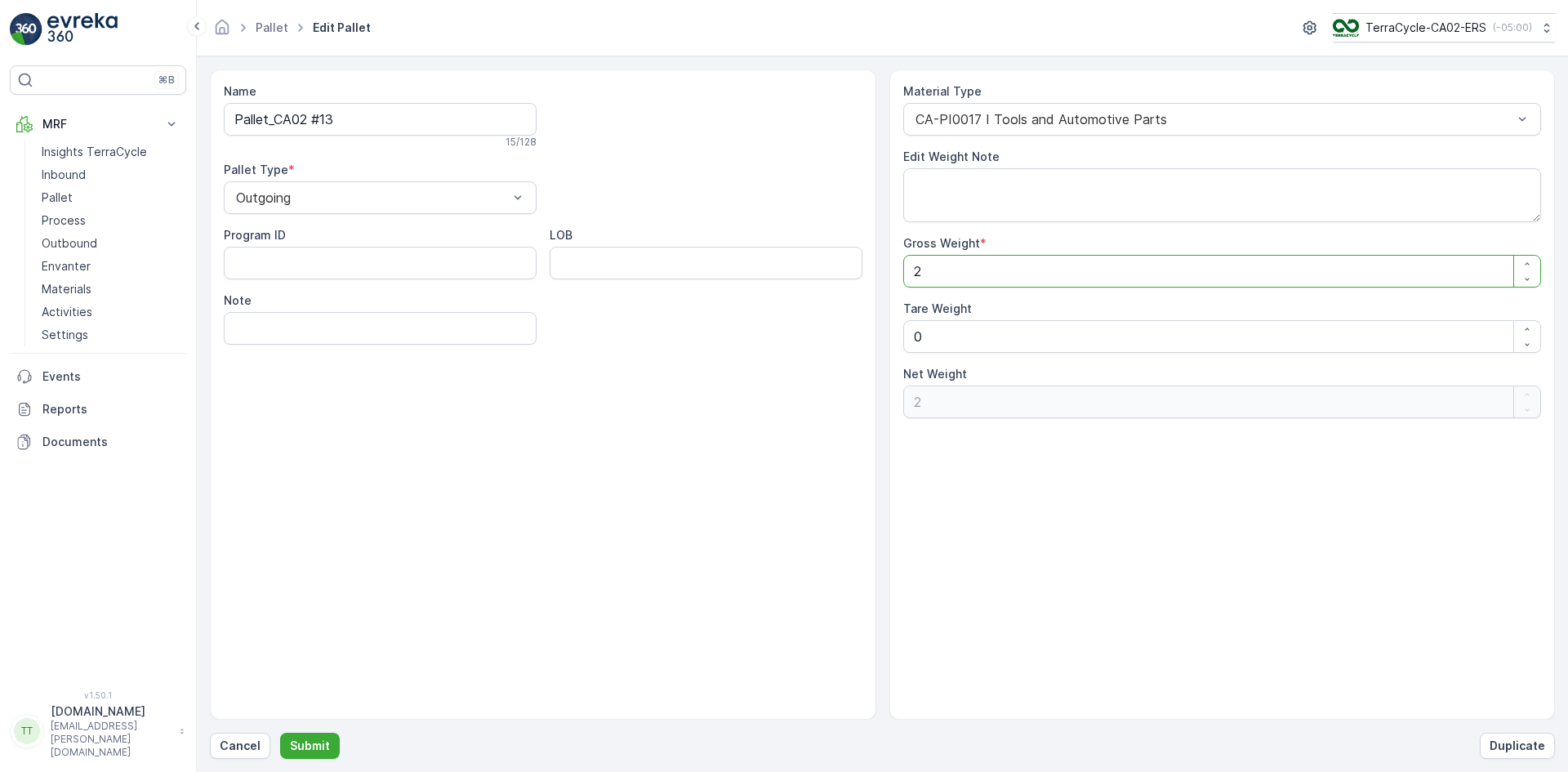
type Weight "24"
type Weight "24.2"
type Weight "24.29"
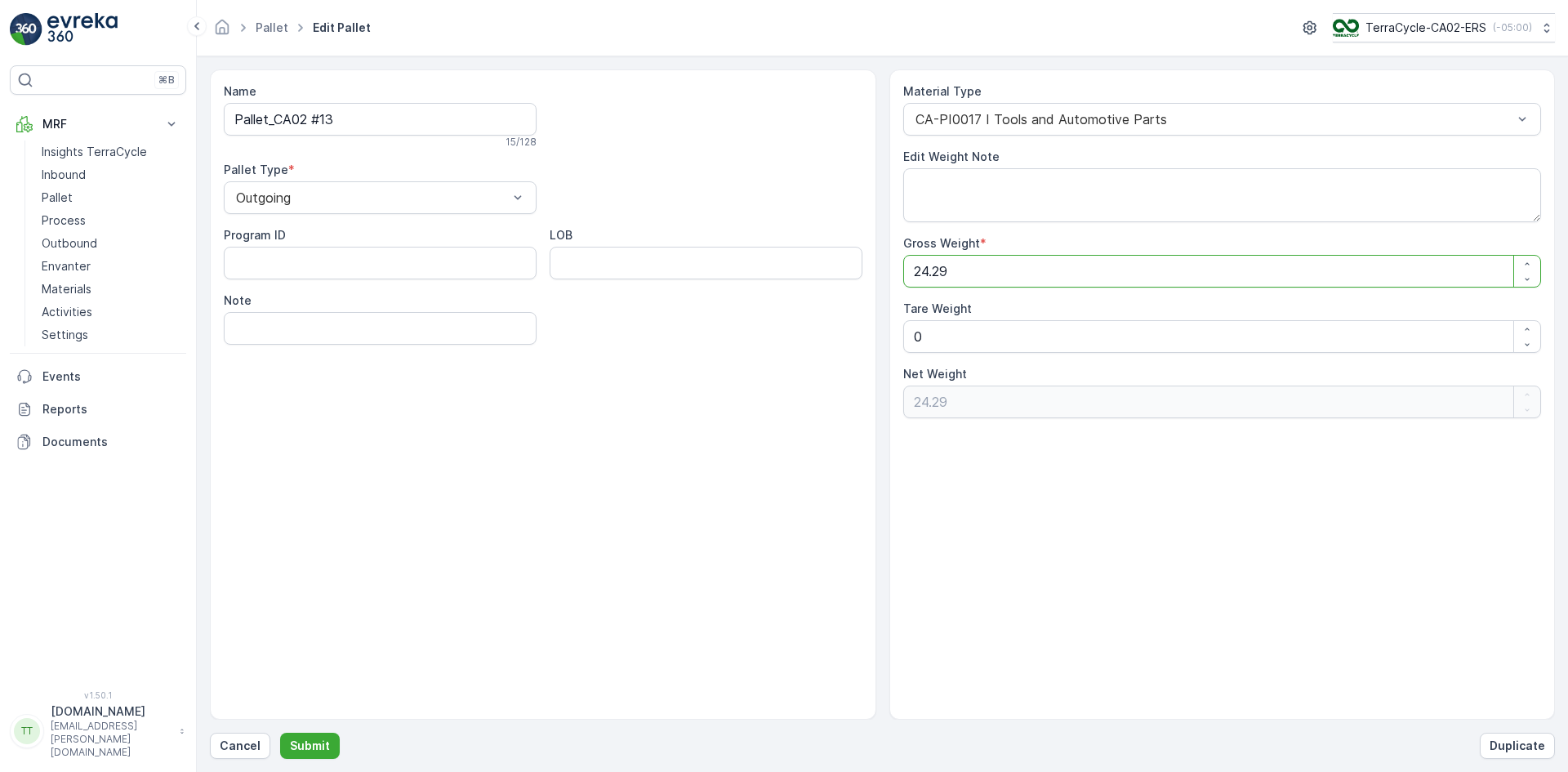
type Weight "24.2"
type Weight "24"
type Weight "24.9"
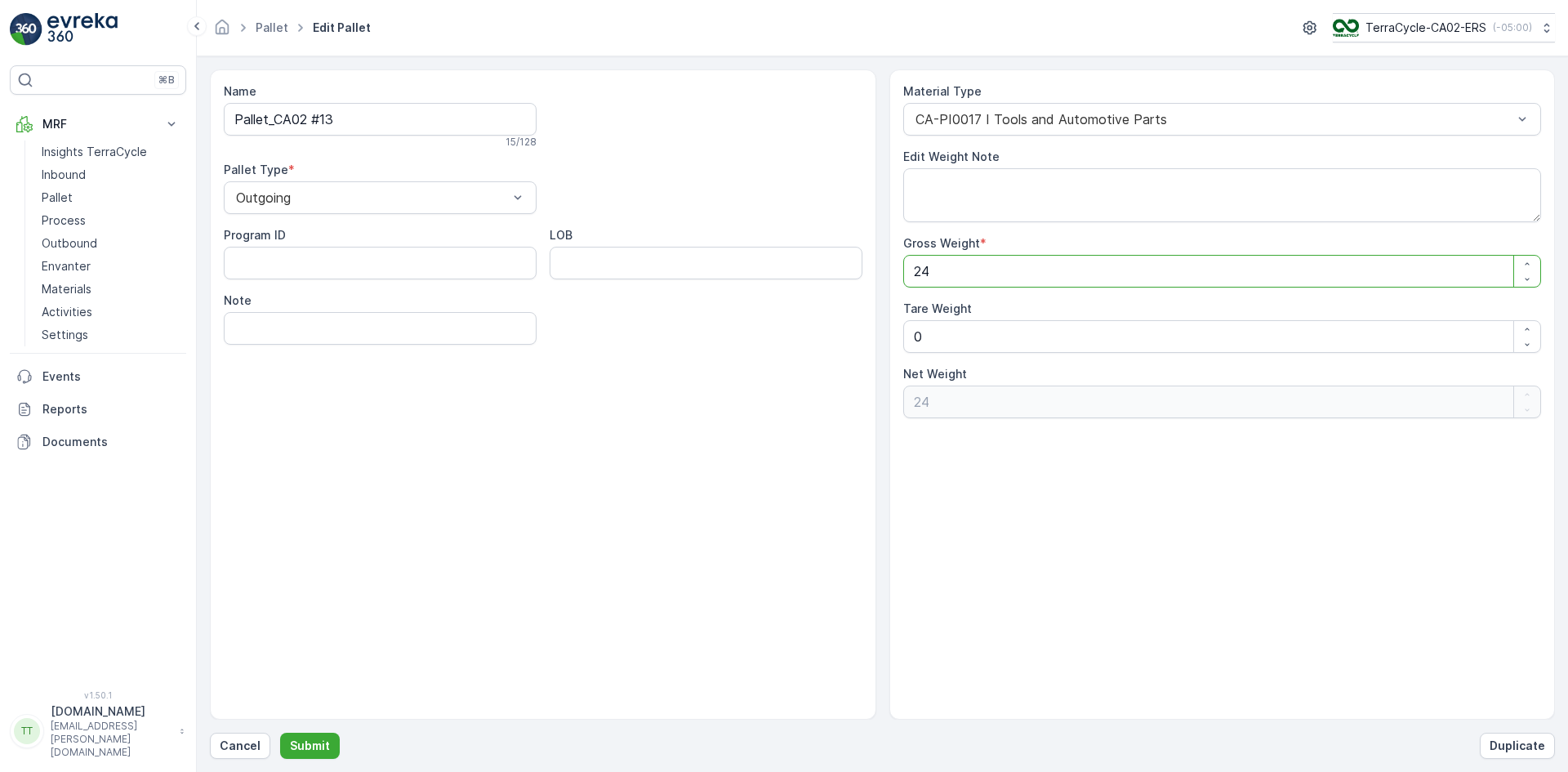
type Weight "24.9"
type Weight "24.93"
click at [314, 744] on p "Submit" at bounding box center [310, 746] width 40 height 16
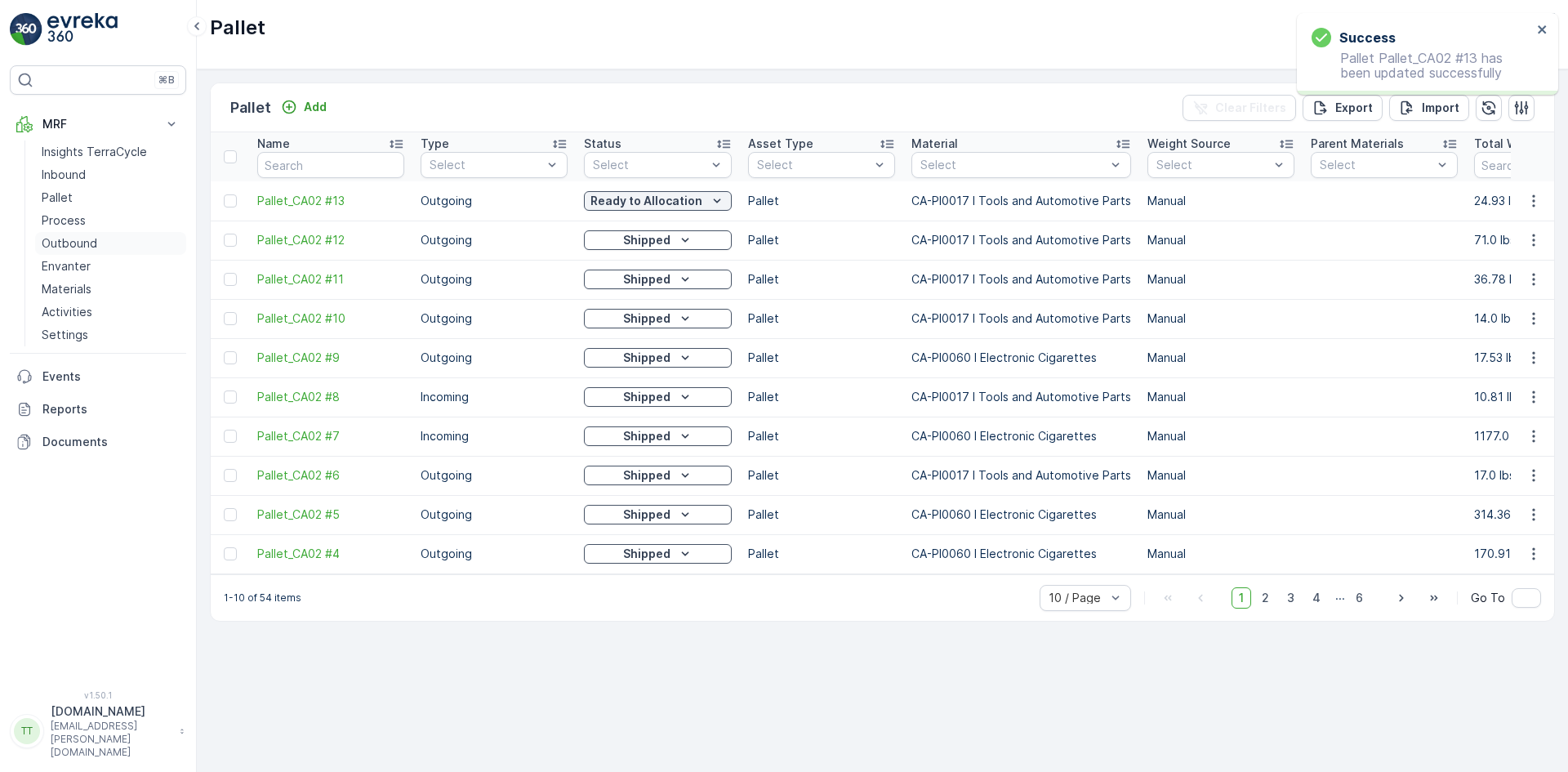
click at [75, 245] on p "Outbound" at bounding box center [69, 243] width 55 height 16
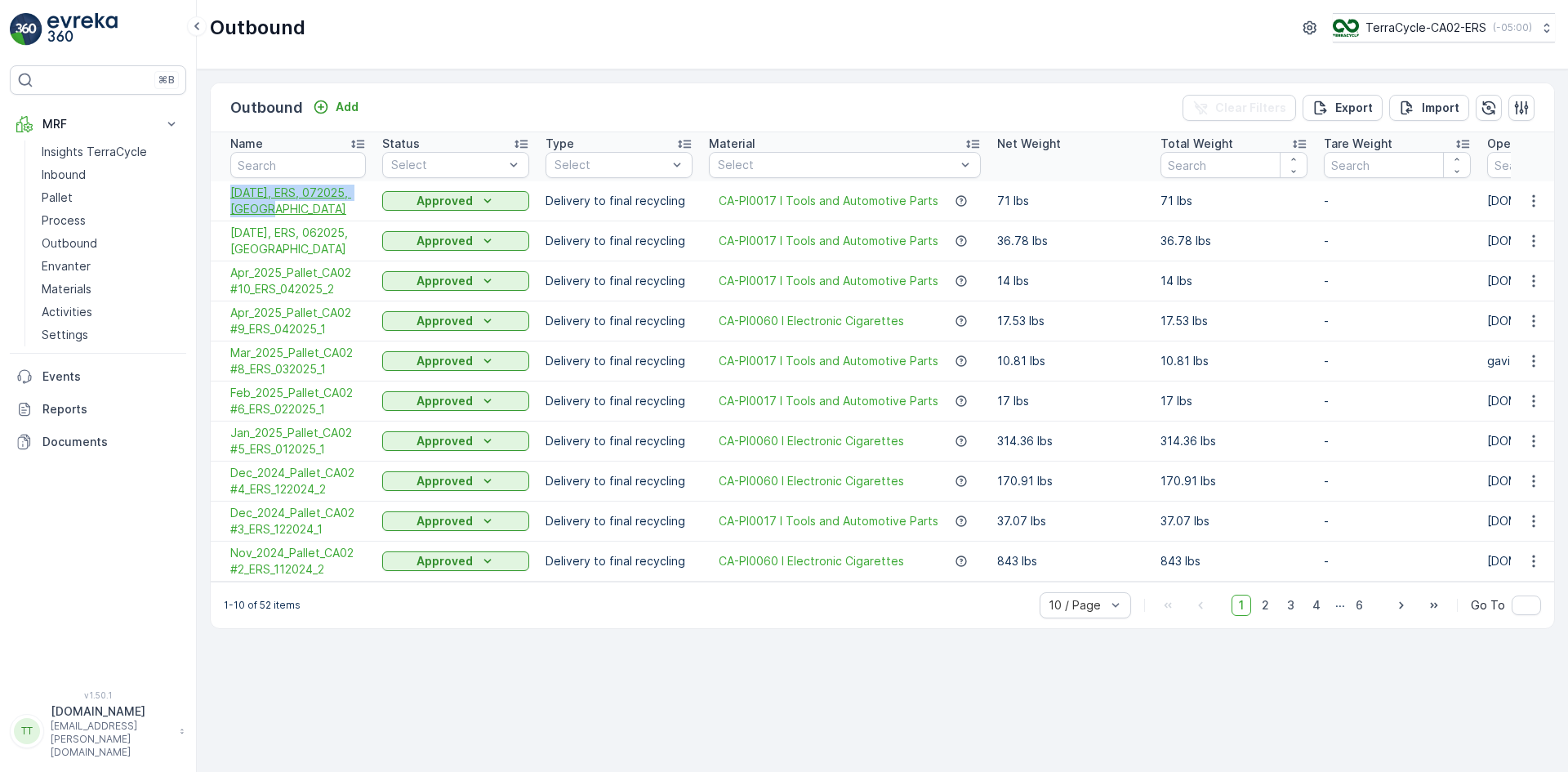
drag, startPoint x: 217, startPoint y: 188, endPoint x: 292, endPoint y: 207, distance: 77.4
click at [292, 207] on td "[DATE], ERS, 072025, [GEOGRAPHIC_DATA]" at bounding box center [292, 201] width 163 height 40
copy span "[DATE], ERS, 072025, [GEOGRAPHIC_DATA]"
click at [343, 109] on p "Add" at bounding box center [347, 107] width 23 height 16
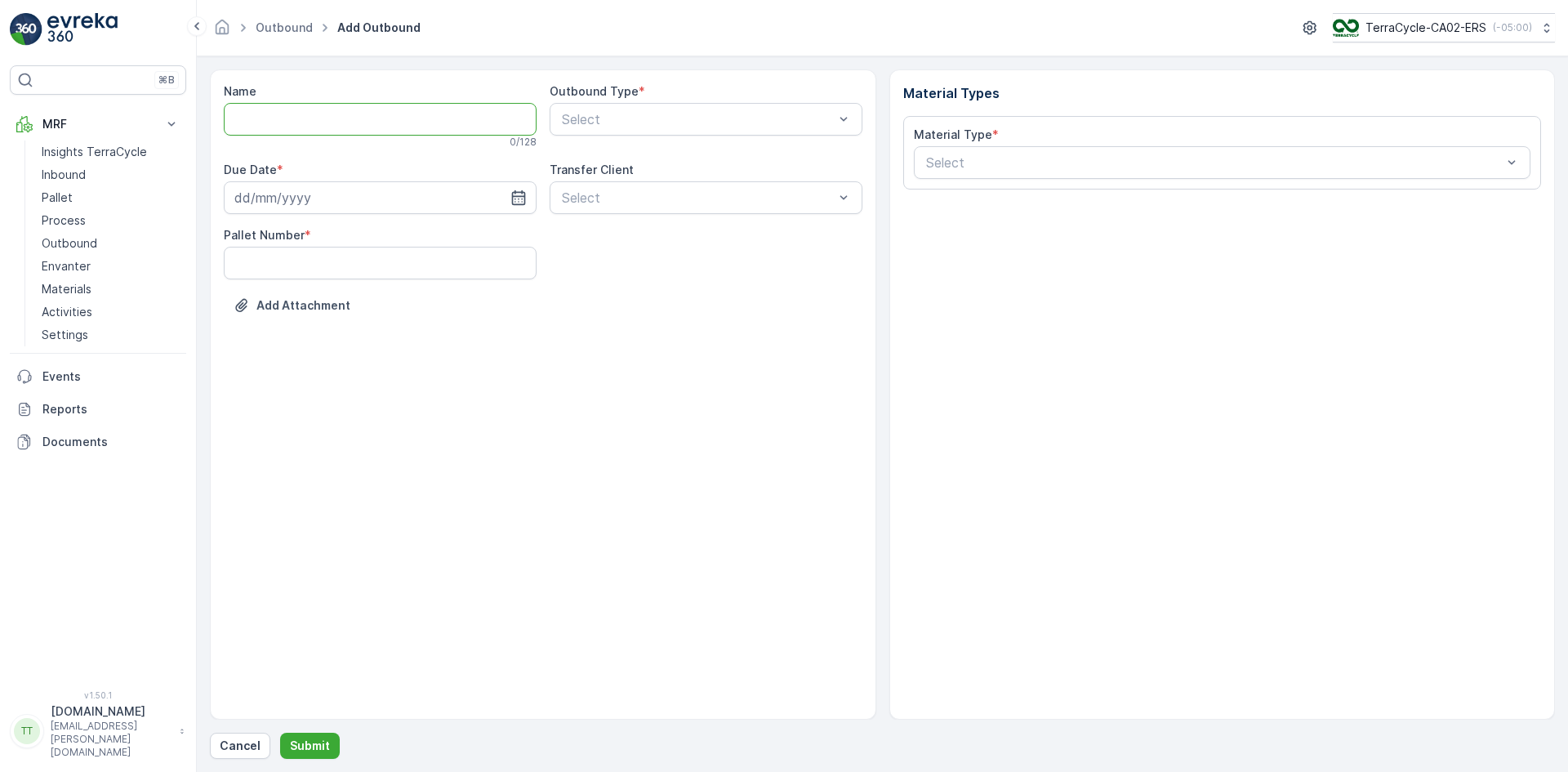
click at [259, 116] on input "Name" at bounding box center [380, 119] width 313 height 33
paste input "[DATE], ERS, 072025, [GEOGRAPHIC_DATA]"
click at [248, 119] on input "[DATE], ERS, 072025, [GEOGRAPHIC_DATA]" at bounding box center [380, 119] width 313 height 33
type input "[DATE], ERS, 082025, [GEOGRAPHIC_DATA]"
click at [300, 212] on input at bounding box center [380, 200] width 313 height 33
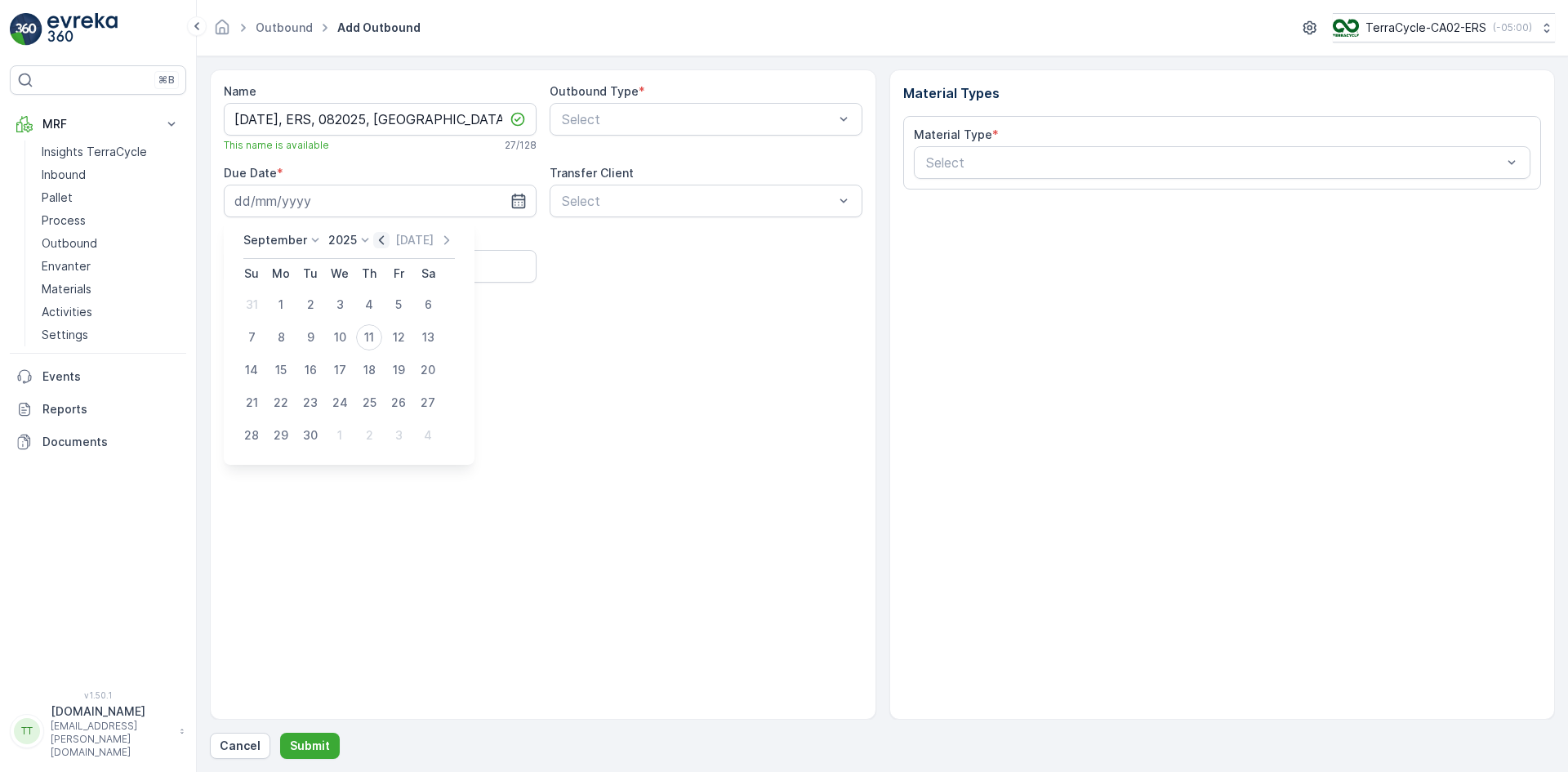
click at [376, 245] on icon "button" at bounding box center [381, 240] width 16 height 16
click at [393, 437] on div "29" at bounding box center [398, 435] width 26 height 26
type input "[DATE]"
click at [401, 268] on Number "Pallet Number" at bounding box center [380, 266] width 313 height 33
type Number "1"
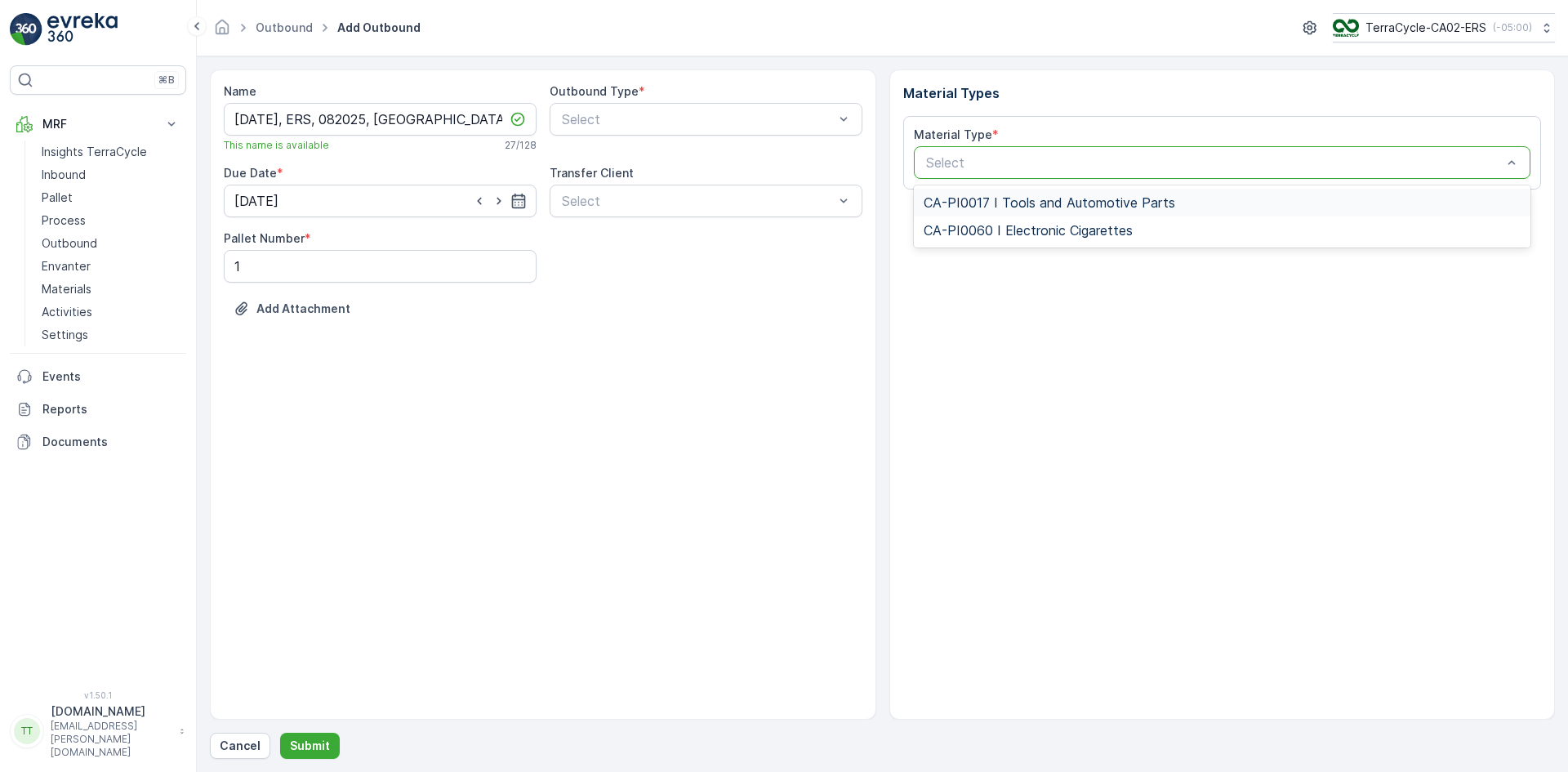
click at [969, 202] on span "CA-PI0017 I Tools and Automotive Parts" at bounding box center [1050, 202] width 252 height 15
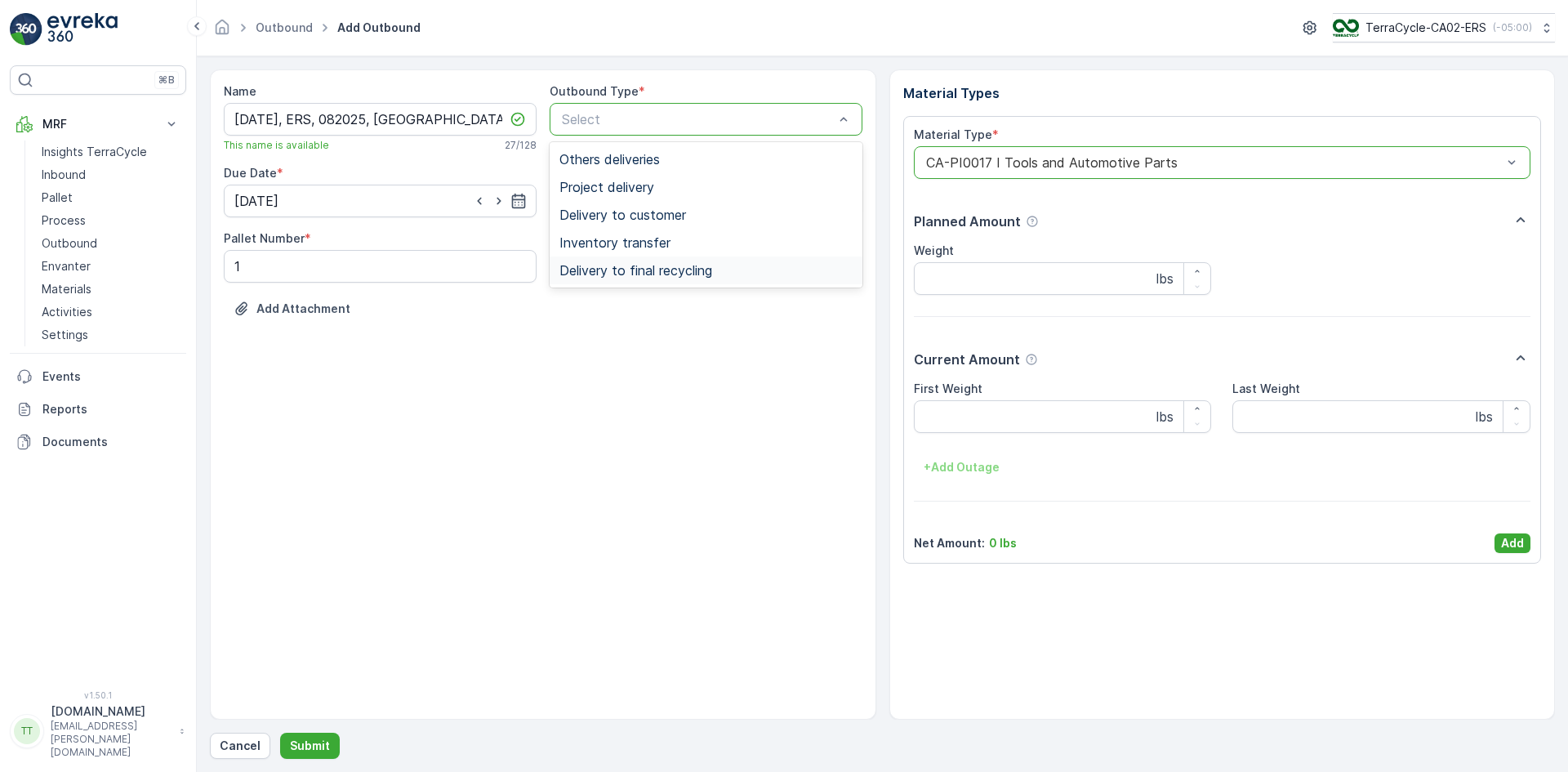
click at [645, 273] on span "Delivery to final recycling" at bounding box center [636, 271] width 153 height 15
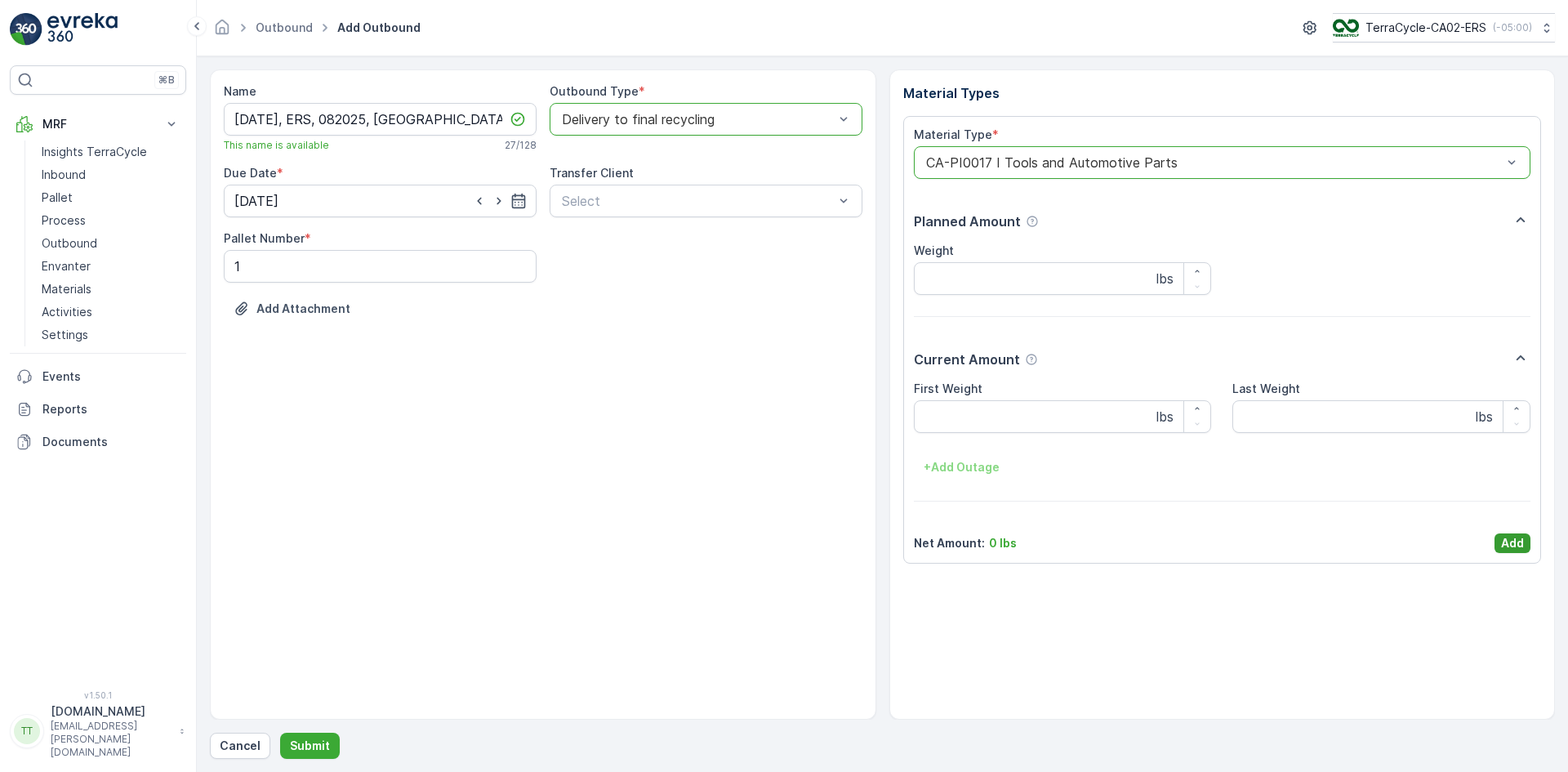
click at [1507, 538] on p "Add" at bounding box center [1513, 543] width 23 height 16
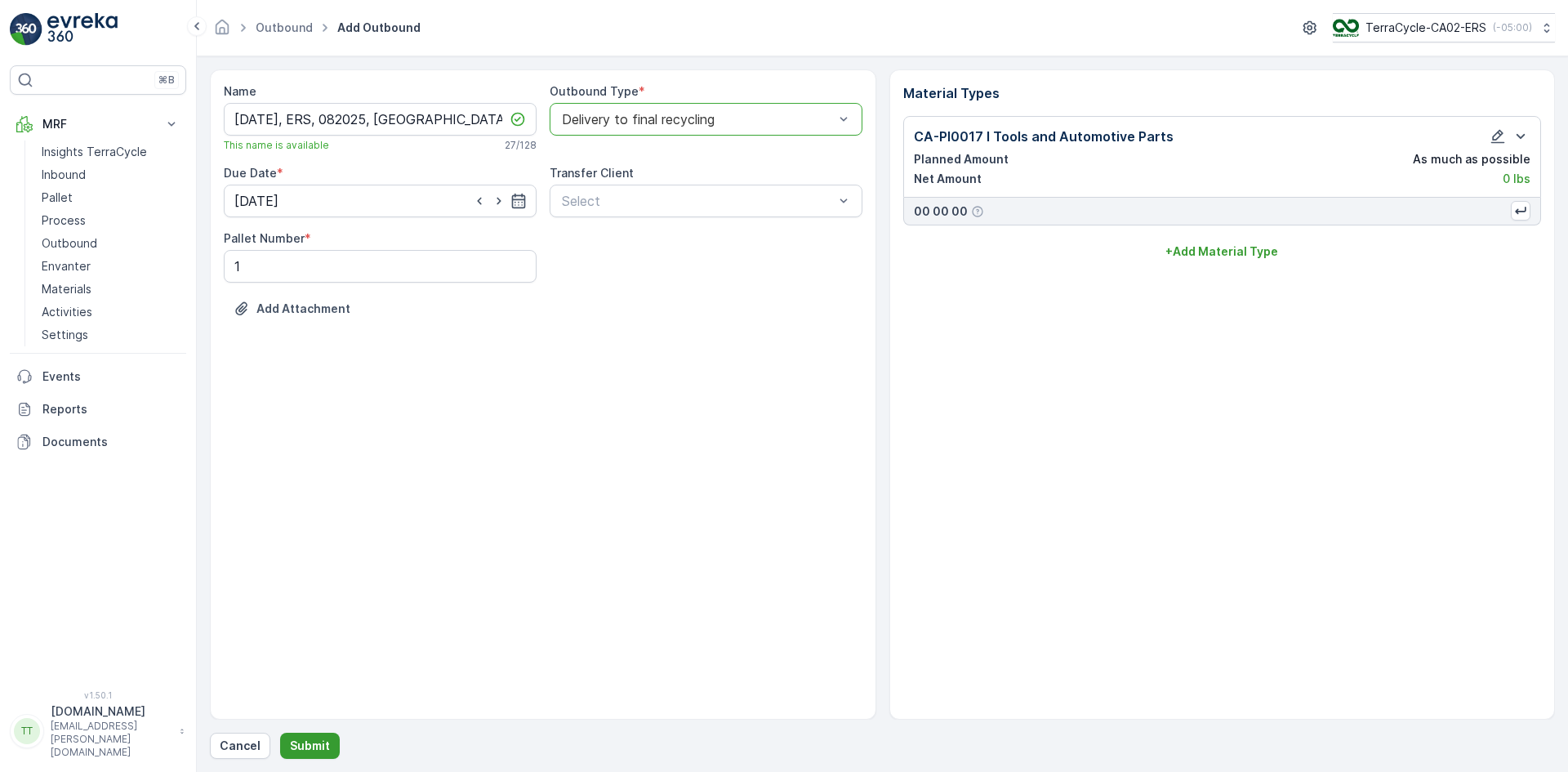
click at [317, 747] on p "Submit" at bounding box center [310, 746] width 40 height 16
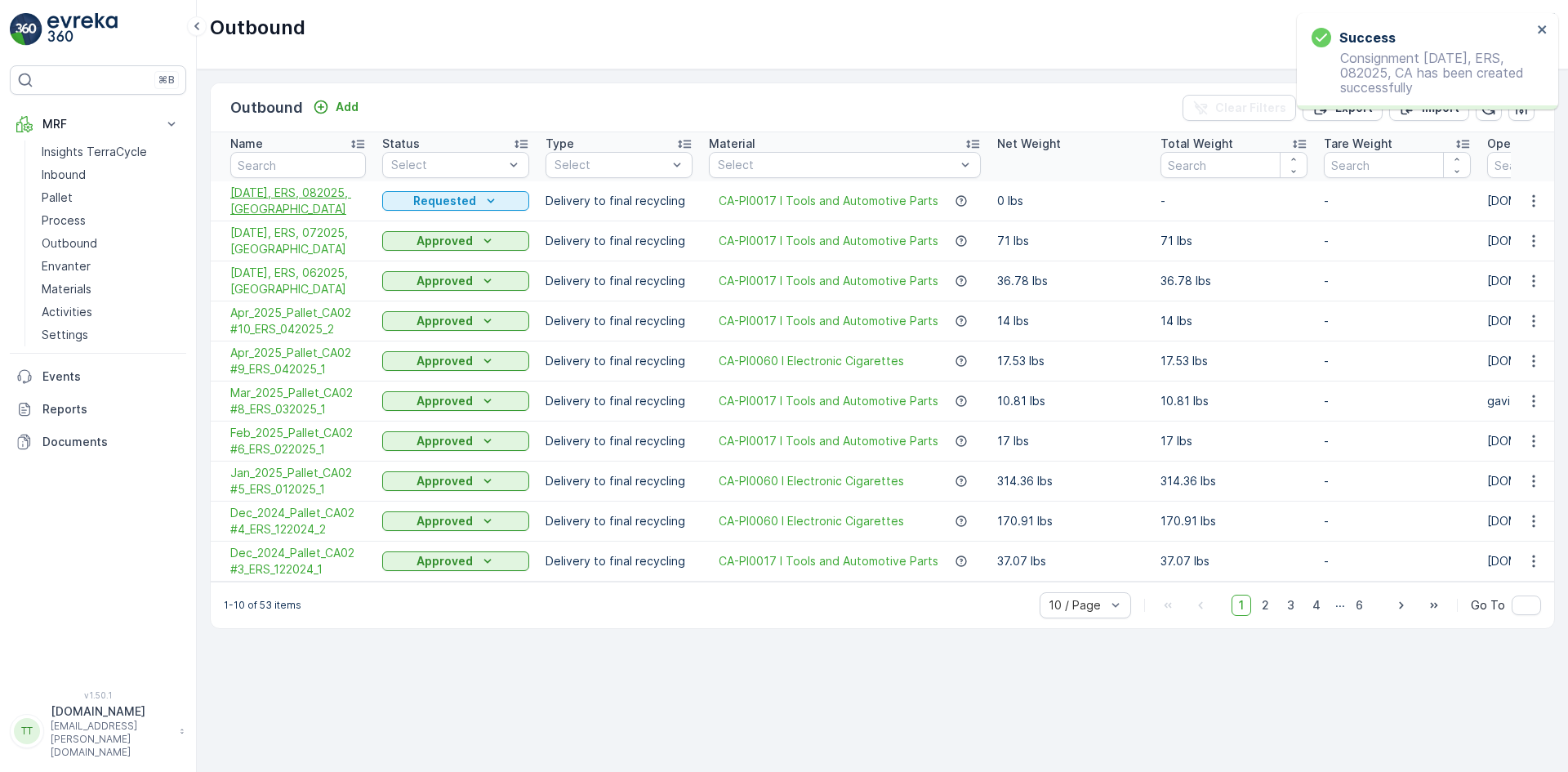
click at [269, 198] on span "[DATE], ERS, 082025, [GEOGRAPHIC_DATA]" at bounding box center [298, 200] width 136 height 33
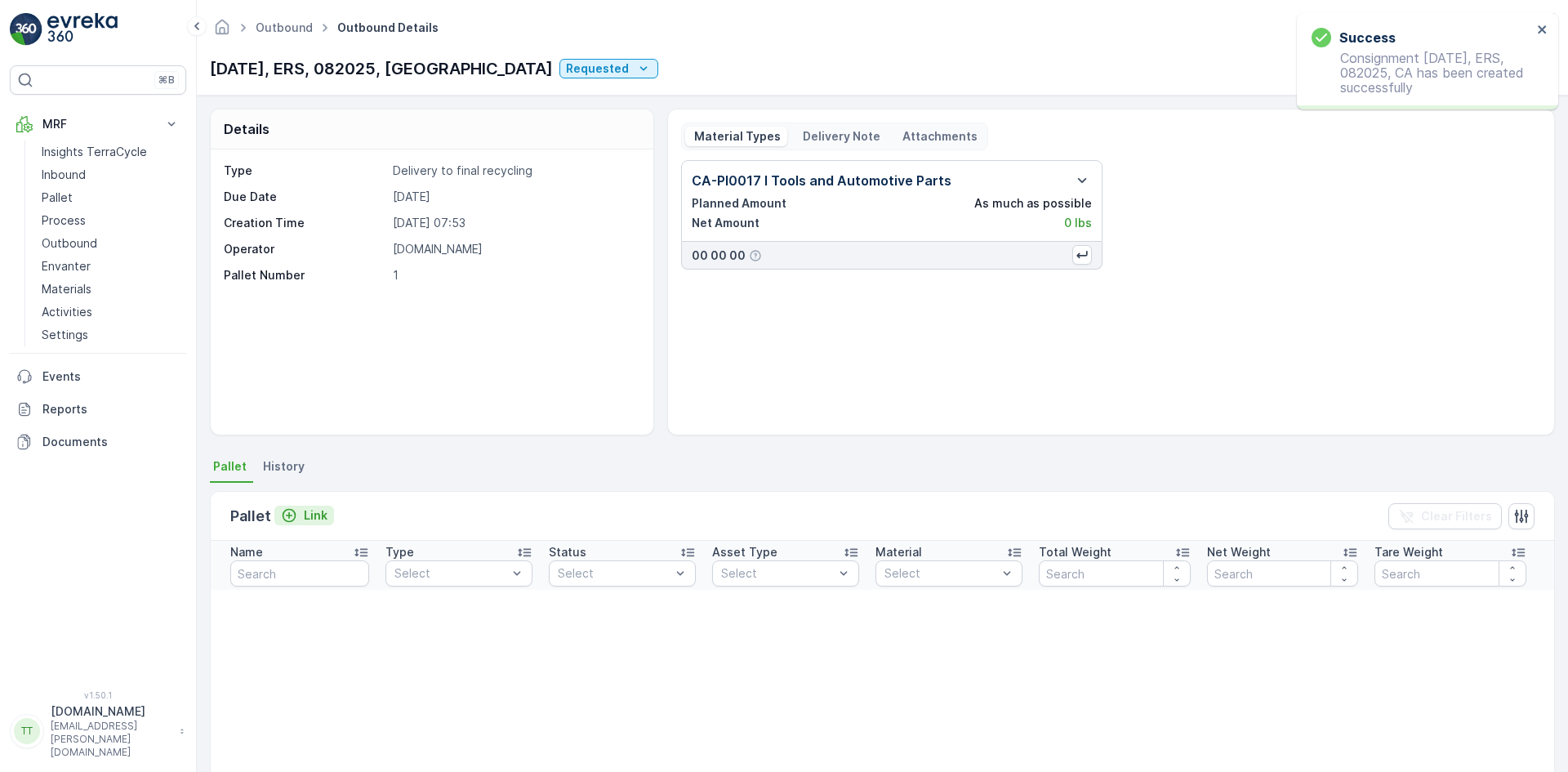
click at [315, 516] on p "Link" at bounding box center [316, 515] width 24 height 16
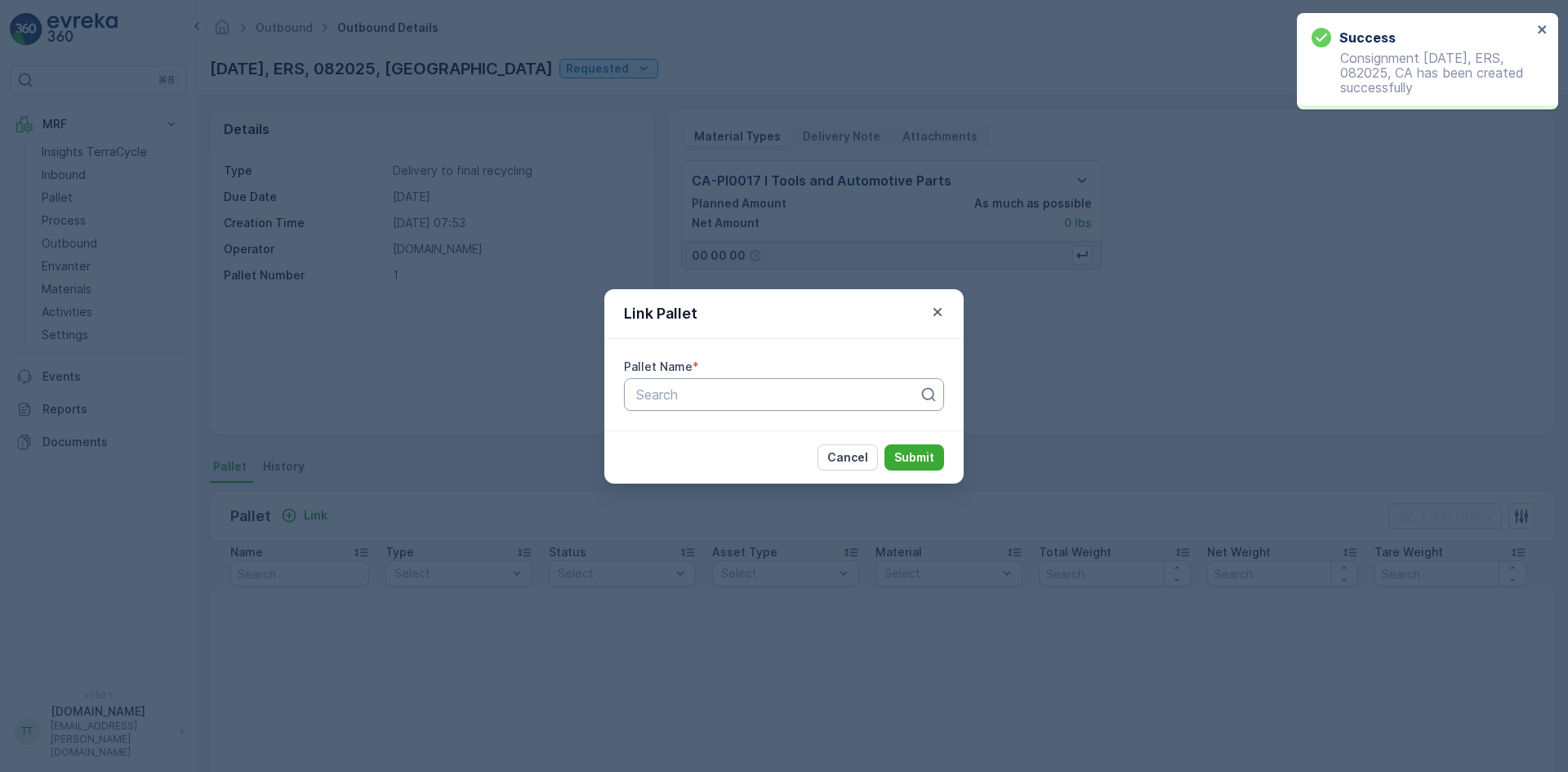
click at [674, 396] on div at bounding box center [778, 394] width 286 height 15
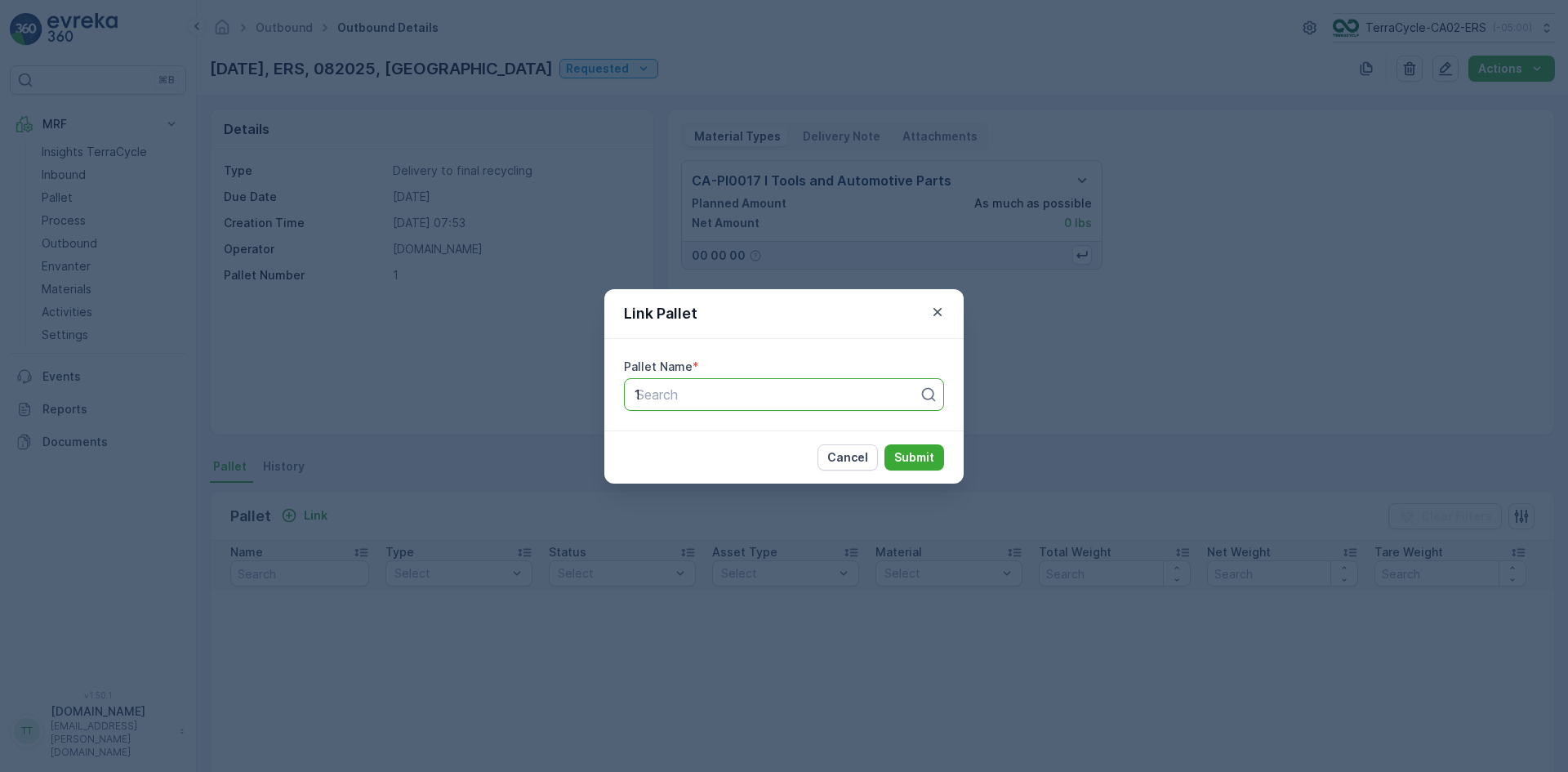
type input "13"
click at [701, 435] on span "Pallet_CA02 #13" at bounding box center [683, 434] width 99 height 15
click at [906, 454] on p "Submit" at bounding box center [914, 458] width 40 height 16
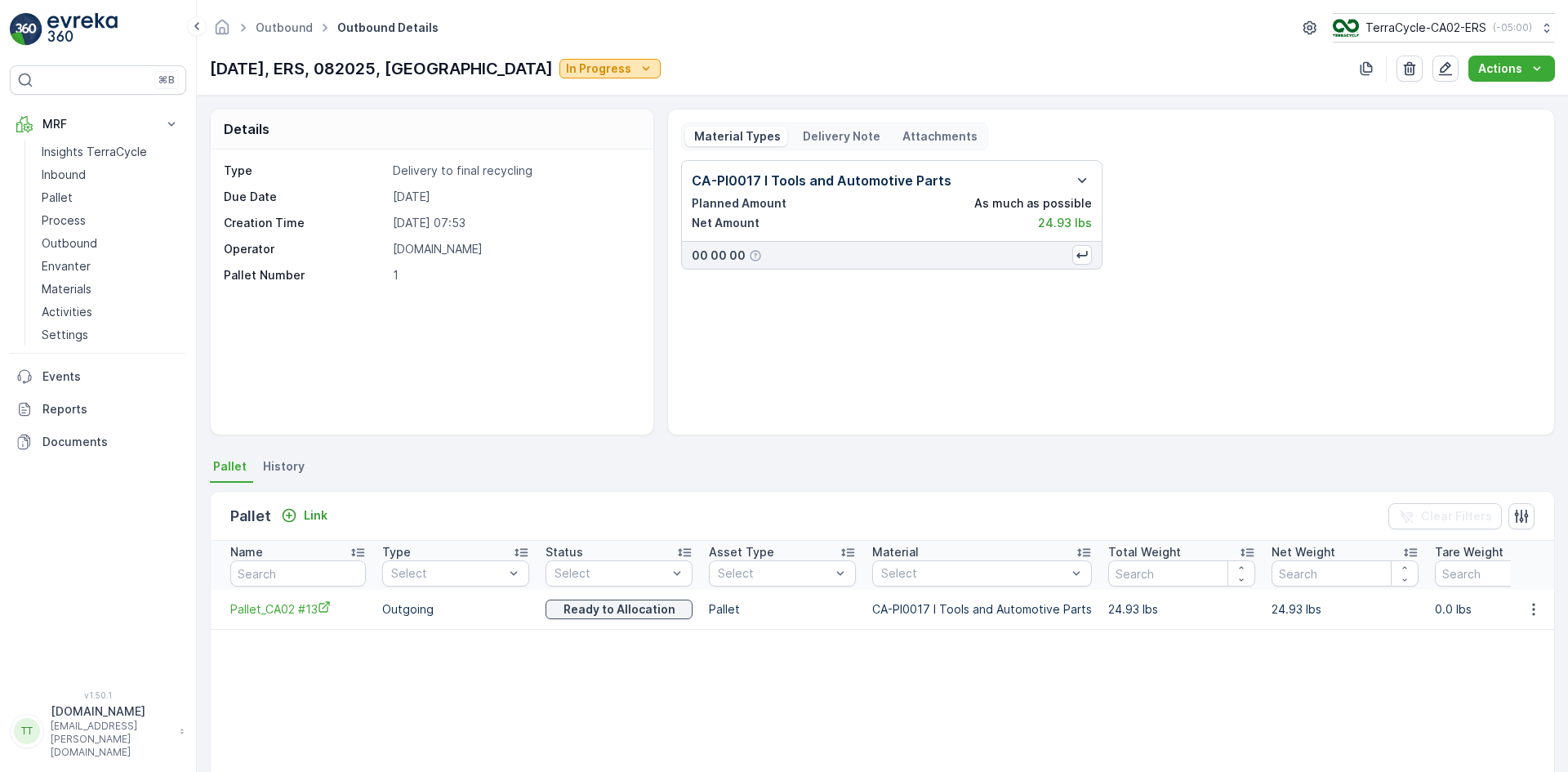
click at [566, 62] on p "In Progress" at bounding box center [598, 68] width 65 height 16
click at [510, 133] on span "Completed" at bounding box center [495, 139] width 61 height 16
click at [62, 242] on p "Outbound" at bounding box center [69, 243] width 55 height 16
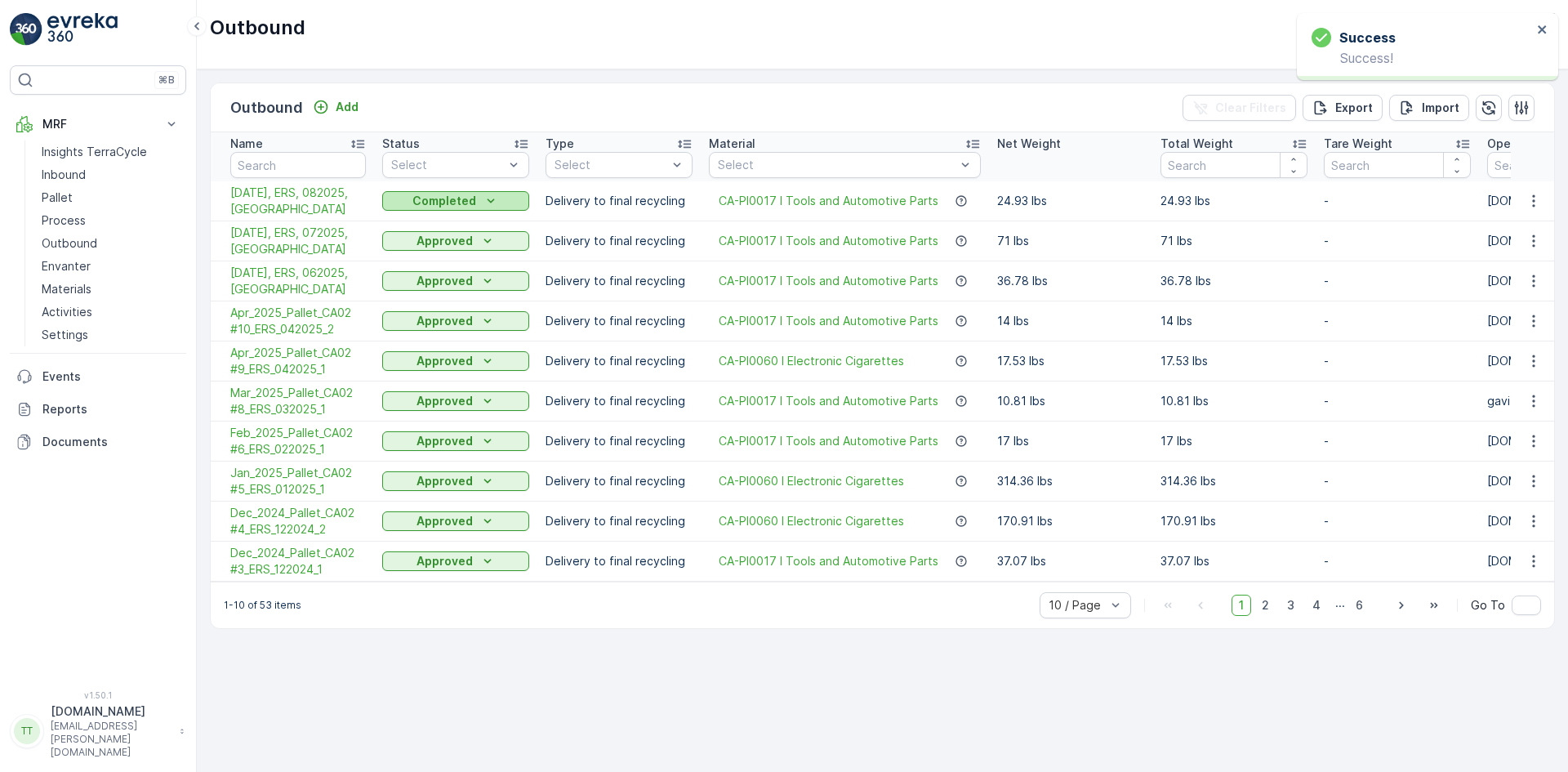
click at [419, 207] on p "Completed" at bounding box center [444, 201] width 63 height 16
click at [431, 282] on div "Approved" at bounding box center [422, 293] width 74 height 23
click at [70, 198] on p "Pallet" at bounding box center [56, 197] width 31 height 16
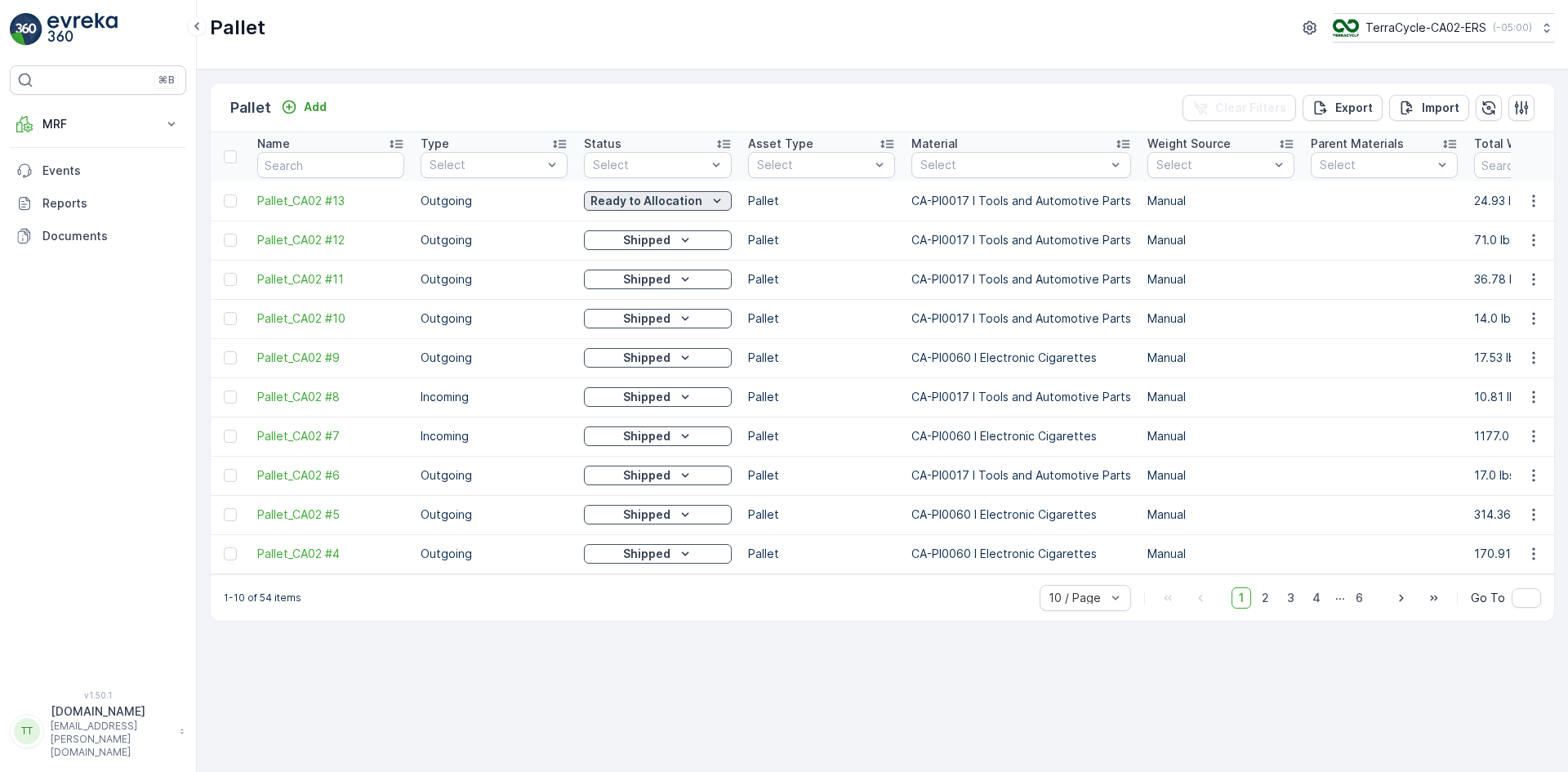
click at [636, 204] on p "Ready to Allocation" at bounding box center [646, 201] width 112 height 16
click at [629, 387] on span "Shipped" at bounding box center [617, 386] width 46 height 16
